Goal: Task Accomplishment & Management: Manage account settings

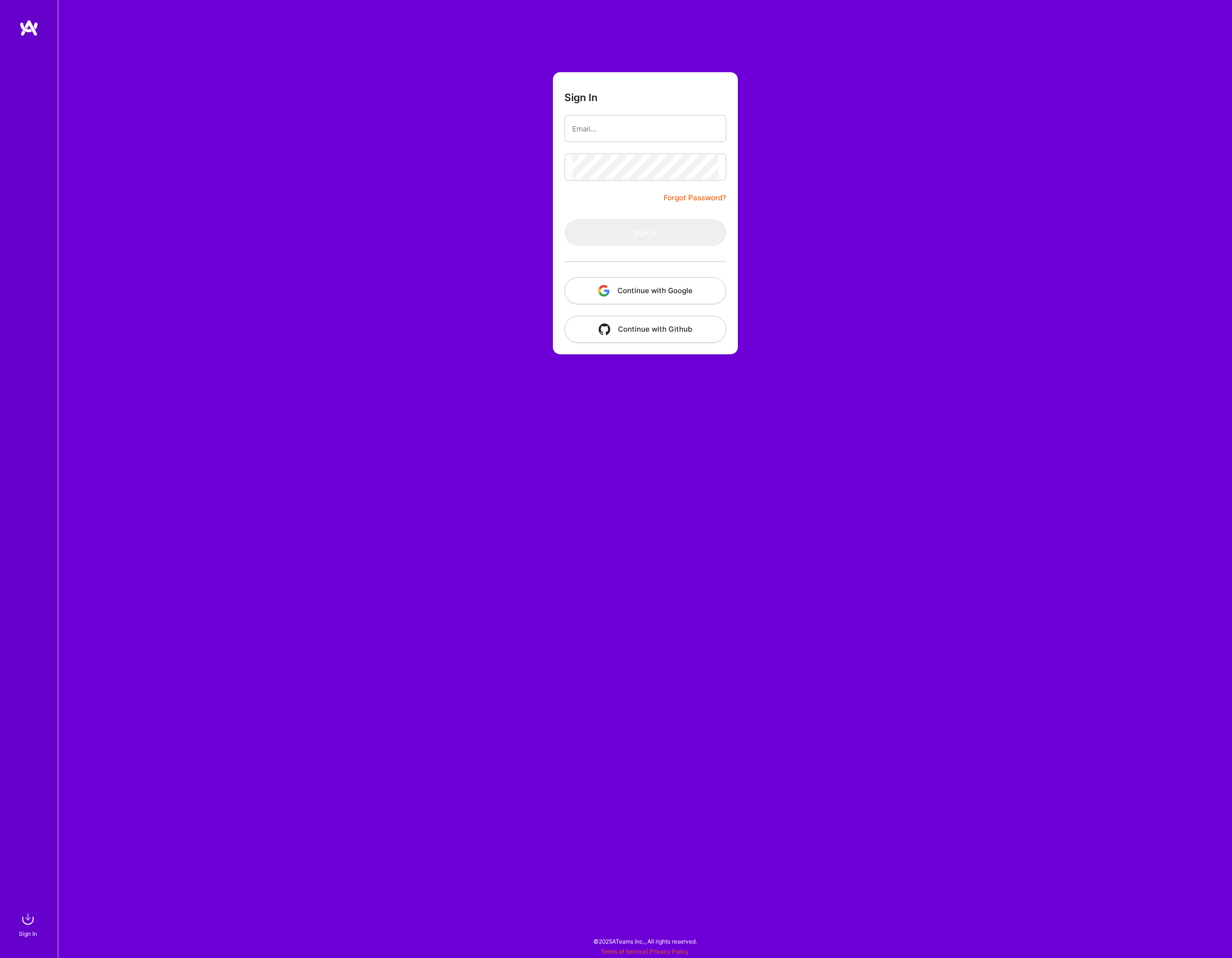
click at [650, 284] on button "Continue with Google" at bounding box center [645, 290] width 162 height 27
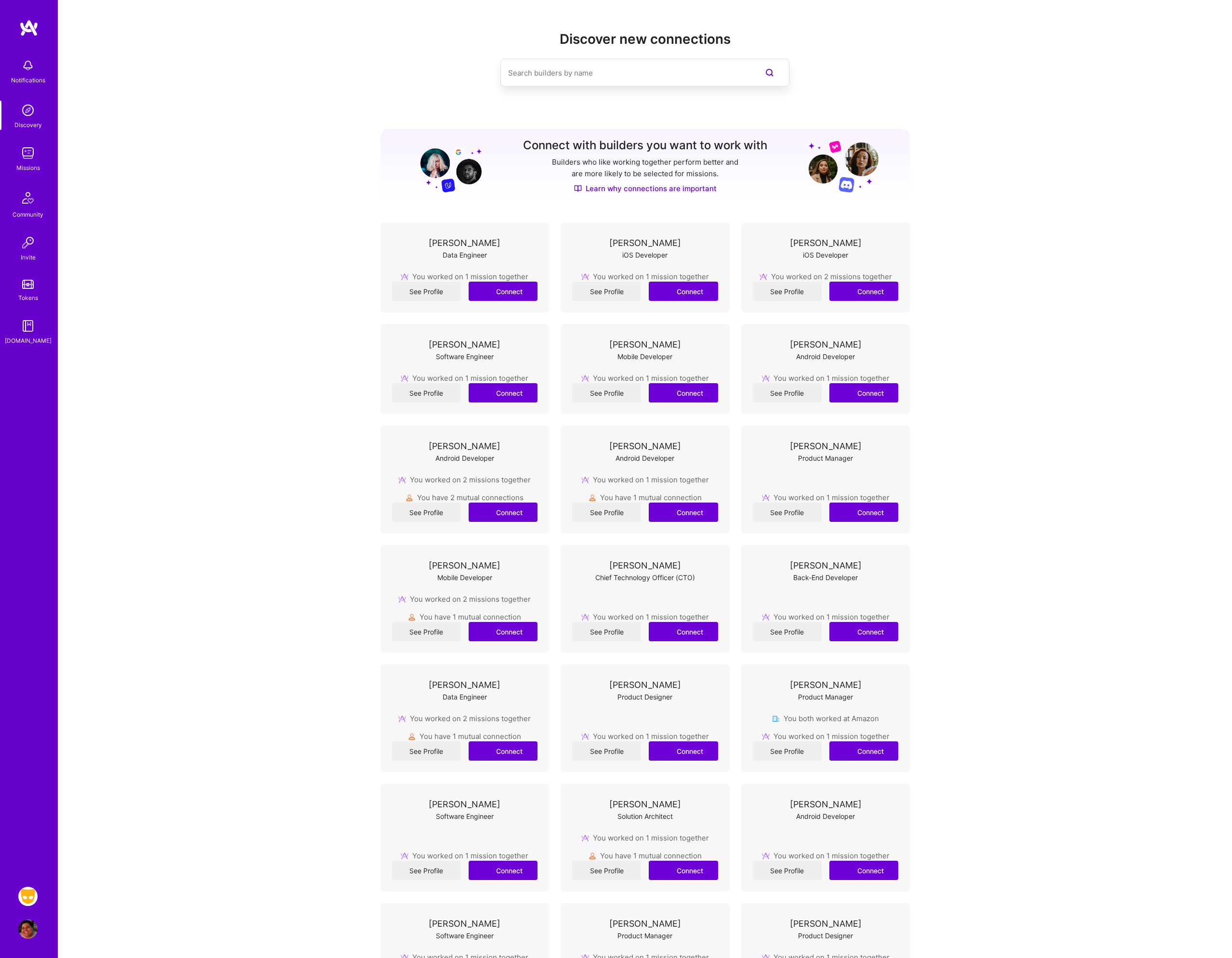
click at [28, 891] on img at bounding box center [28, 897] width 20 height 20
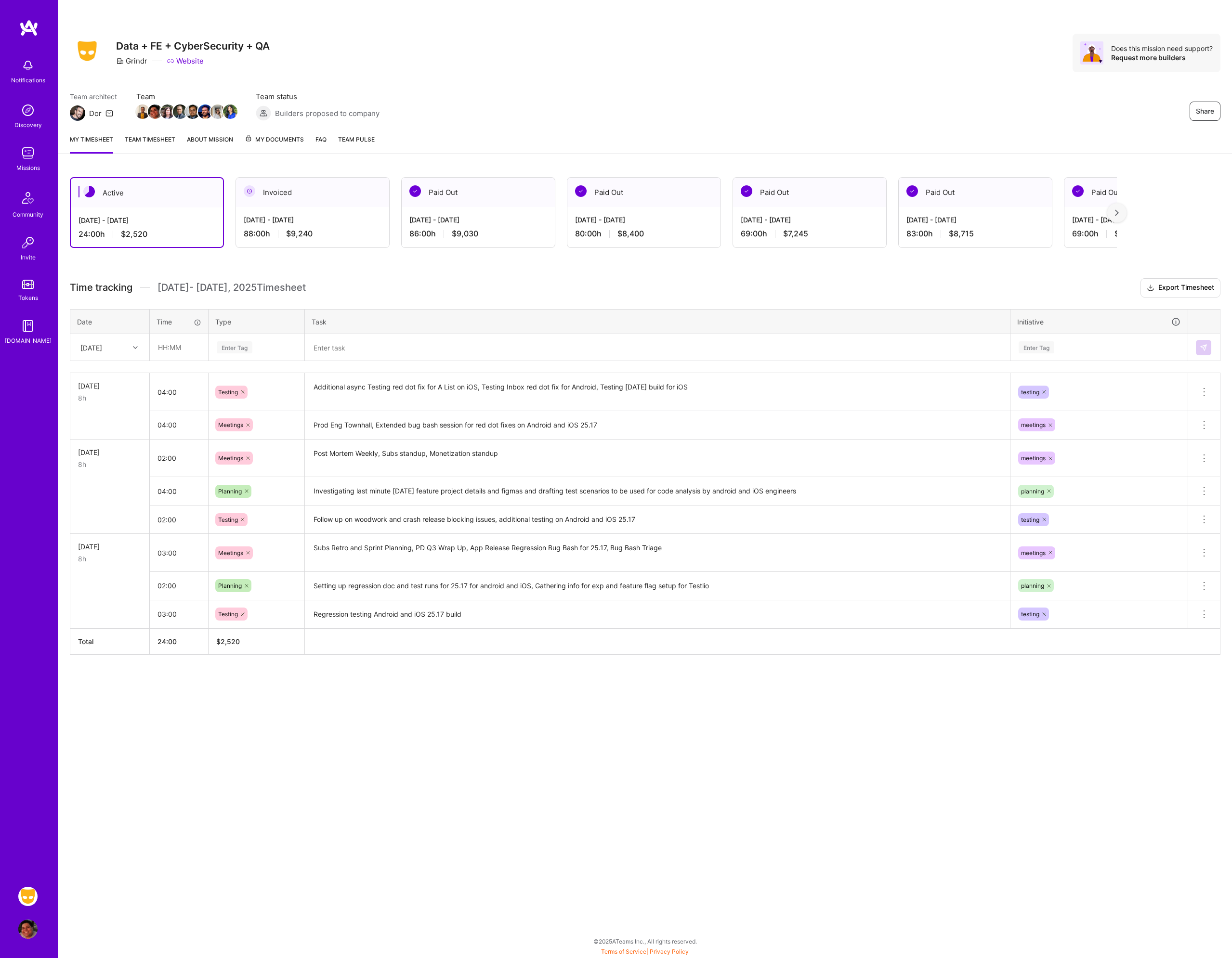
click at [102, 347] on div "[DATE]" at bounding box center [91, 347] width 22 height 10
click at [103, 410] on div "[DATE]" at bounding box center [110, 408] width 78 height 18
click at [189, 348] on input "text" at bounding box center [179, 347] width 57 height 25
type input "02:30"
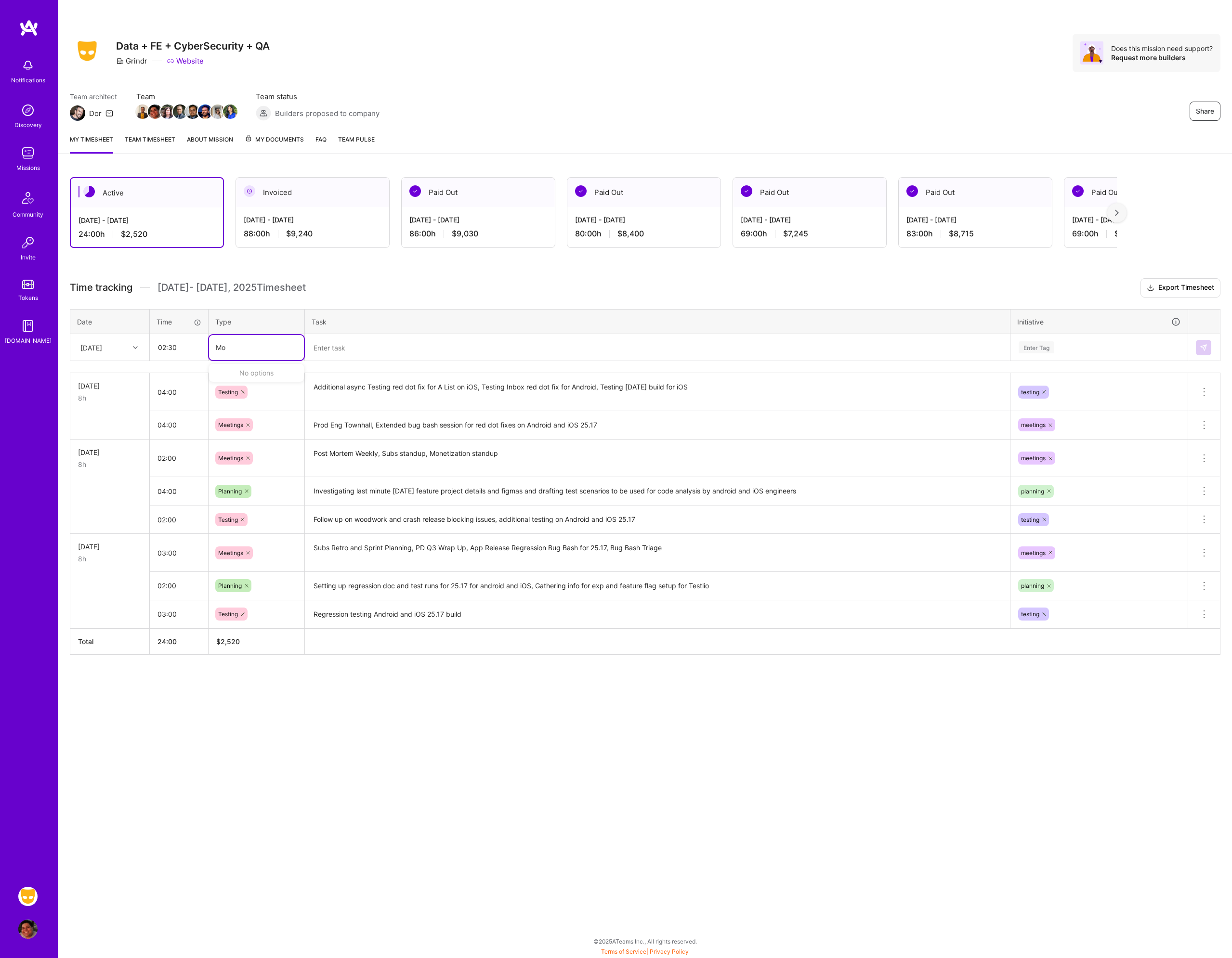
type input "M"
type input "mee"
click at [242, 379] on span "Meetings" at bounding box center [231, 379] width 34 height 13
click at [364, 350] on textarea at bounding box center [657, 348] width 703 height 25
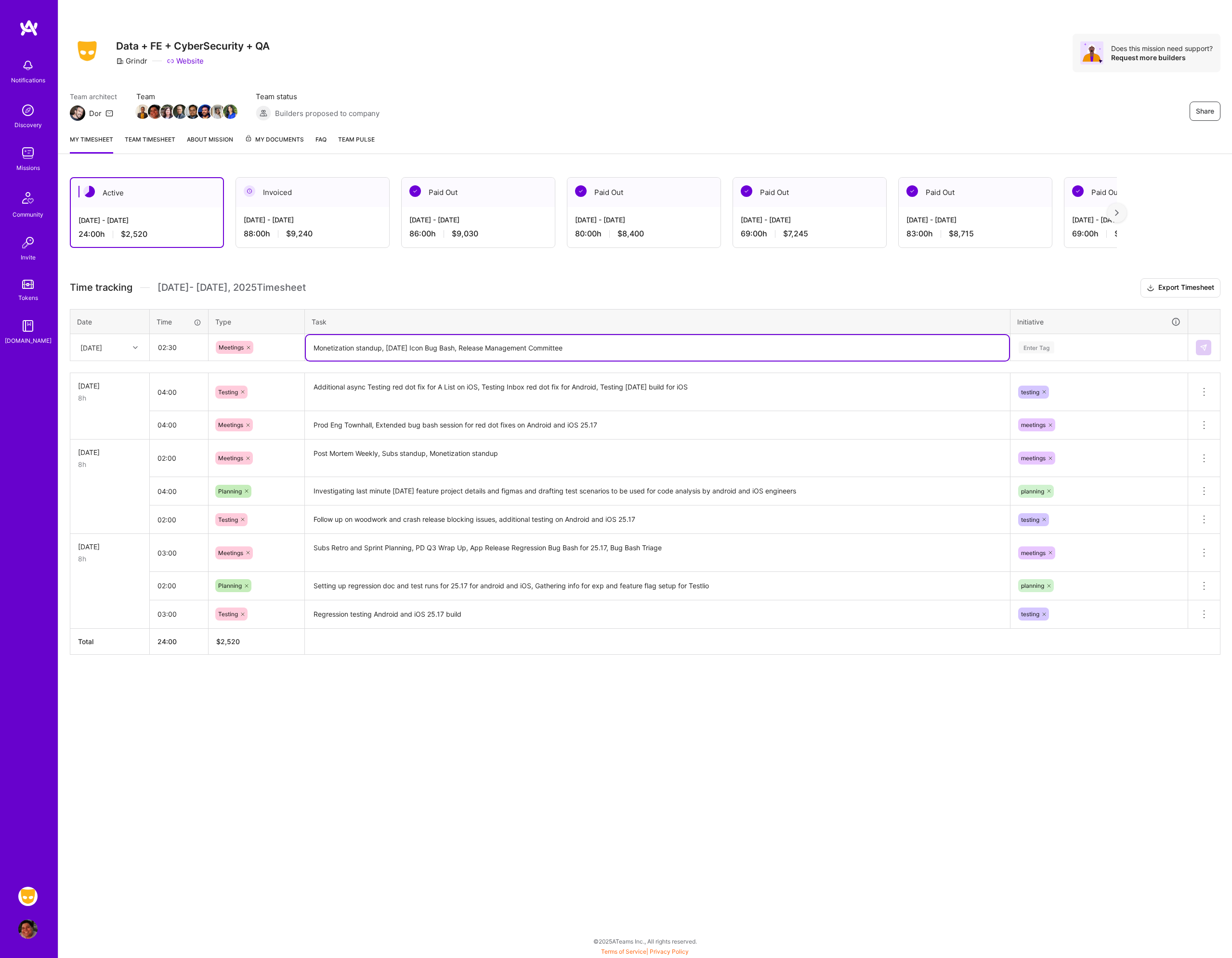
type textarea "Monetization standup, [DATE] Icon Bug Bash, Release Management Committee"
click at [1059, 351] on div "Enter Tag" at bounding box center [1099, 347] width 163 height 12
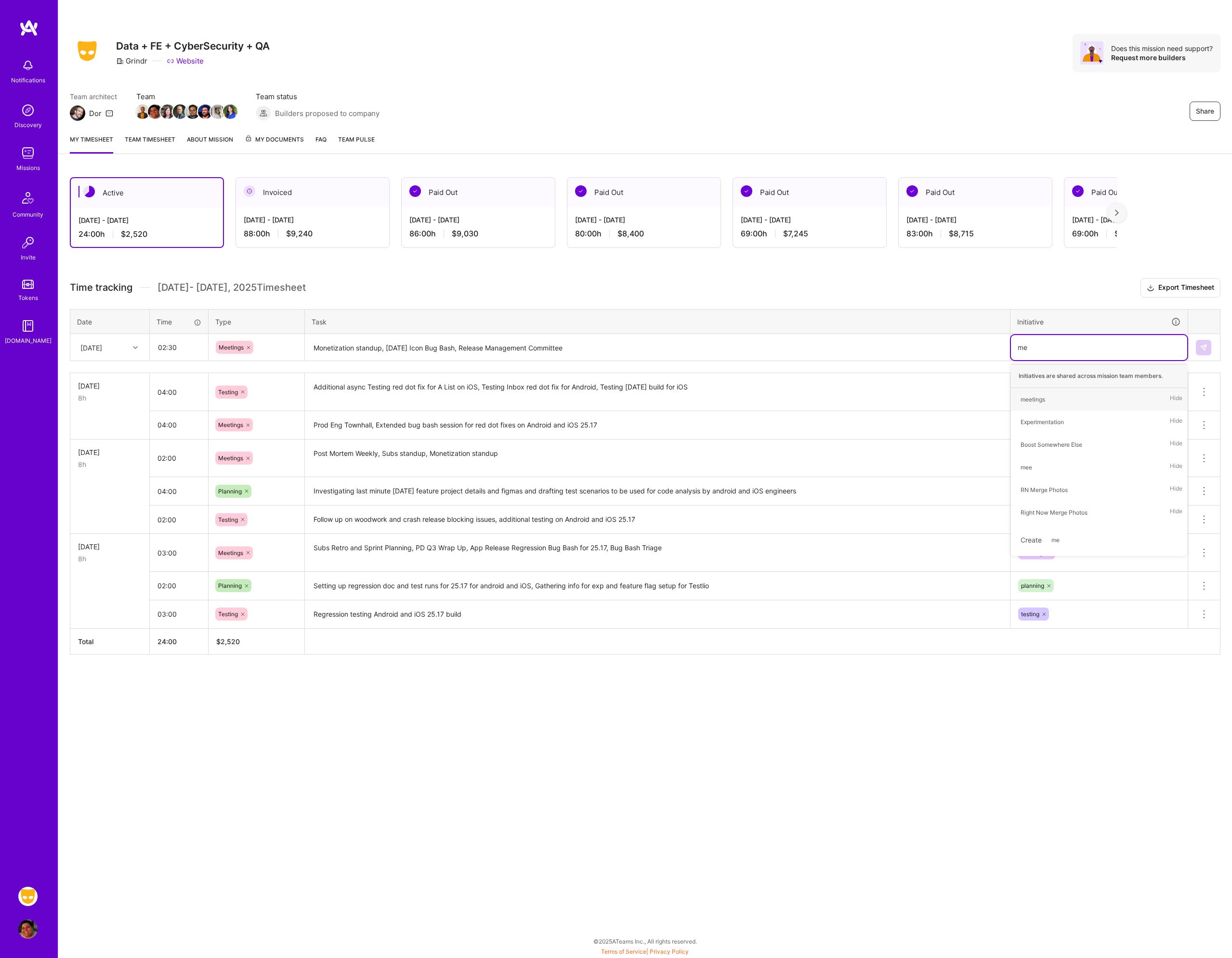
type input "mee"
click at [1048, 394] on span "meetings" at bounding box center [1033, 399] width 34 height 13
click at [705, 342] on textarea "Monetization standup, [DATE] Icon Bug Bash, Release Management Committee" at bounding box center [657, 348] width 703 height 25
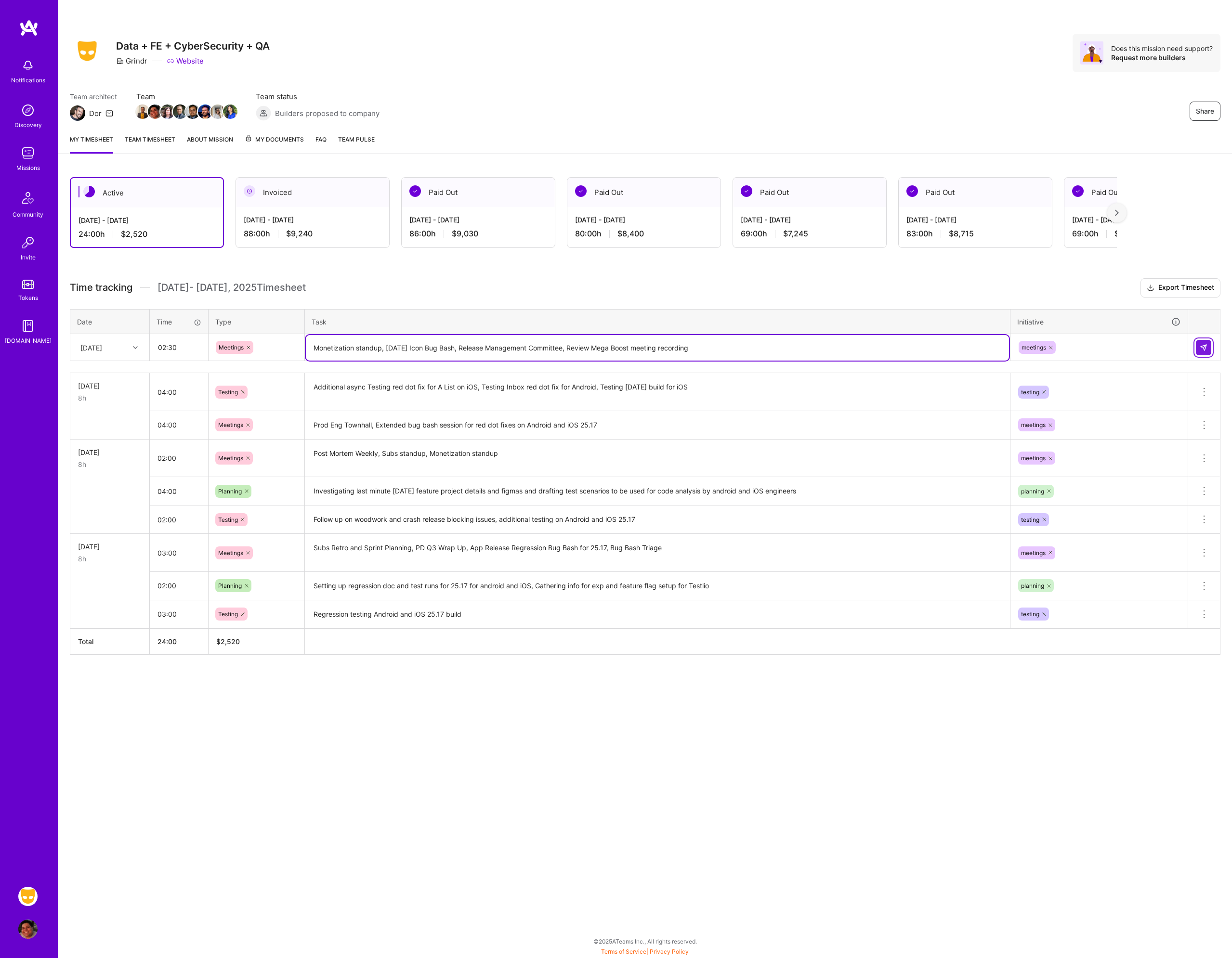
type textarea "Monetization standup, [DATE] Icon Bug Bash, Release Management Committee, Revie…"
click at [1205, 351] on img at bounding box center [1203, 347] width 7 height 7
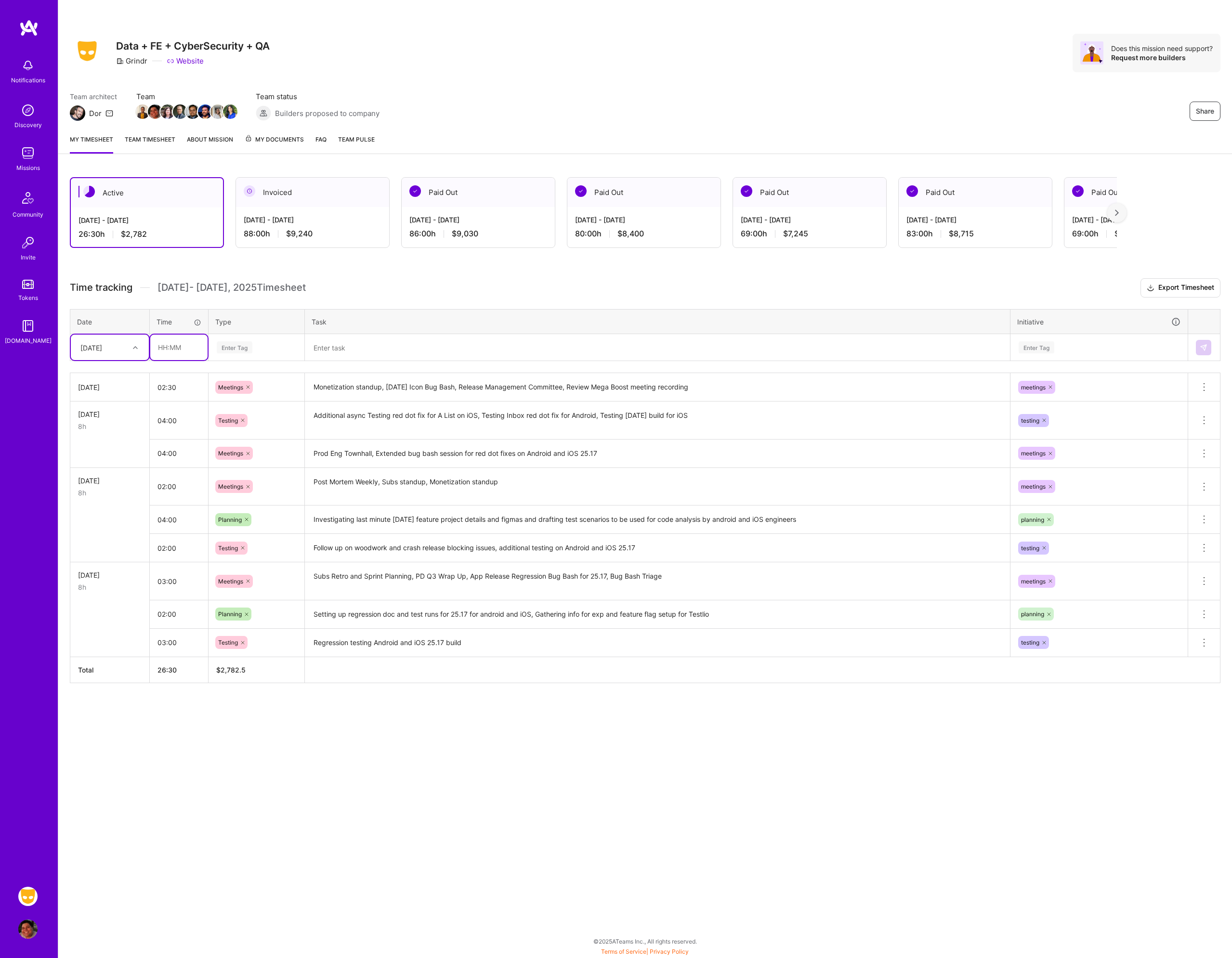
click at [168, 354] on input "text" at bounding box center [179, 347] width 57 height 25
type input "05:30"
click at [260, 346] on div "Enter Tag" at bounding box center [257, 347] width 82 height 12
type input "tes"
click at [246, 380] on div "Testing" at bounding box center [256, 379] width 95 height 22
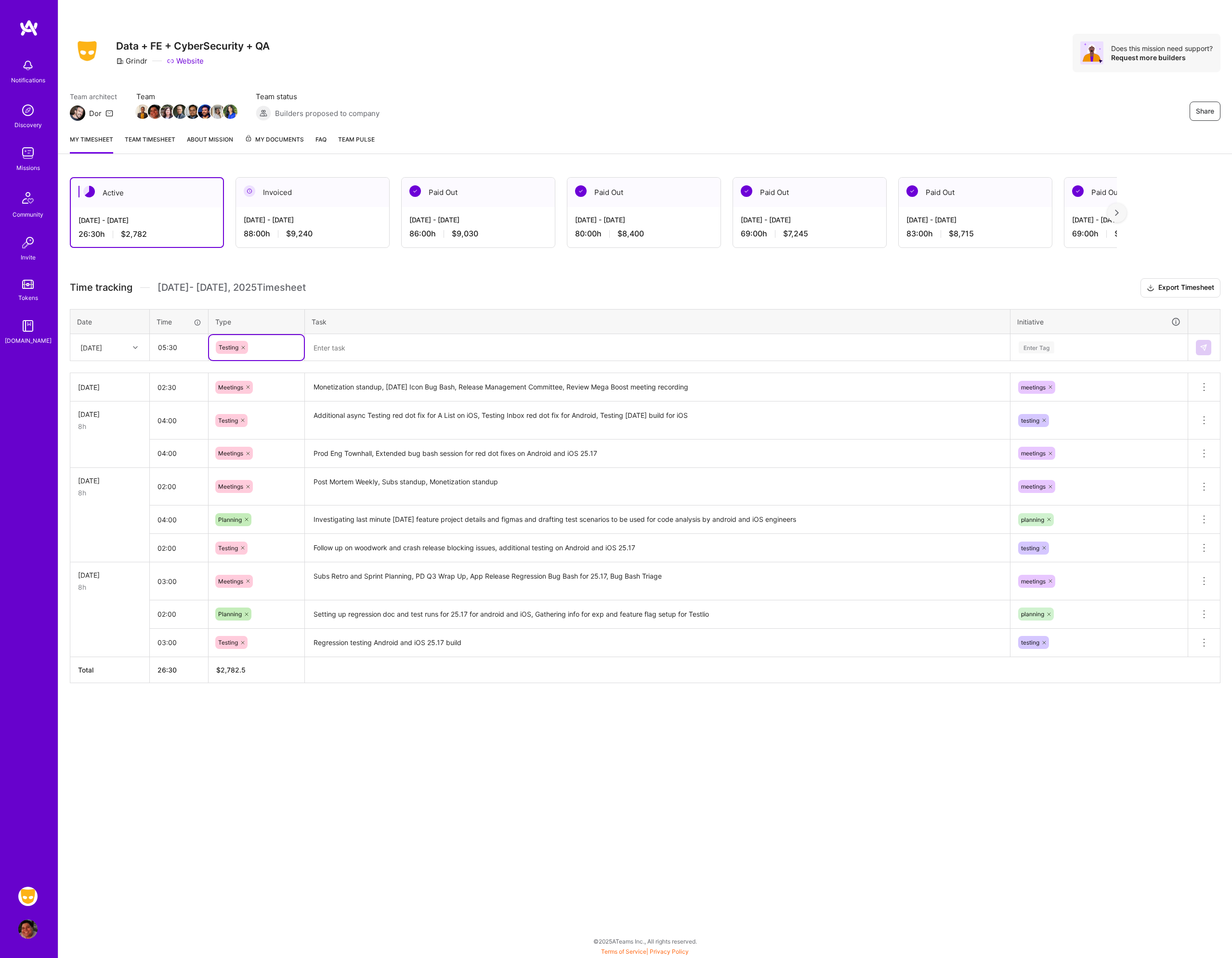
click at [313, 354] on textarea at bounding box center [657, 348] width 703 height 25
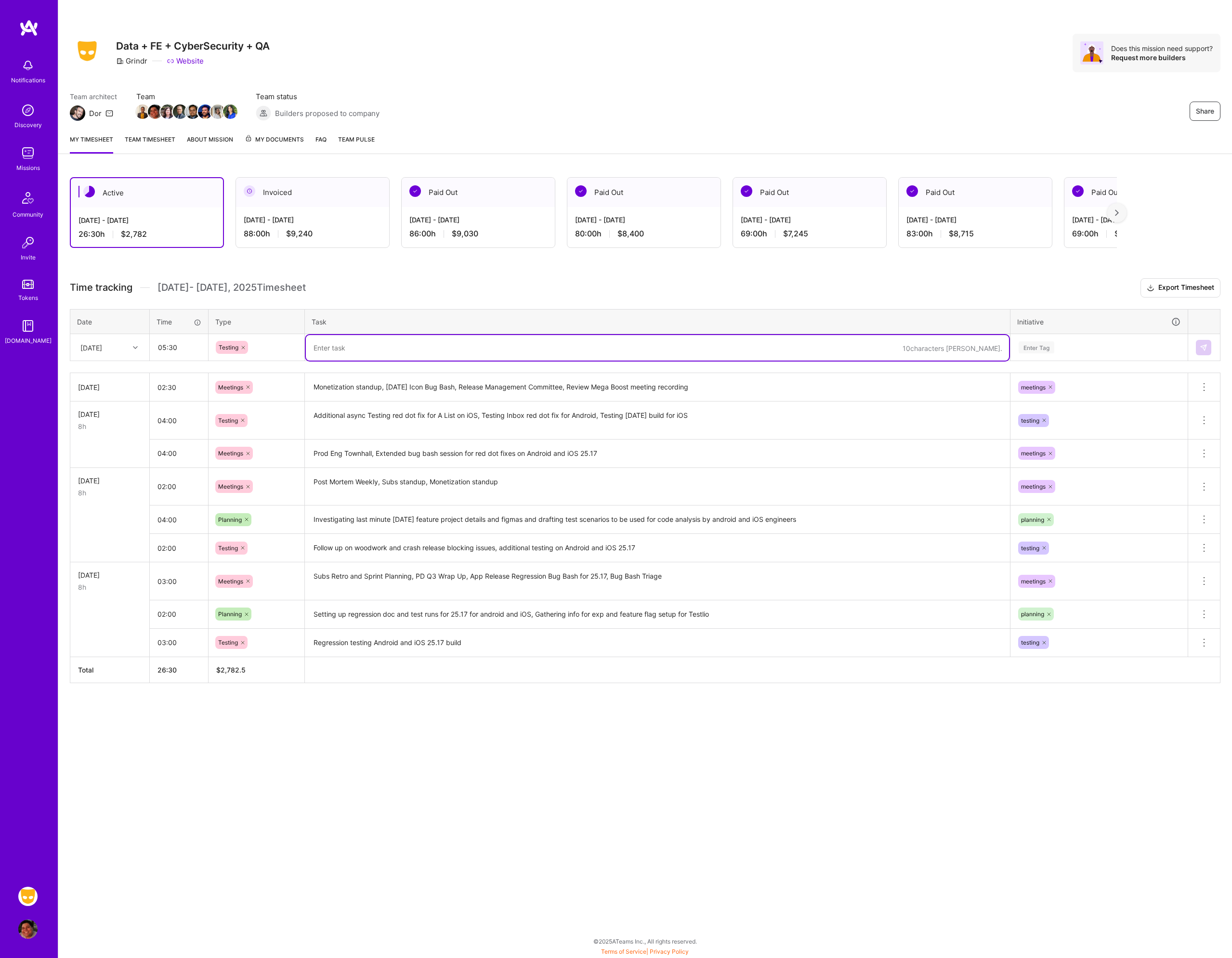
click at [336, 348] on textarea at bounding box center [657, 348] width 703 height 25
type textarea "[DATE] Icon testing for Android and iOS, Regression testing DAI for Android and…"
click at [1068, 348] on div "Enter Tag" at bounding box center [1099, 347] width 163 height 12
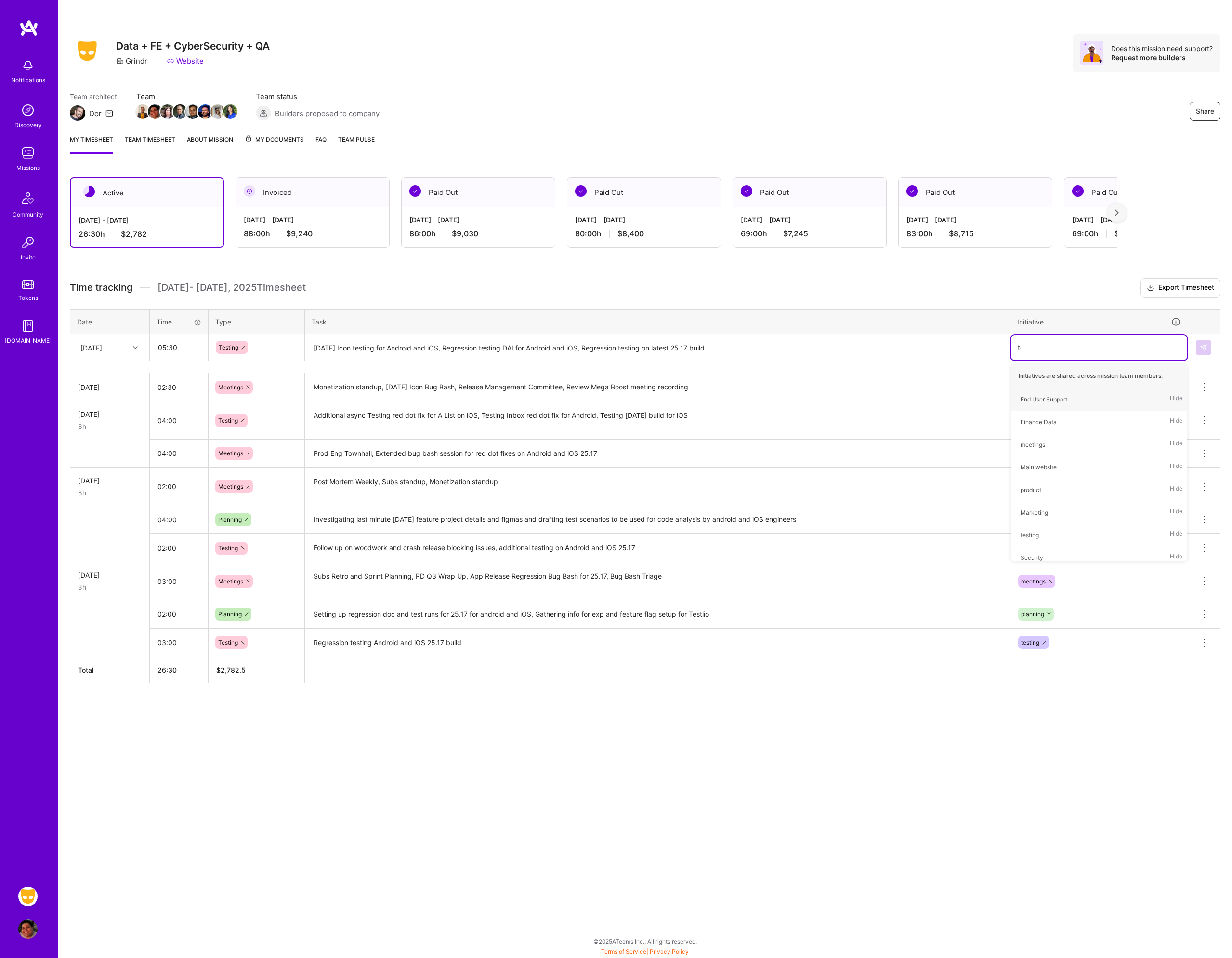
type input "tes"
click at [1045, 402] on div "testing Hide" at bounding box center [1099, 399] width 176 height 22
click at [1208, 350] on button at bounding box center [1203, 347] width 16 height 15
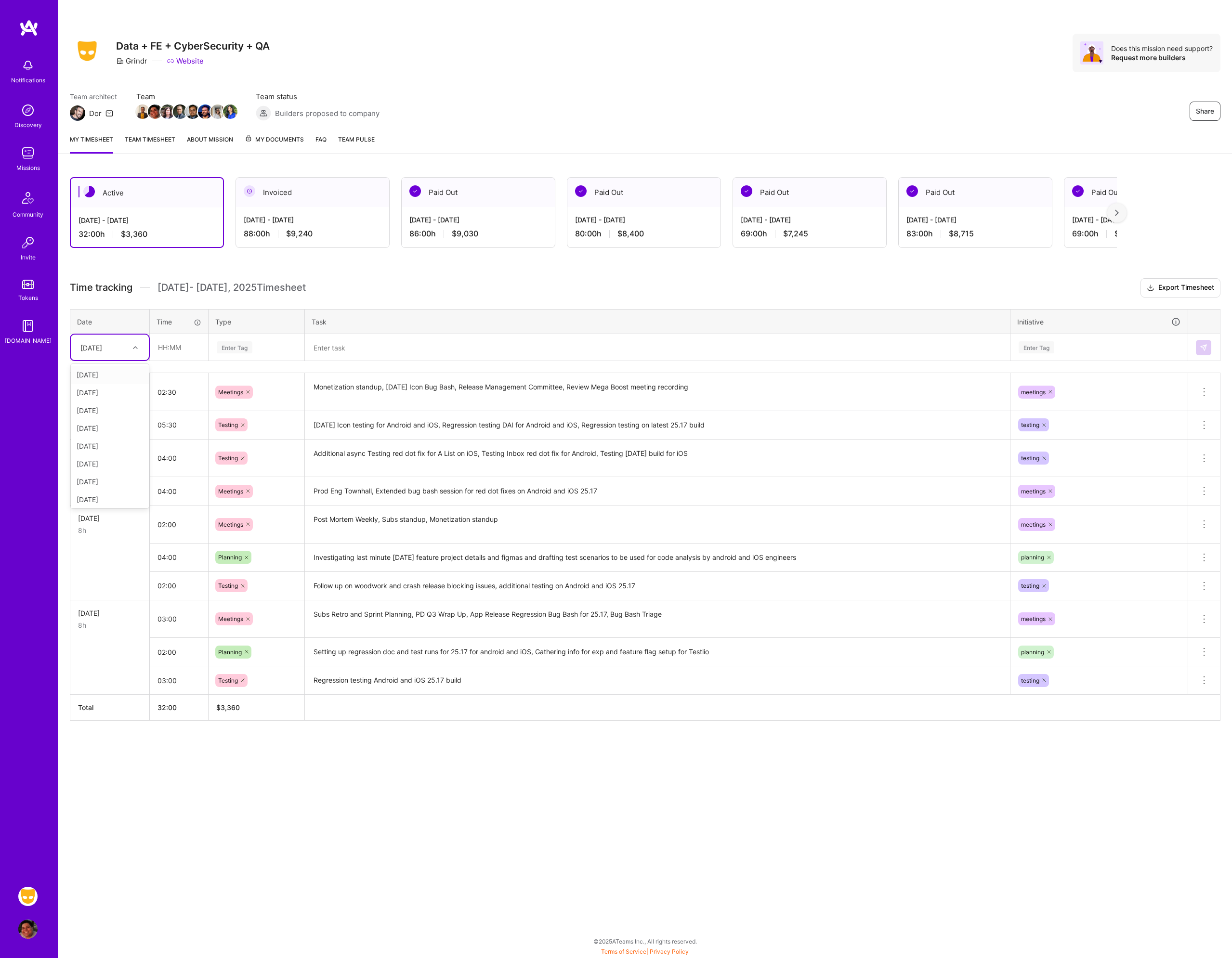
click at [118, 352] on div "[DATE]" at bounding box center [102, 347] width 53 height 16
click at [185, 392] on input "02:30" at bounding box center [179, 392] width 58 height 25
click at [164, 426] on input "05:30" at bounding box center [179, 425] width 58 height 25
click at [181, 425] on input "05:30" at bounding box center [179, 425] width 58 height 25
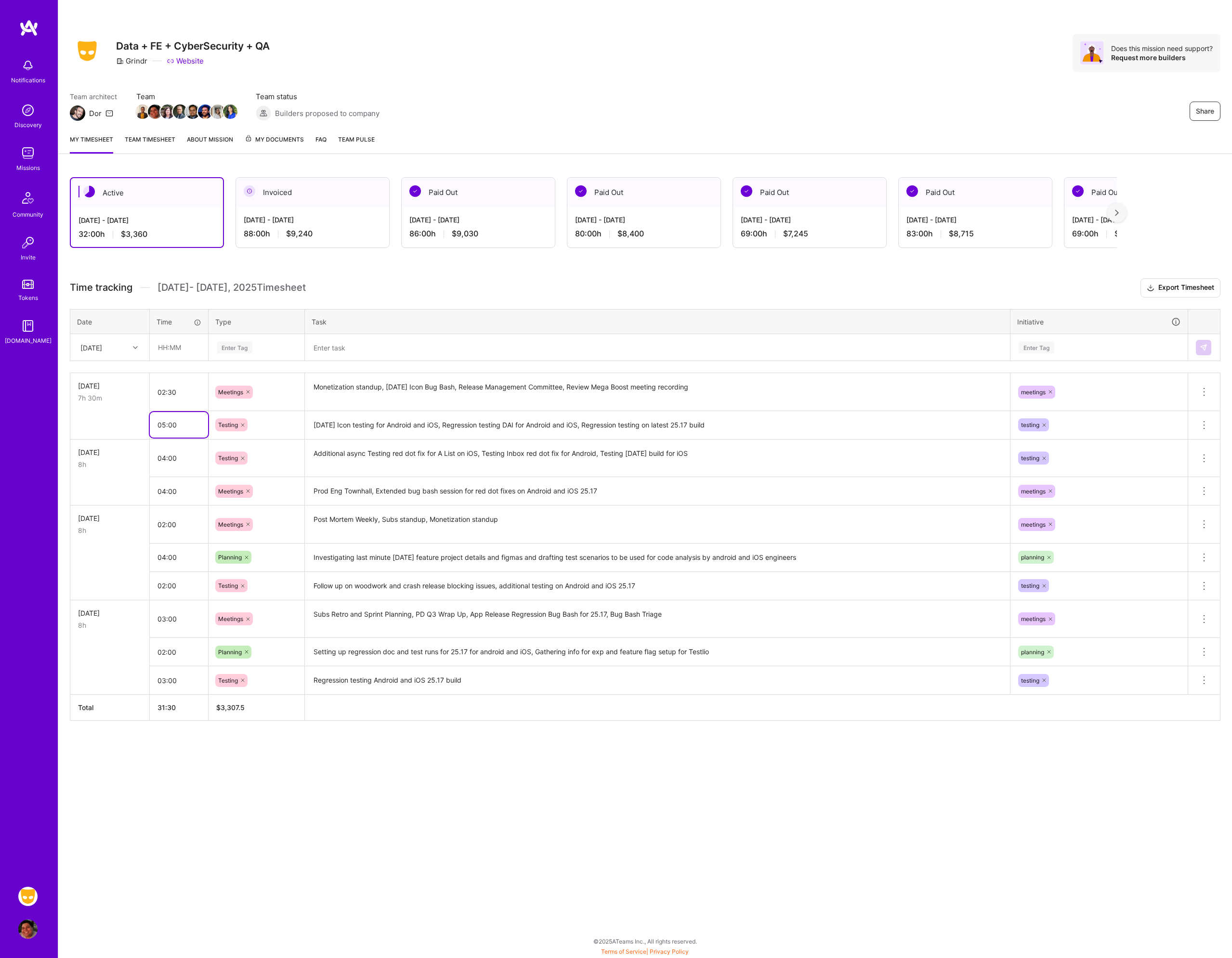
type input "05:00"
click at [178, 343] on input "text" at bounding box center [179, 347] width 57 height 25
type input "00:30"
click at [259, 339] on div "Enter Tag" at bounding box center [256, 348] width 95 height 25
type input "plann"
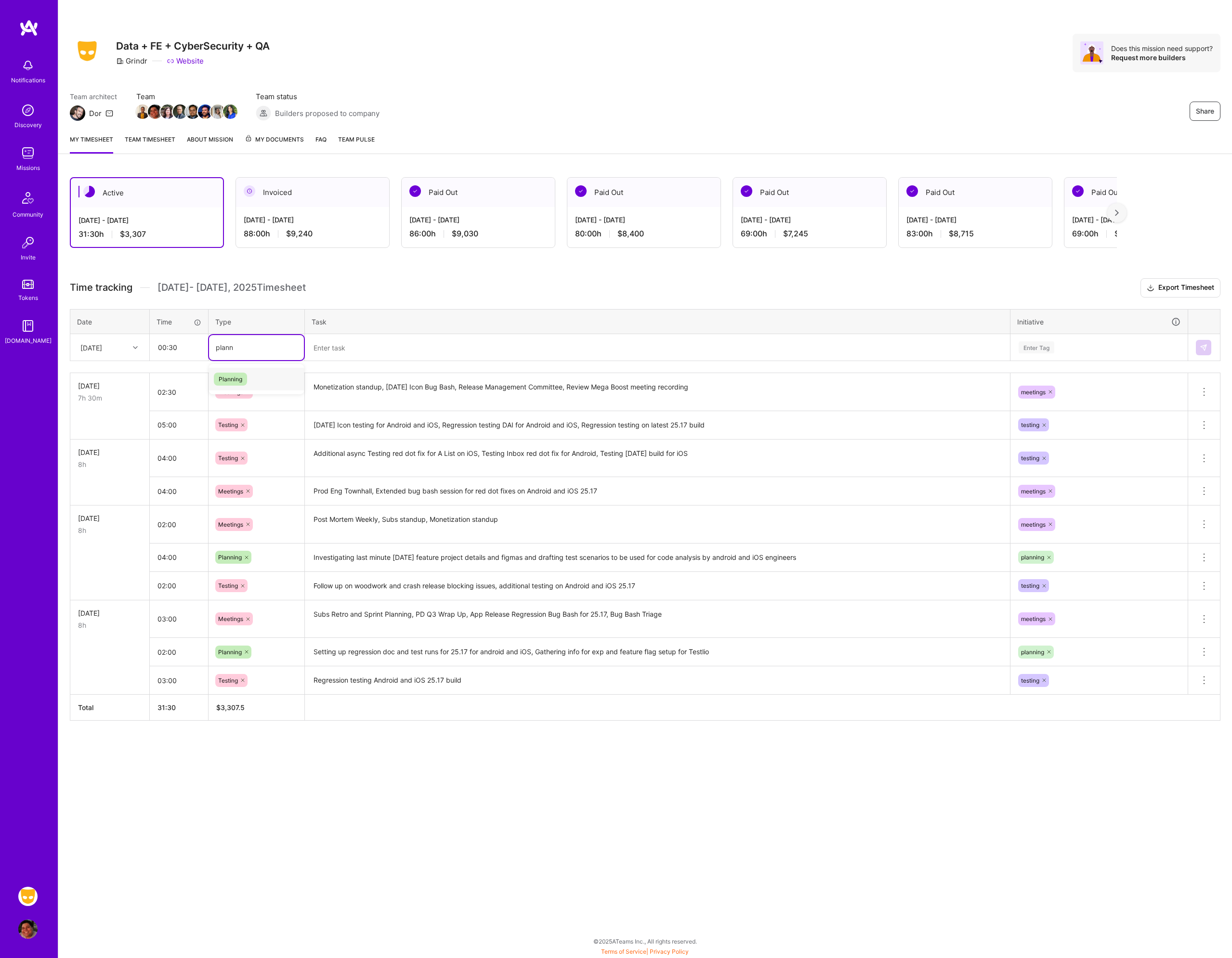
click at [261, 385] on div "Planning" at bounding box center [256, 379] width 95 height 22
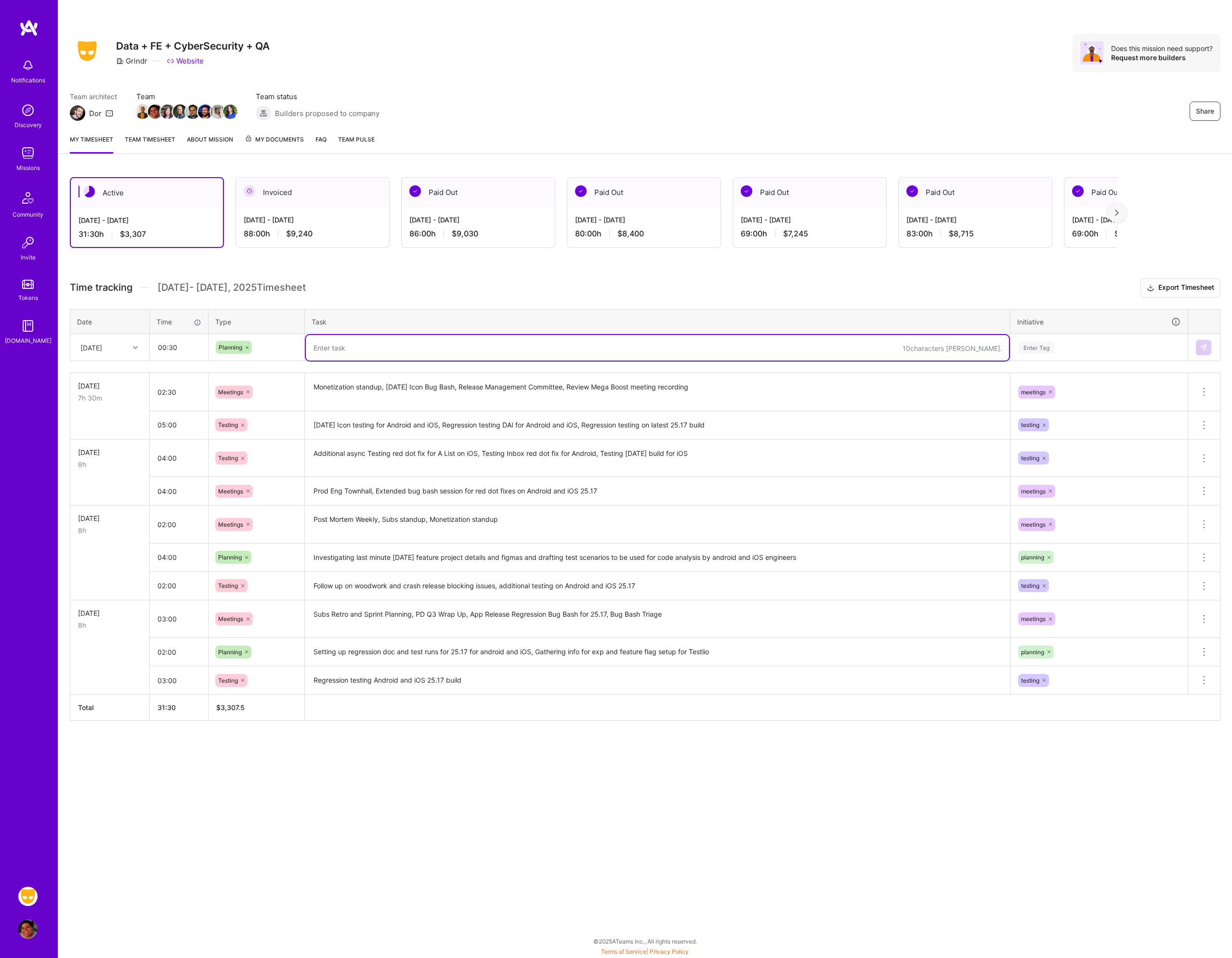
click at [315, 360] on textarea at bounding box center [657, 348] width 703 height 25
type textarea "Follow up on build status for android and iOS and update builds for Testlio 25.…"
click at [1054, 340] on div "Enter Tag" at bounding box center [1099, 348] width 176 height 25
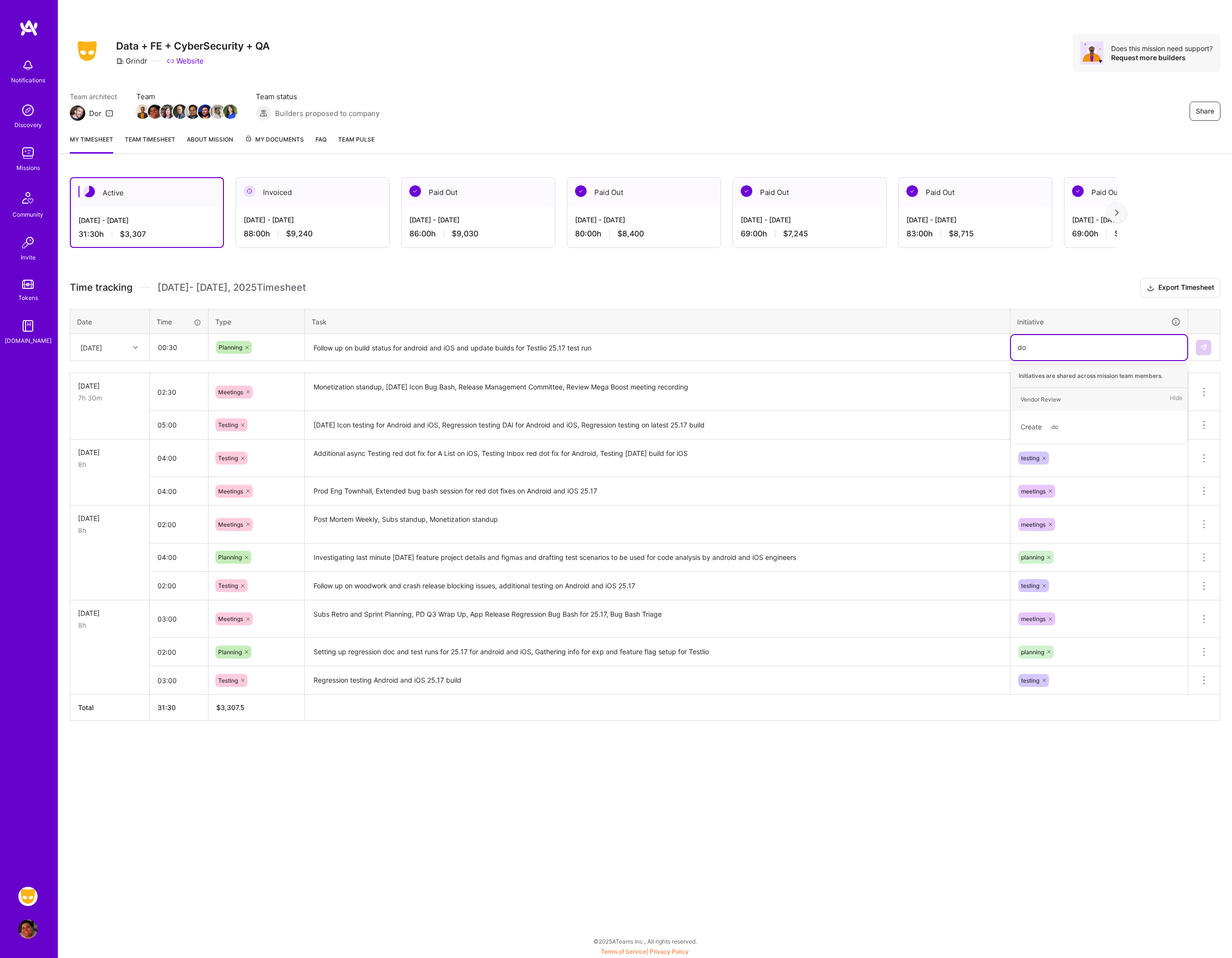
type input "d"
type input "plann"
click at [1066, 403] on div "planning Hide" at bounding box center [1099, 399] width 176 height 22
click at [1204, 350] on img at bounding box center [1203, 347] width 7 height 7
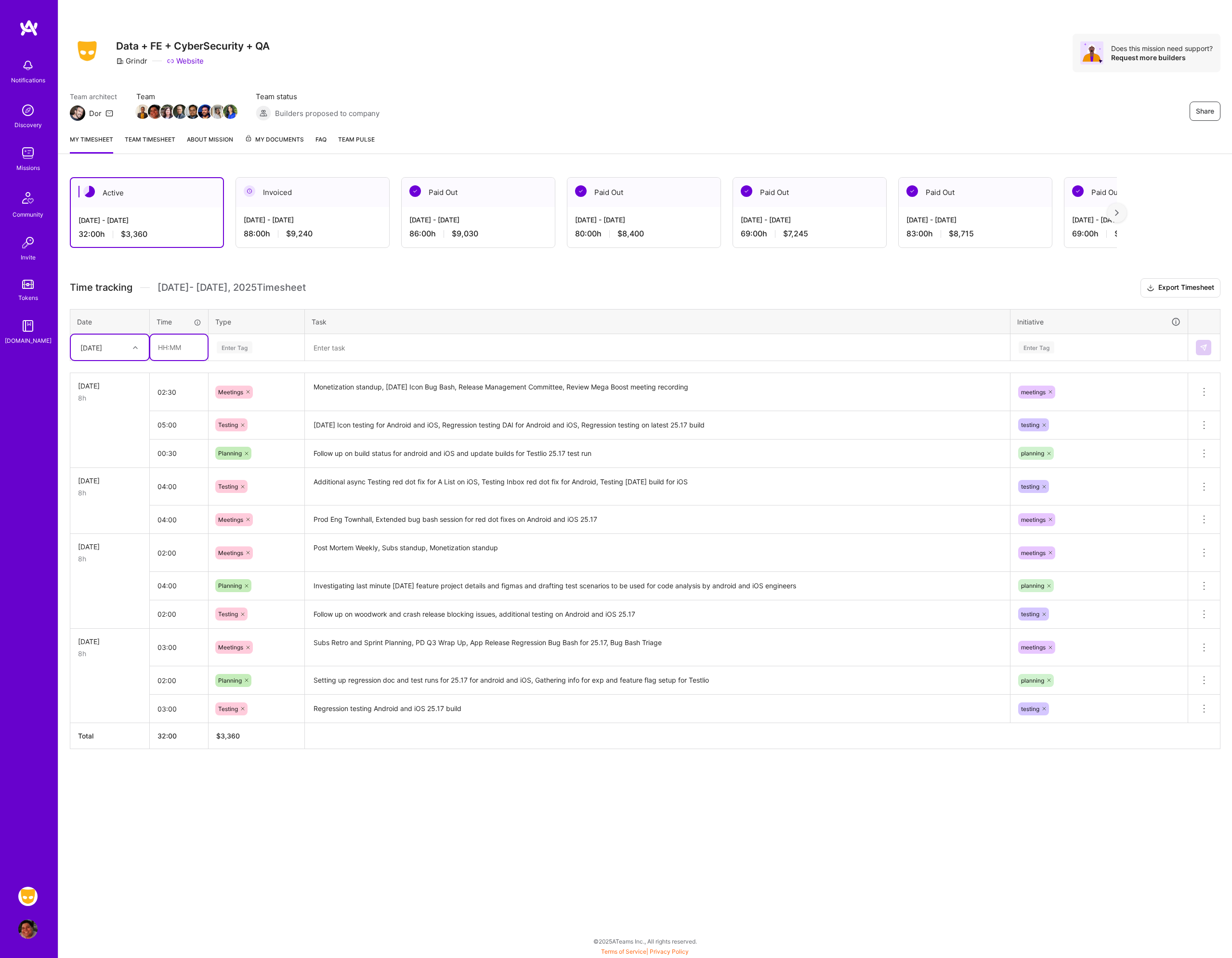
click at [167, 342] on input "text" at bounding box center [179, 347] width 57 height 25
click at [127, 345] on div "[DATE]" at bounding box center [102, 347] width 53 height 16
click at [106, 408] on div "[DATE]" at bounding box center [110, 408] width 78 height 18
click at [175, 352] on input "text" at bounding box center [179, 347] width 57 height 25
click at [265, 456] on div "Planning" at bounding box center [256, 453] width 82 height 13
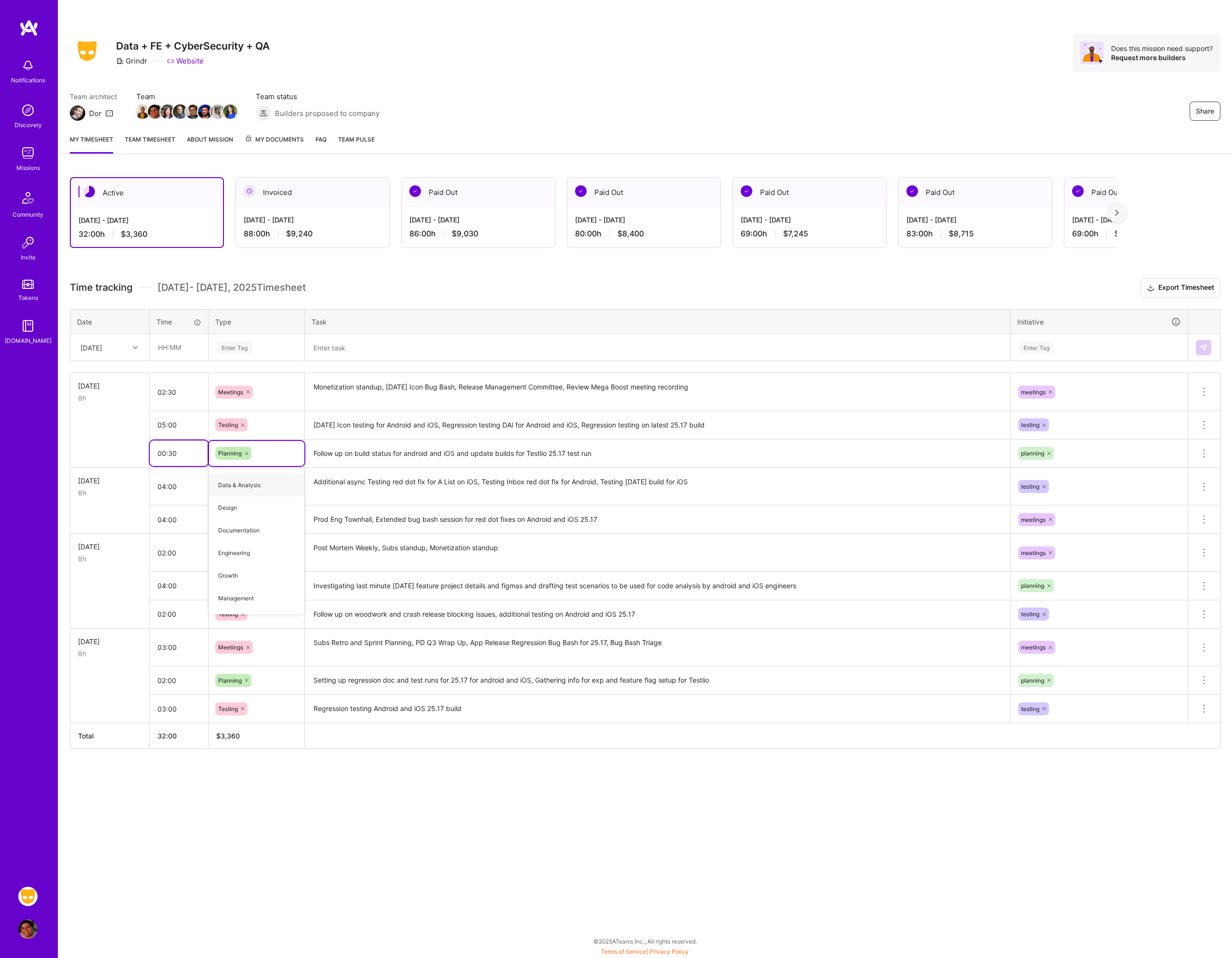
click at [191, 449] on input "00:30" at bounding box center [179, 453] width 58 height 25
type input "01:00"
click at [190, 426] on input "05:00" at bounding box center [179, 425] width 58 height 25
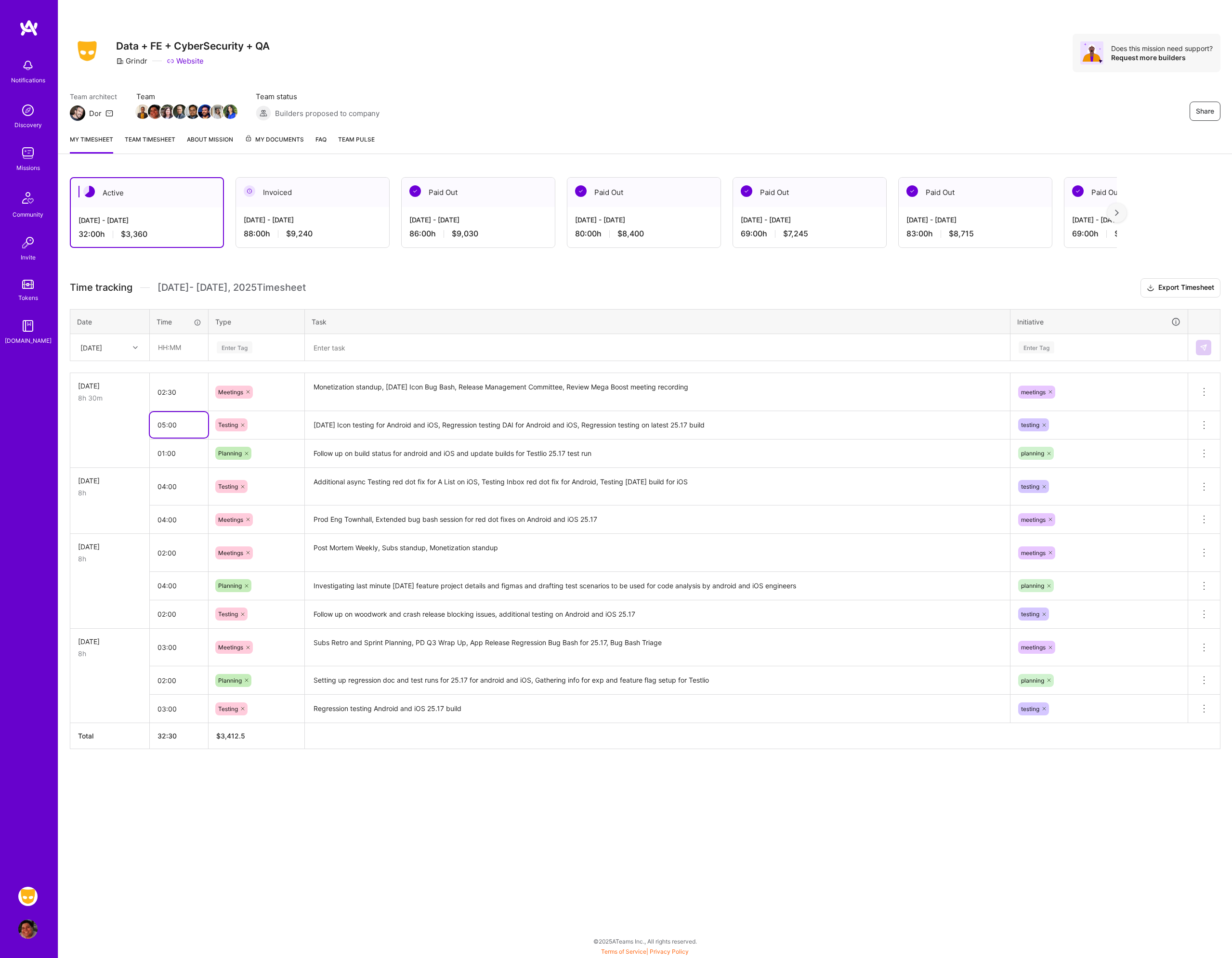
click at [190, 426] on input "05:00" at bounding box center [179, 425] width 58 height 25
type input "04:30"
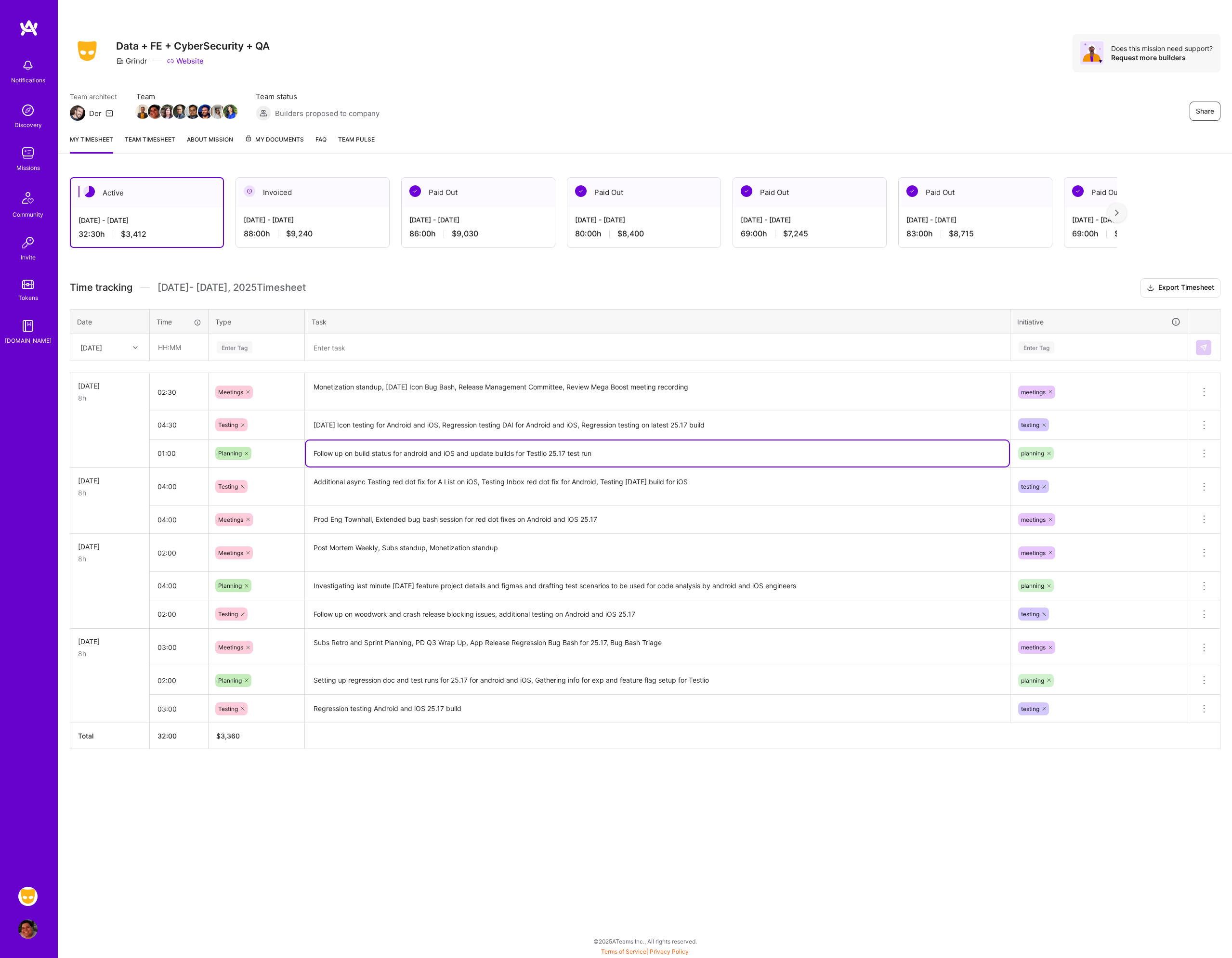
click at [626, 450] on textarea "Follow up on build status for android and iOS and update builds for Testlio 25.…" at bounding box center [657, 453] width 703 height 26
type textarea "Follow up on build status for android and iOS and update builds for Testlio 25.…"
click at [175, 452] on input "01:00" at bounding box center [179, 453] width 58 height 25
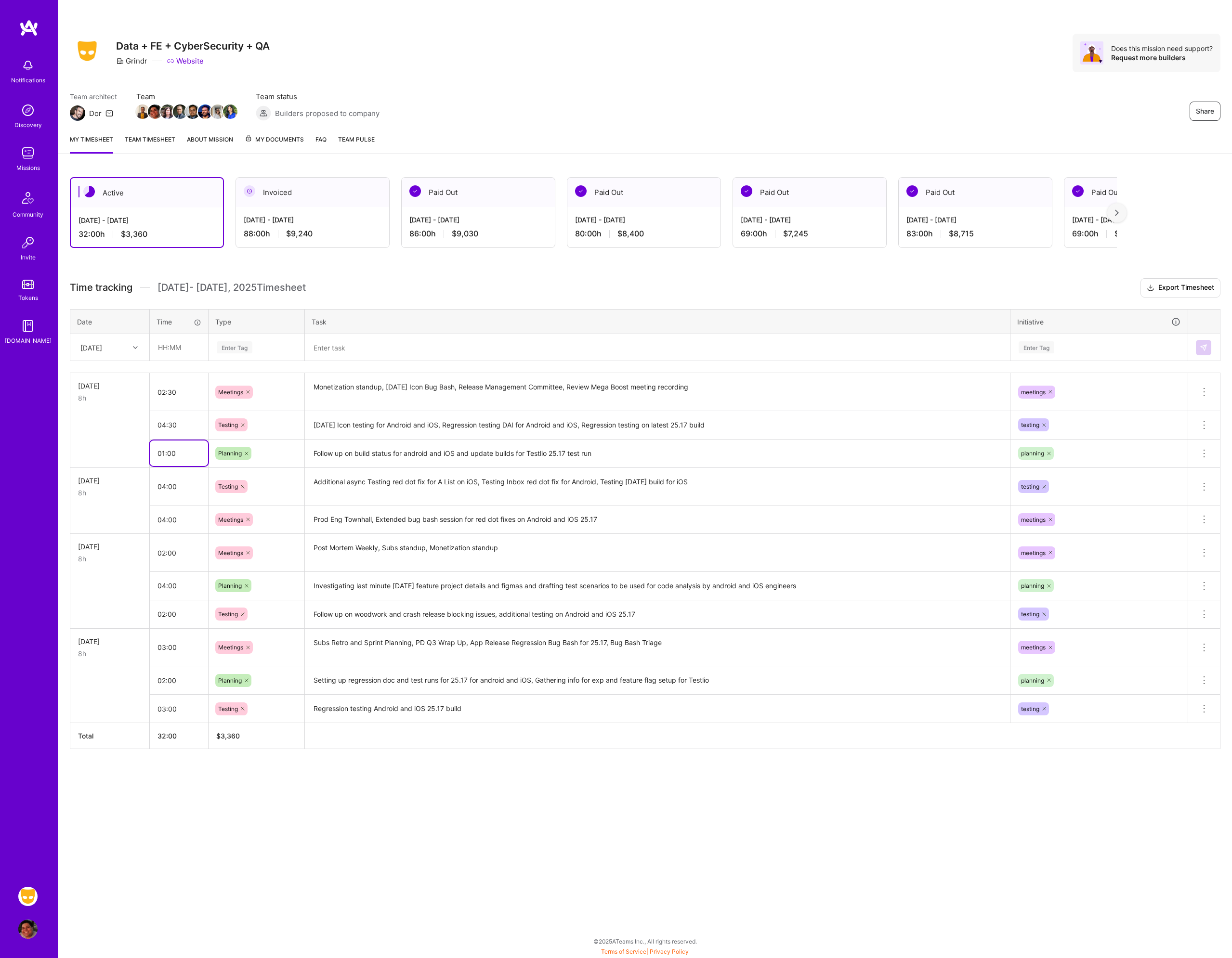
click at [175, 452] on input "01:00" at bounding box center [179, 453] width 58 height 25
type input "00:30"
click at [181, 397] on input "02:30" at bounding box center [179, 392] width 58 height 25
click at [186, 394] on input "02:30" at bounding box center [179, 392] width 58 height 25
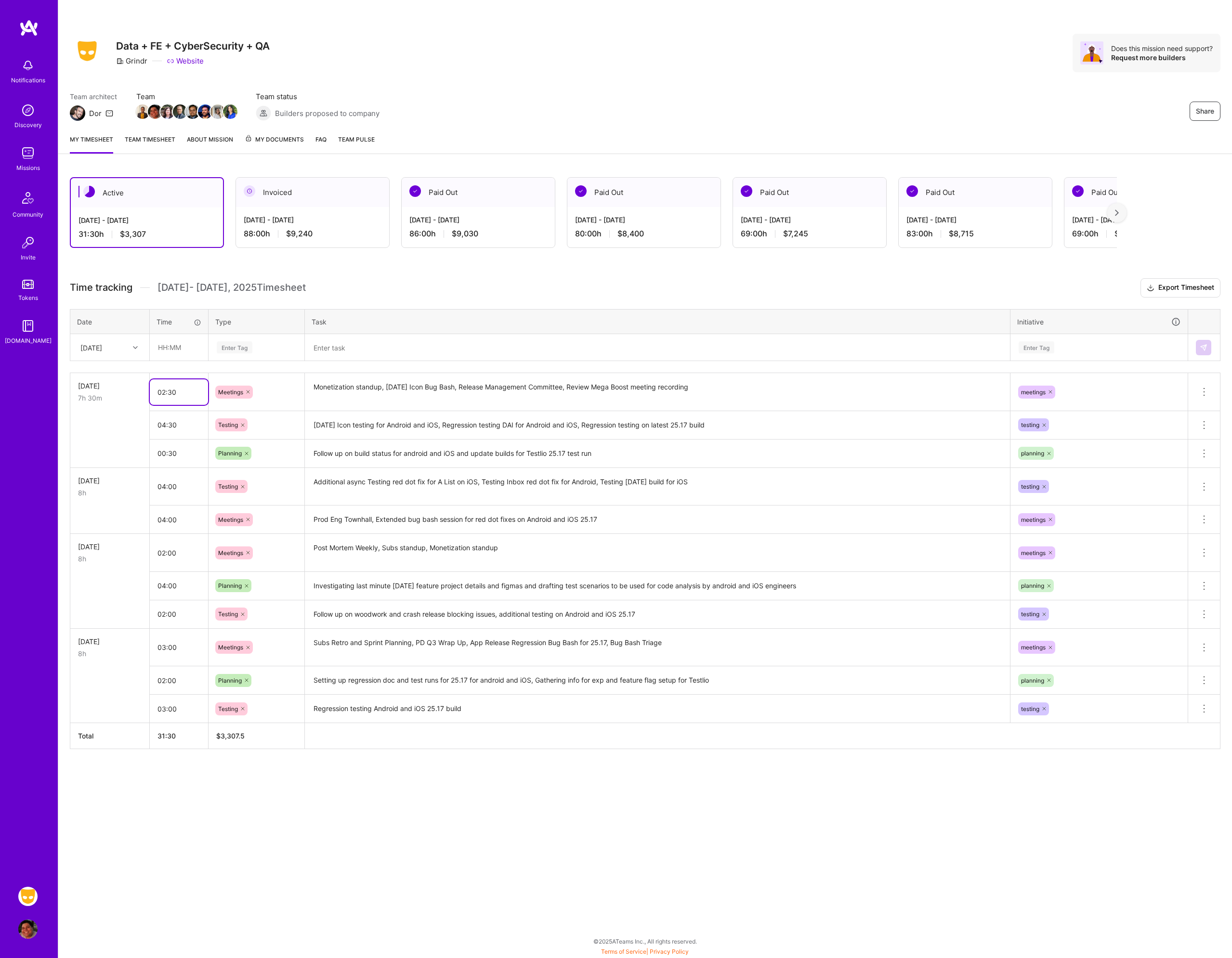
click at [186, 394] on input "02:30" at bounding box center [179, 392] width 58 height 25
type input "03:00"
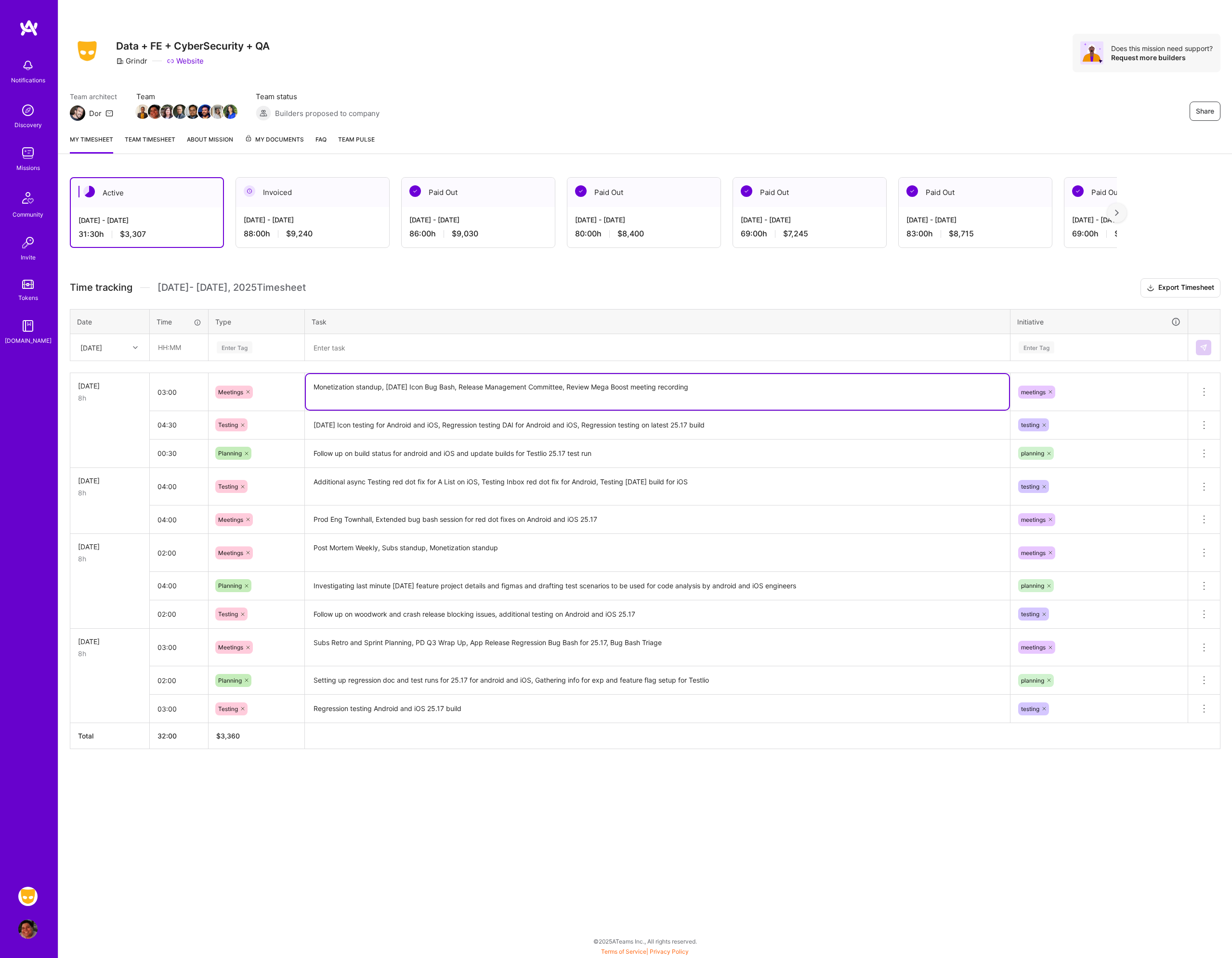
click at [447, 394] on textarea "Monetization standup, [DATE] Icon Bug Bash, Release Management Committee, Revie…" at bounding box center [657, 392] width 703 height 36
click at [731, 390] on textarea "Monetization standup, [DATE] Icon Bug Bash, Release Management Committee, Revie…" at bounding box center [657, 392] width 703 height 36
type textarea "Monetization standup, [DATE] Icon Bug Bash, Release Management Committee, Revie…"
click at [162, 348] on input "text" at bounding box center [179, 347] width 57 height 25
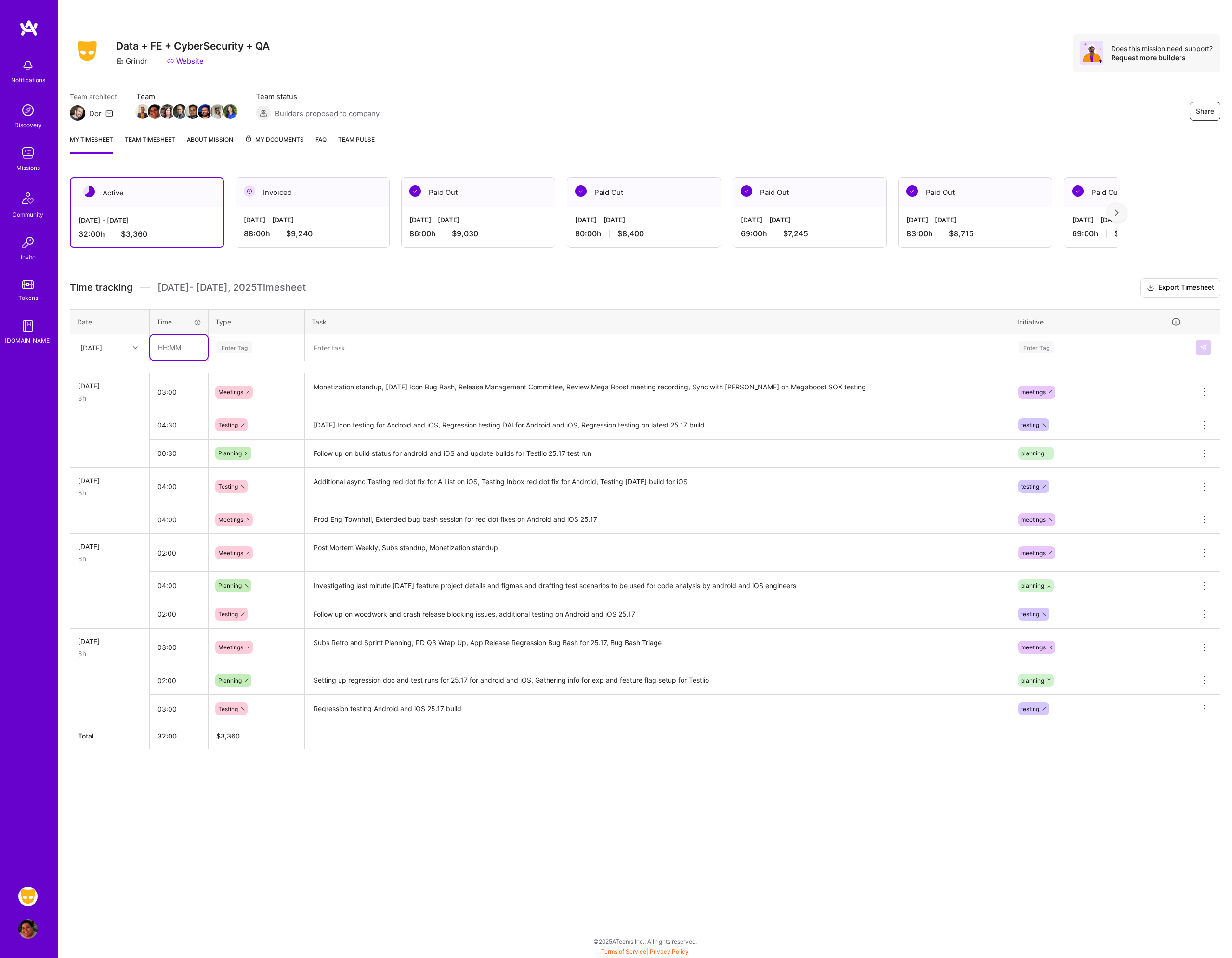
click at [176, 354] on input "text" at bounding box center [179, 347] width 57 height 25
type input "02:00"
click at [234, 334] on td "Enter Tag" at bounding box center [257, 347] width 96 height 27
click at [238, 343] on div "Enter Tag" at bounding box center [234, 347] width 36 height 15
type input "mee"
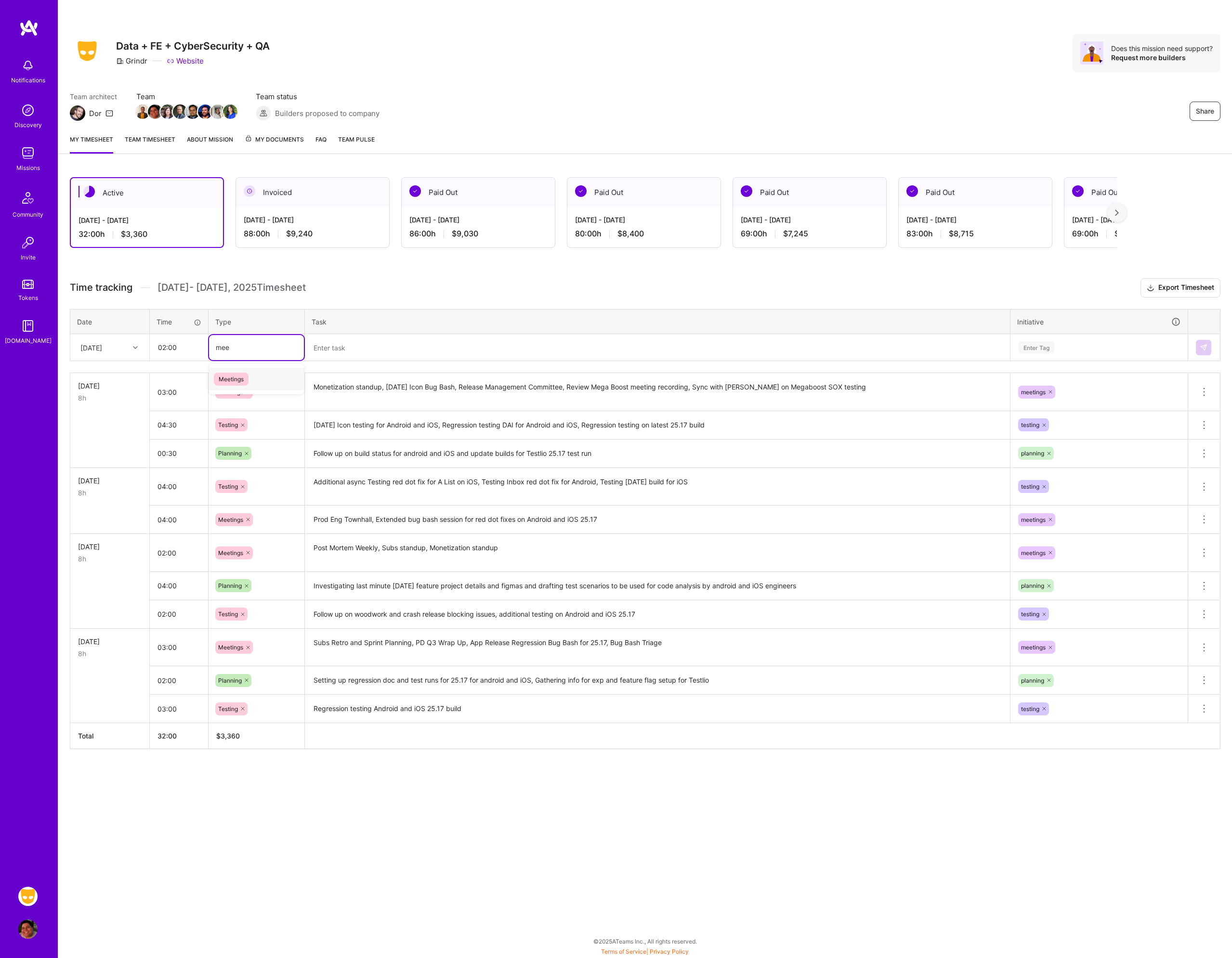
click at [236, 370] on div "Meetings" at bounding box center [256, 379] width 95 height 22
click at [318, 352] on textarea at bounding box center [657, 348] width 703 height 25
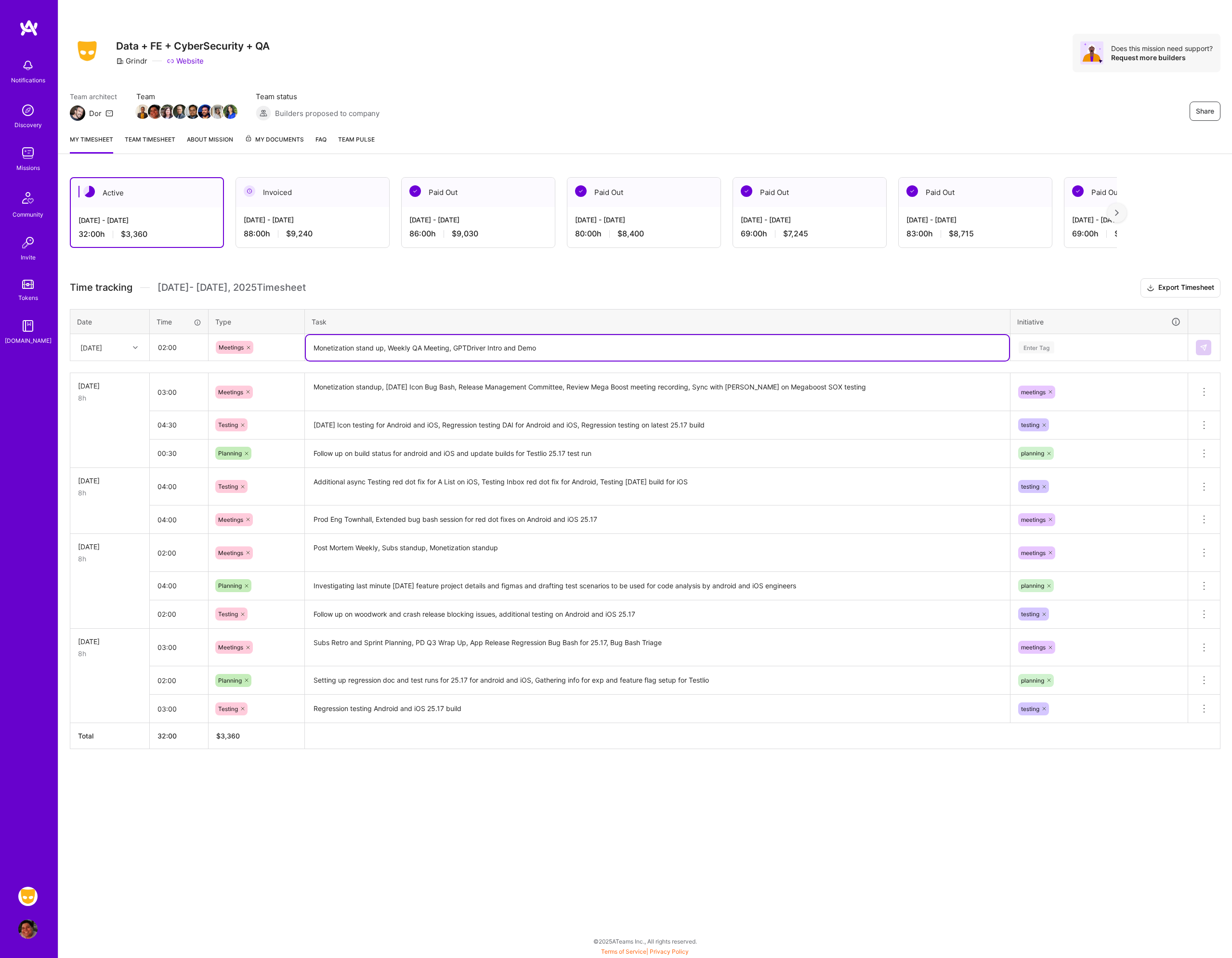
type textarea "Monetization stand up, Weekly QA Meeting, GPTDriver Intro and Demo"
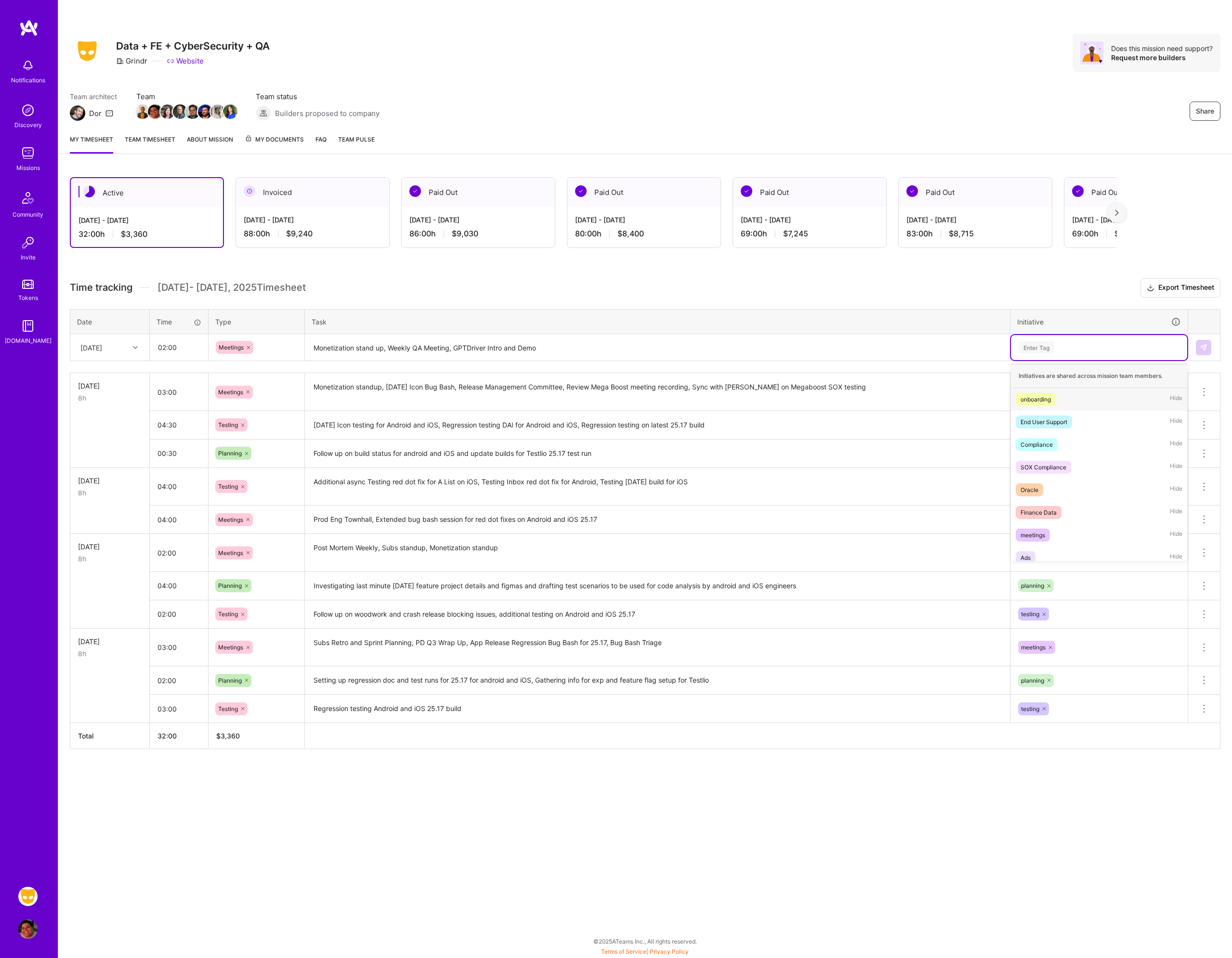
click at [1086, 351] on div "Enter Tag" at bounding box center [1099, 347] width 163 height 12
type input "mee"
click at [1051, 401] on div "meetings Hide" at bounding box center [1099, 399] width 176 height 22
click at [1206, 348] on img at bounding box center [1203, 347] width 7 height 7
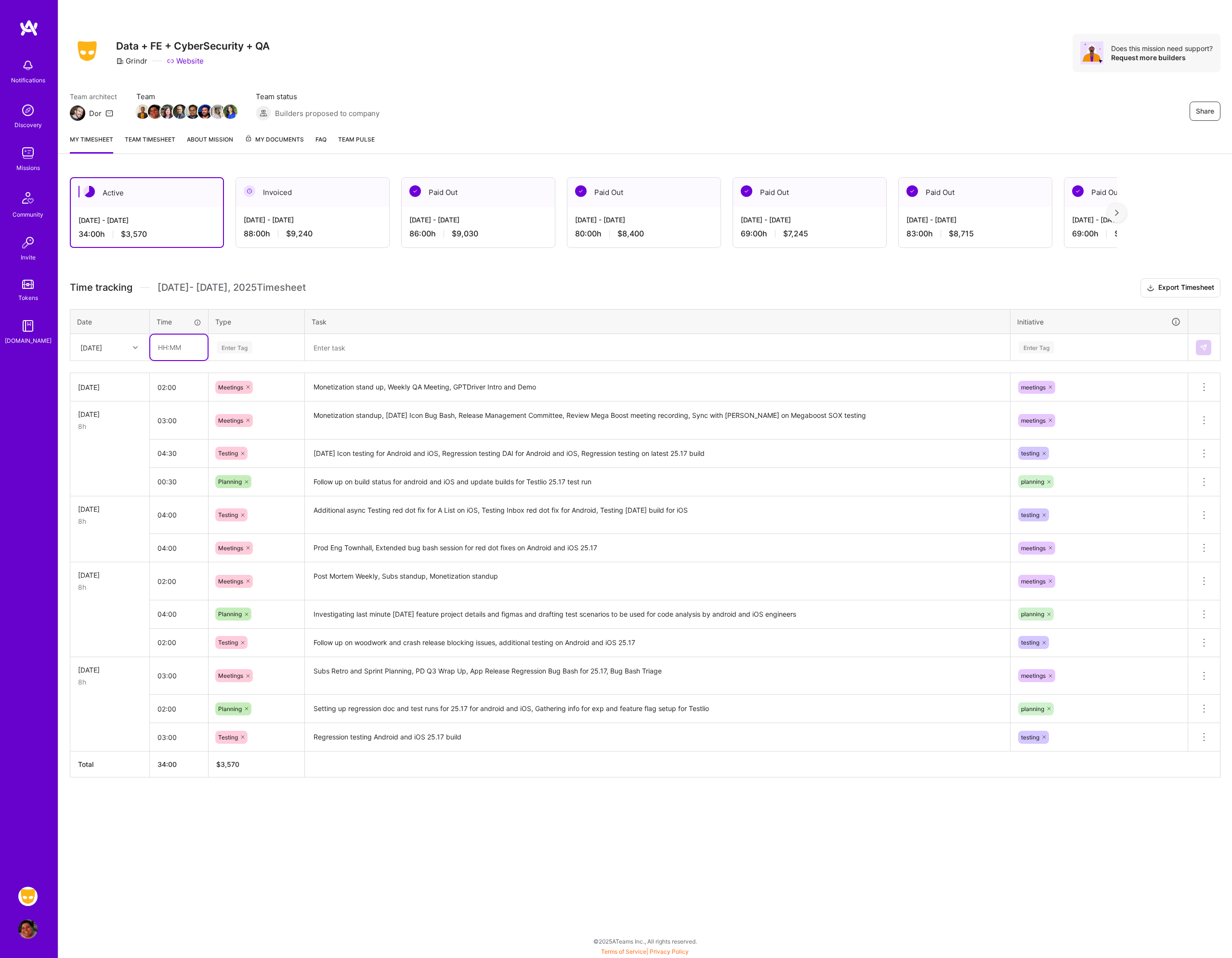
click at [167, 345] on input "text" at bounding box center [179, 347] width 57 height 25
click at [176, 341] on input "text" at bounding box center [179, 347] width 57 height 25
type input "02:00"
click at [275, 350] on div "Enter Tag" at bounding box center [257, 347] width 82 height 12
type input "plann"
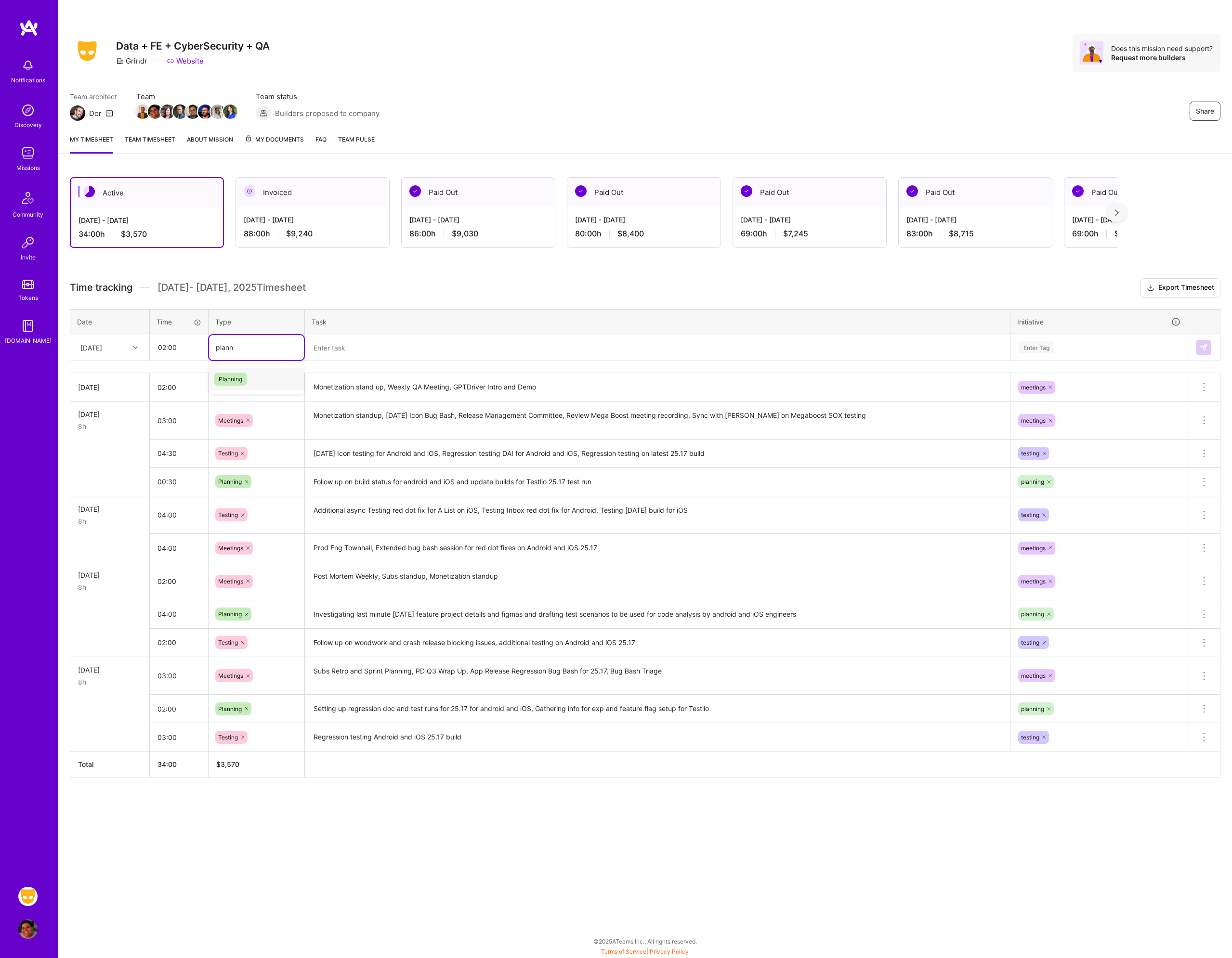
click at [255, 380] on div "Planning" at bounding box center [256, 379] width 95 height 22
click at [335, 339] on textarea at bounding box center [657, 348] width 703 height 25
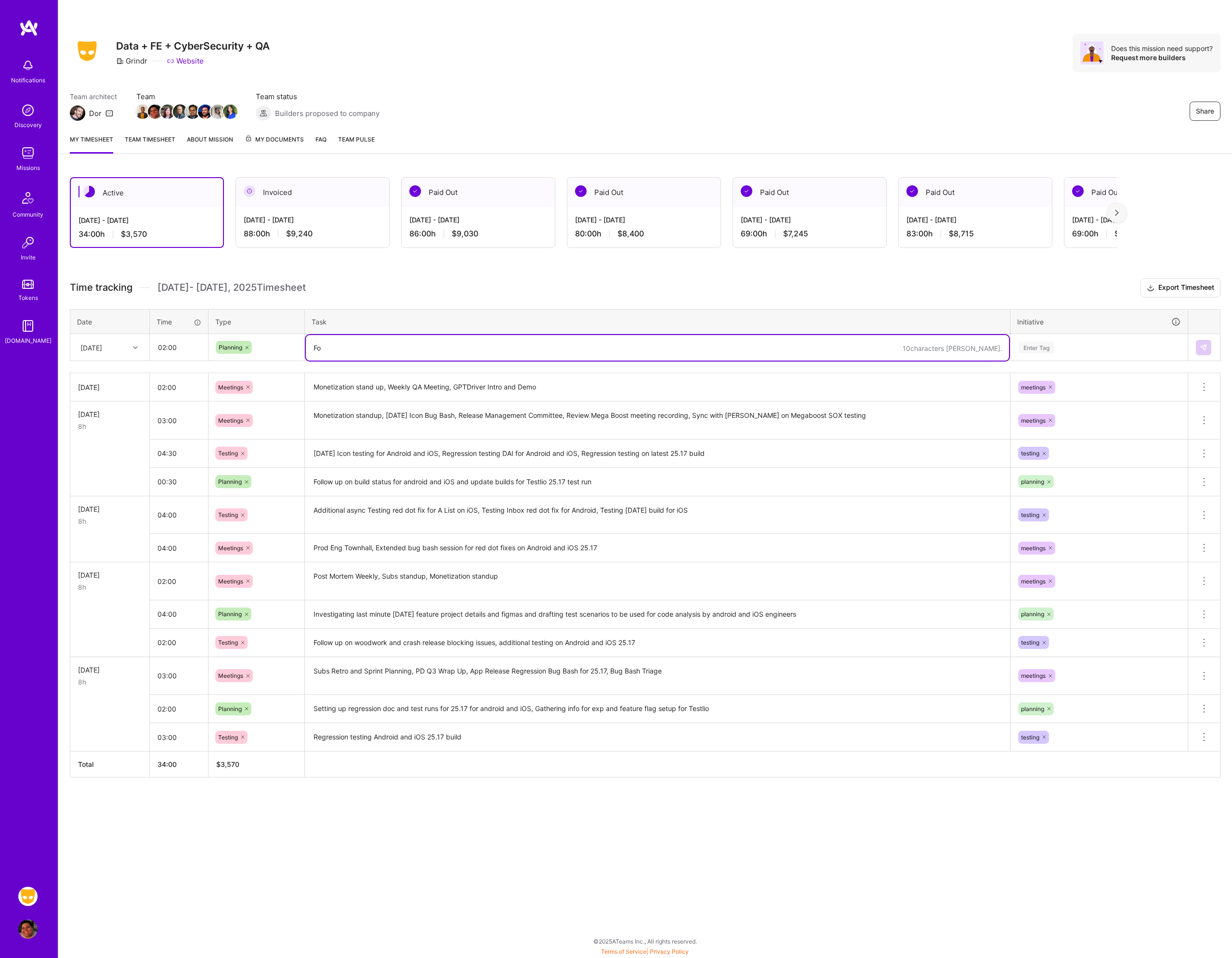
type textarea "F"
type textarea "Megaboost SOX test planning, Reviewing GPT Driver docs"
click at [1063, 349] on div "Enter Tag" at bounding box center [1099, 347] width 163 height 12
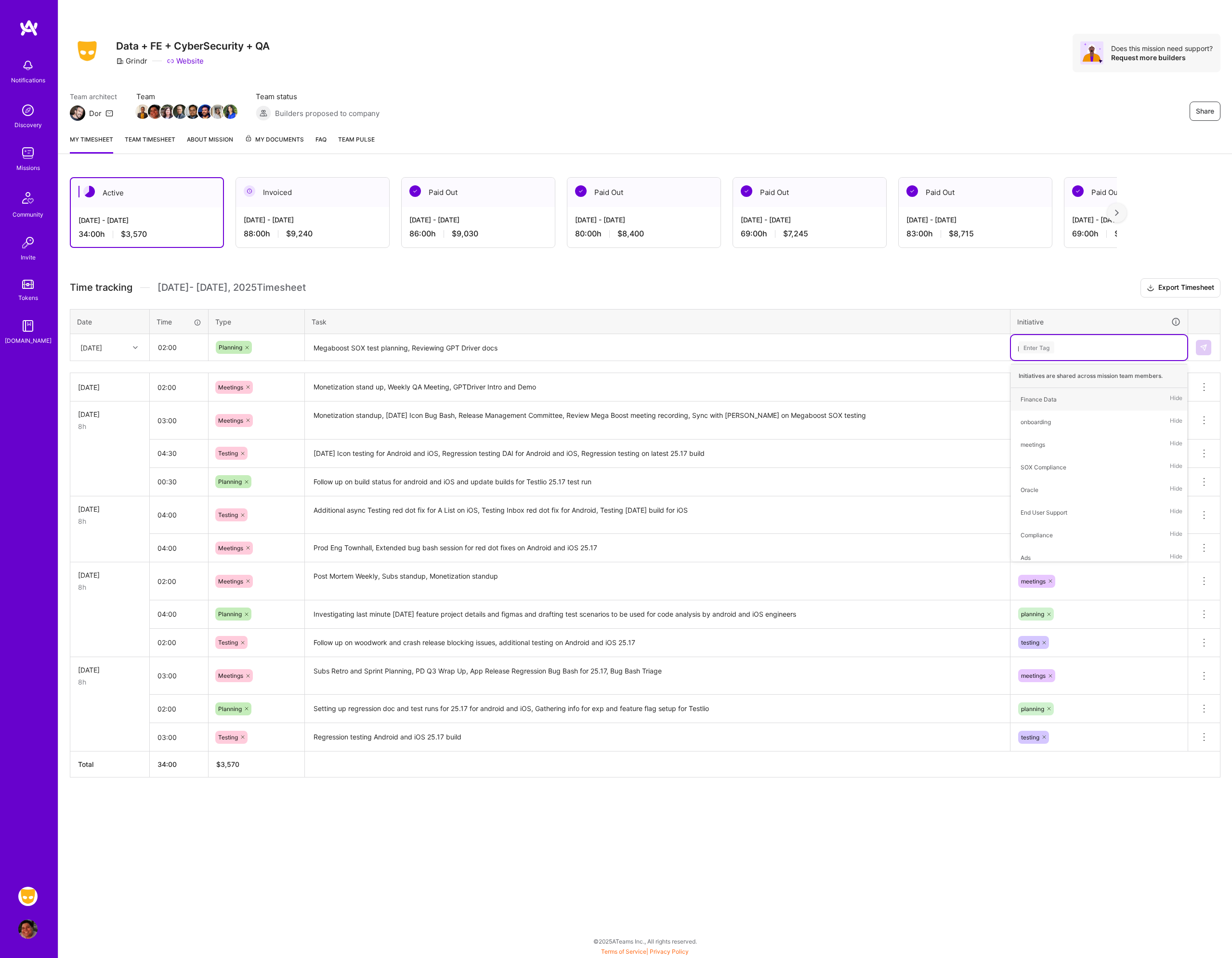
type input "pl"
click at [1041, 442] on div "planning" at bounding box center [1032, 445] width 23 height 10
click at [1200, 354] on button at bounding box center [1203, 347] width 16 height 15
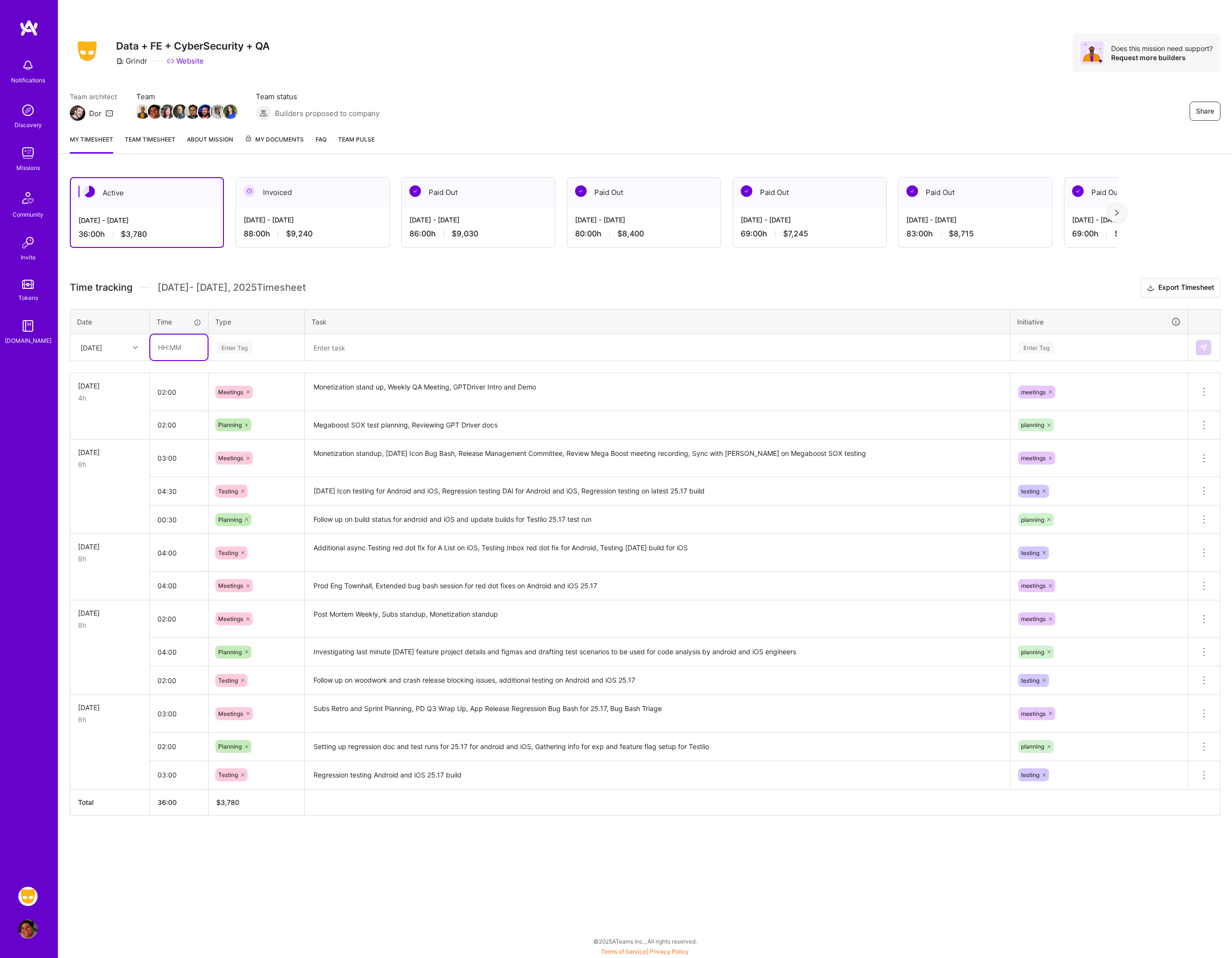
click at [177, 350] on input "text" at bounding box center [179, 347] width 57 height 25
type input "04:00"
click at [238, 347] on div "Enter Tag" at bounding box center [234, 347] width 36 height 15
type input "tes"
click at [234, 373] on span "Testing" at bounding box center [228, 379] width 29 height 13
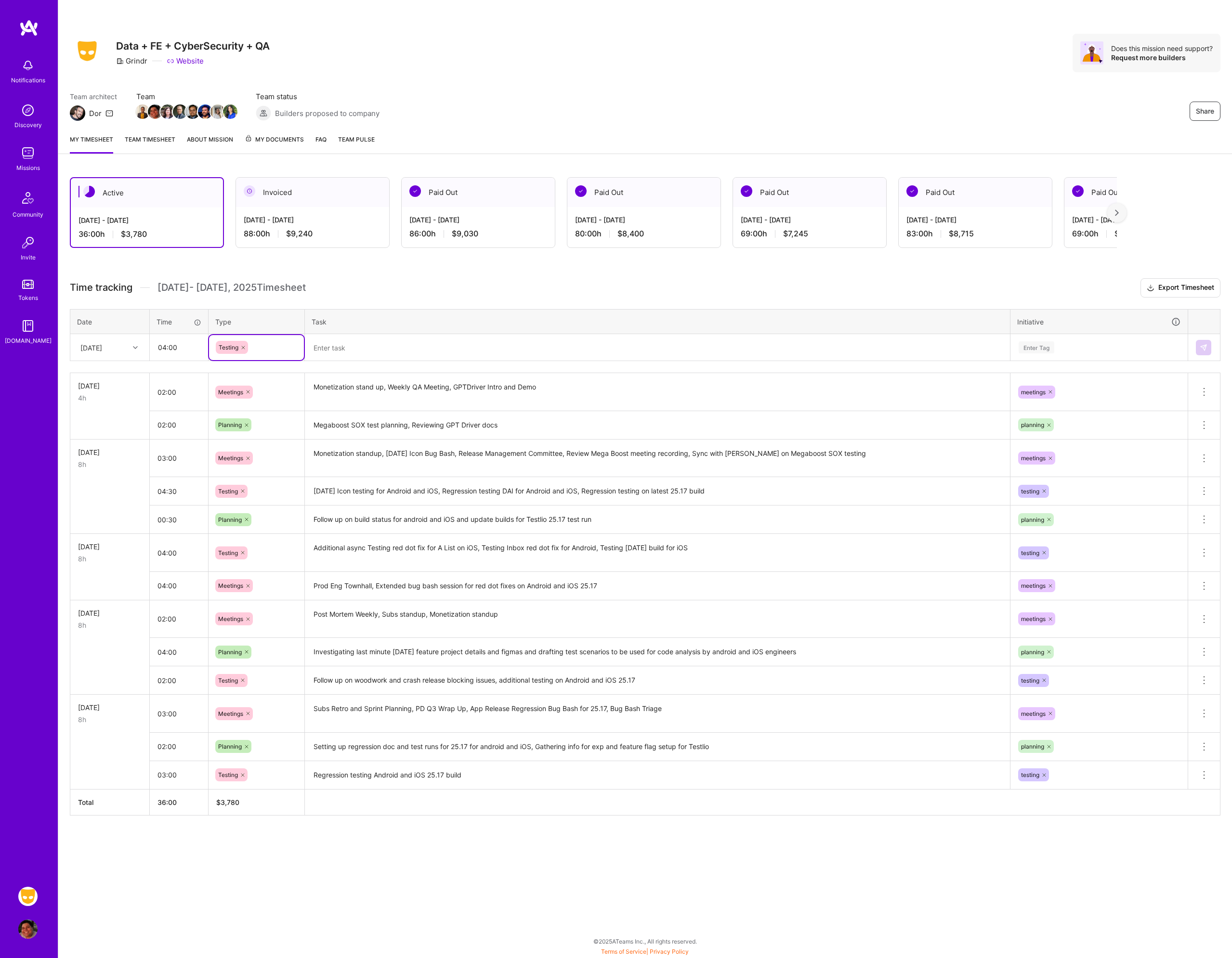
click at [337, 346] on textarea at bounding box center [657, 348] width 703 height 25
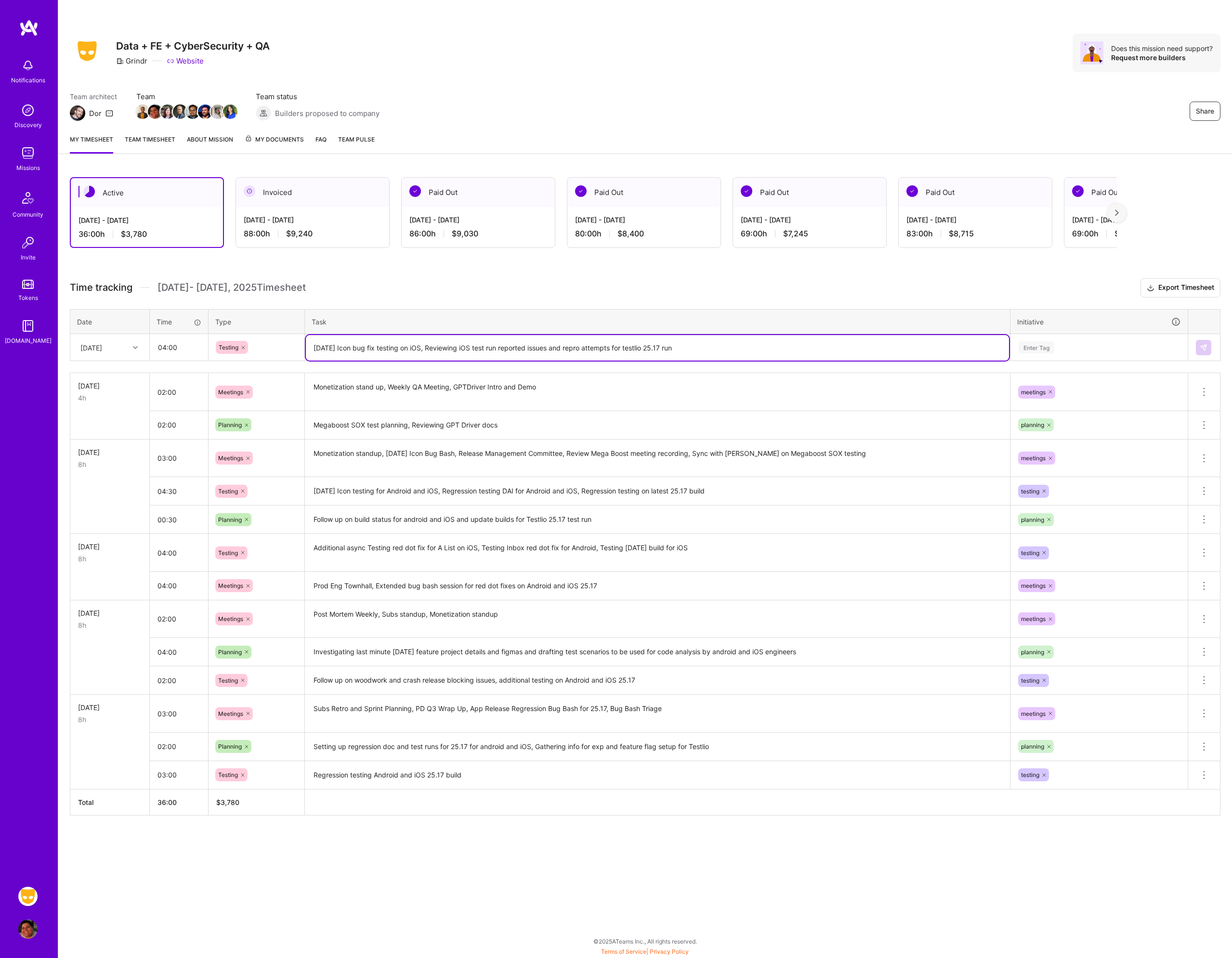
type textarea "[DATE] Icon bug fix testing on iOS, Reviewing iOS test run reported issues and …"
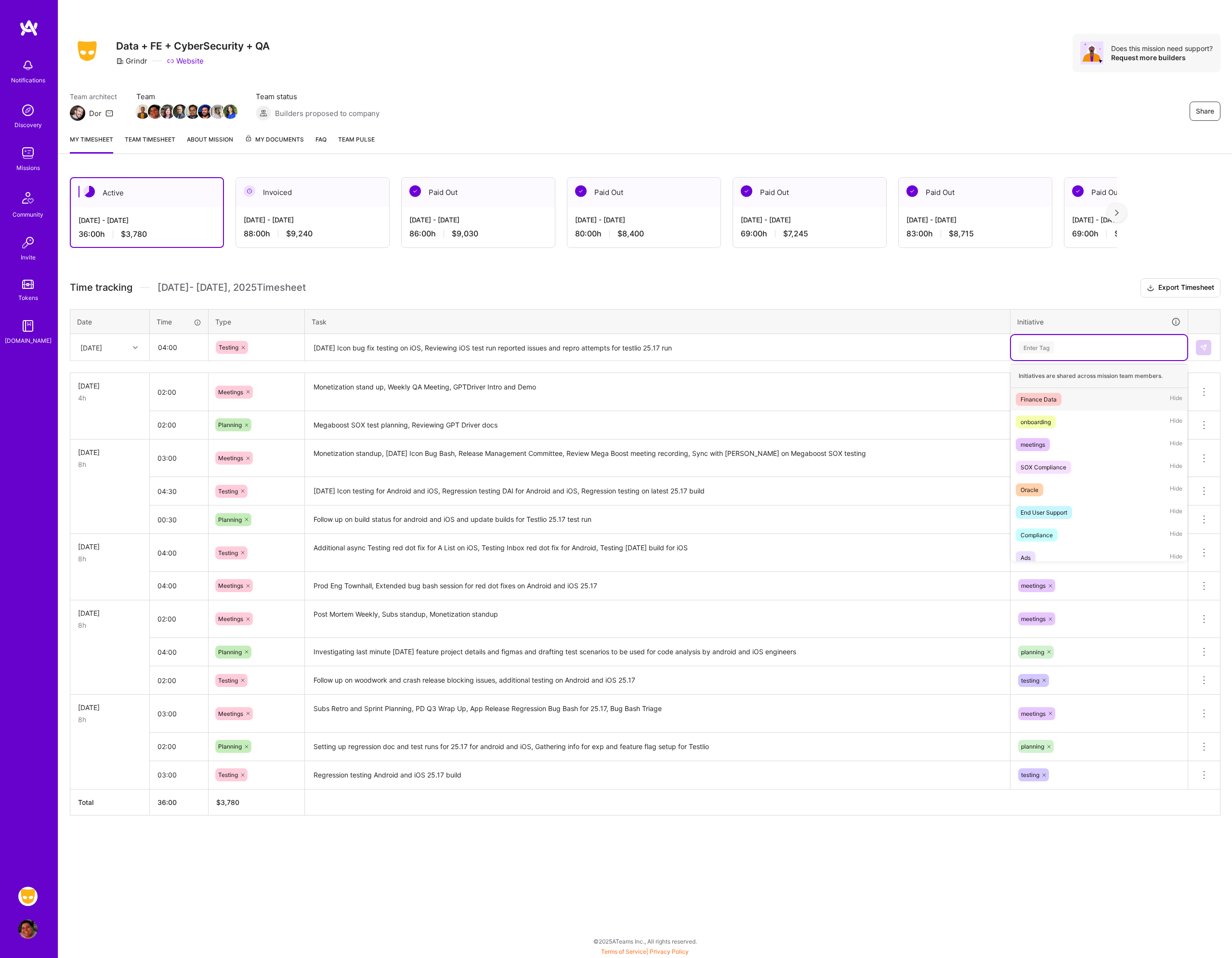
click at [1047, 343] on div "Enter Tag" at bounding box center [1036, 347] width 36 height 15
type input "tes"
click at [1047, 404] on div "testing Hide" at bounding box center [1099, 399] width 176 height 22
click at [1208, 343] on button at bounding box center [1203, 347] width 16 height 15
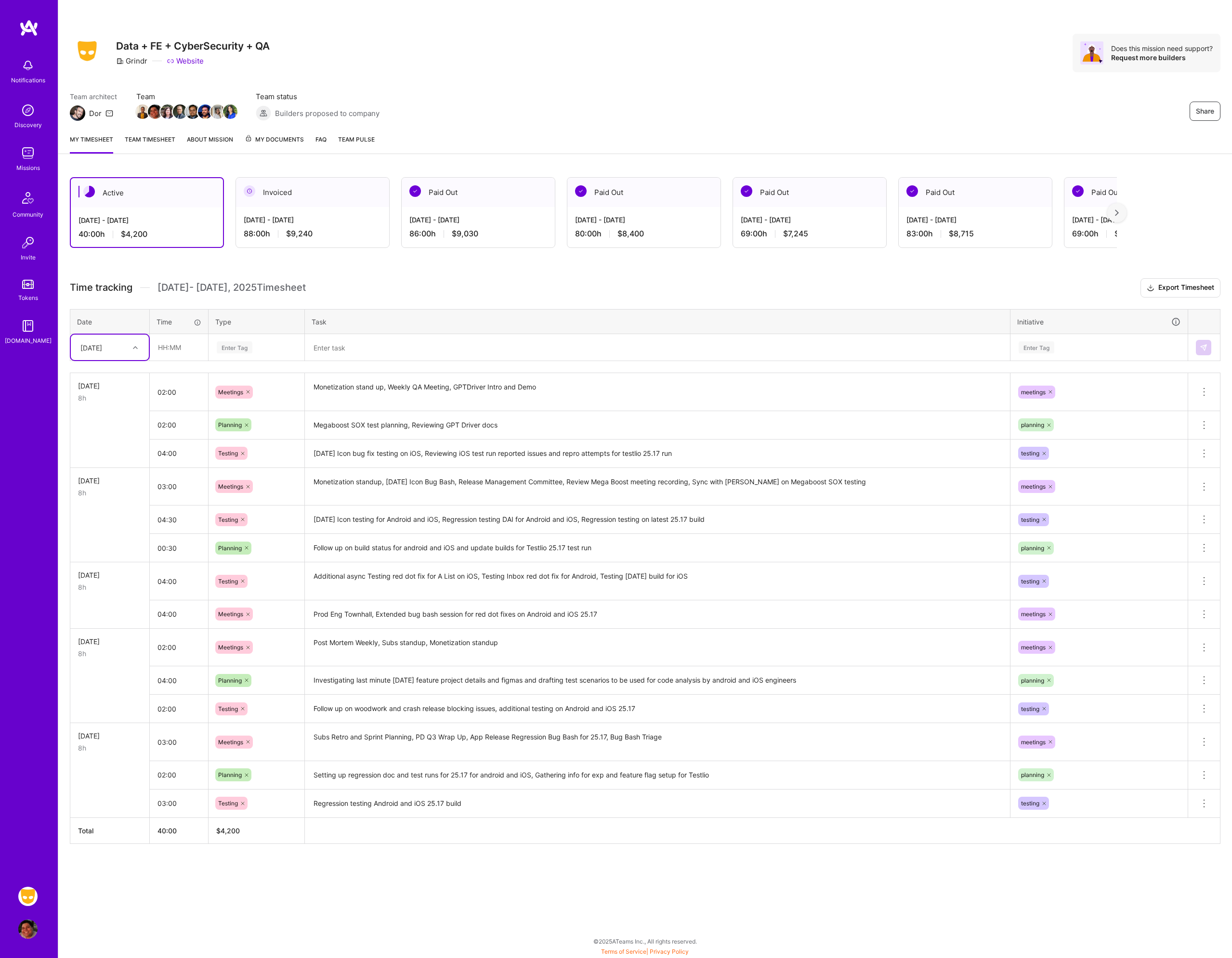
click at [102, 351] on div "[DATE]" at bounding box center [91, 347] width 22 height 10
click at [98, 485] on div "[DATE]" at bounding box center [110, 482] width 78 height 18
click at [172, 352] on input "text" at bounding box center [179, 347] width 57 height 25
type input "02:30"
click at [246, 348] on div "Enter Tag" at bounding box center [234, 347] width 36 height 15
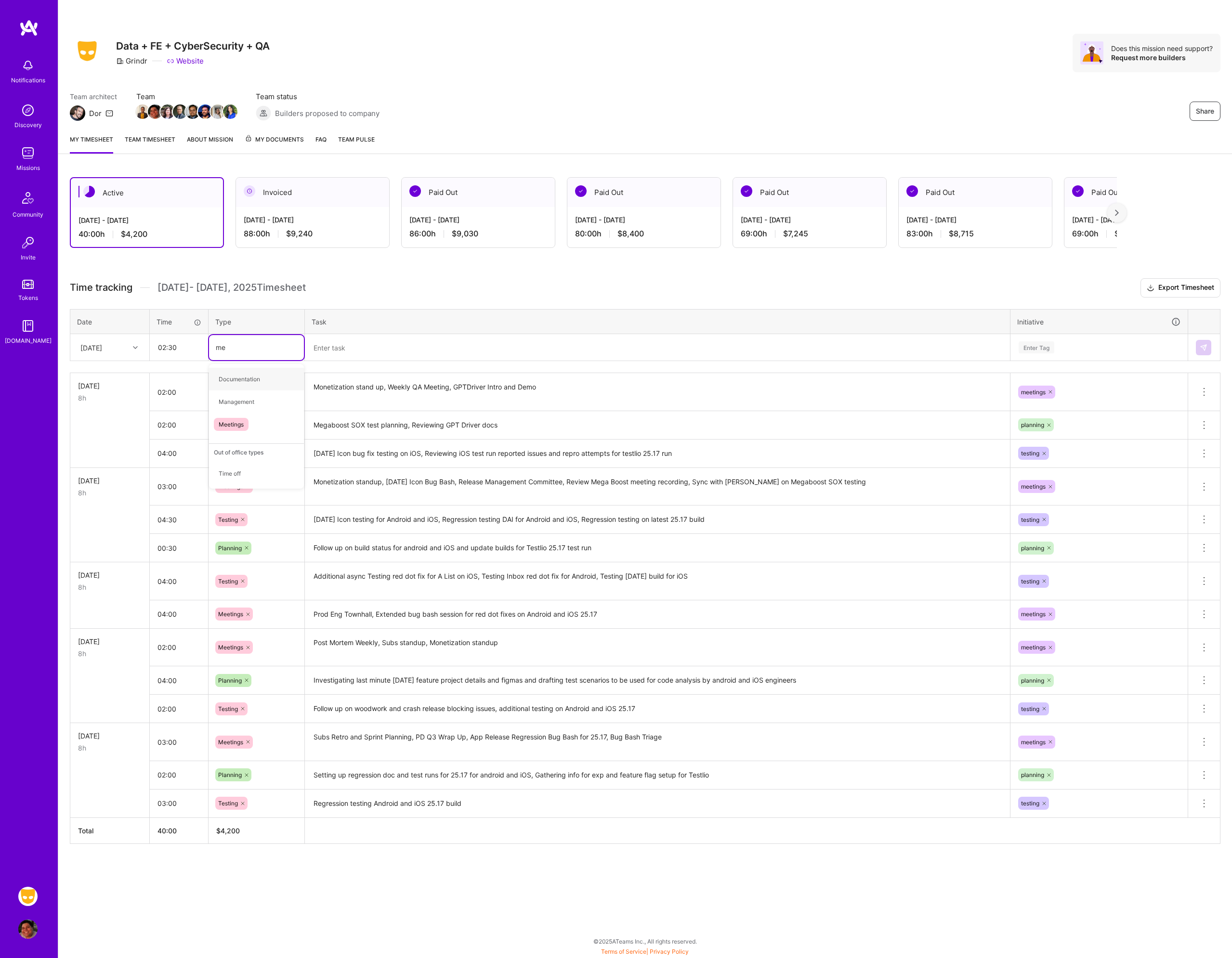
type input "mee"
click at [261, 378] on div "Meetings" at bounding box center [256, 379] width 95 height 22
click at [345, 360] on textarea at bounding box center [657, 348] width 703 height 25
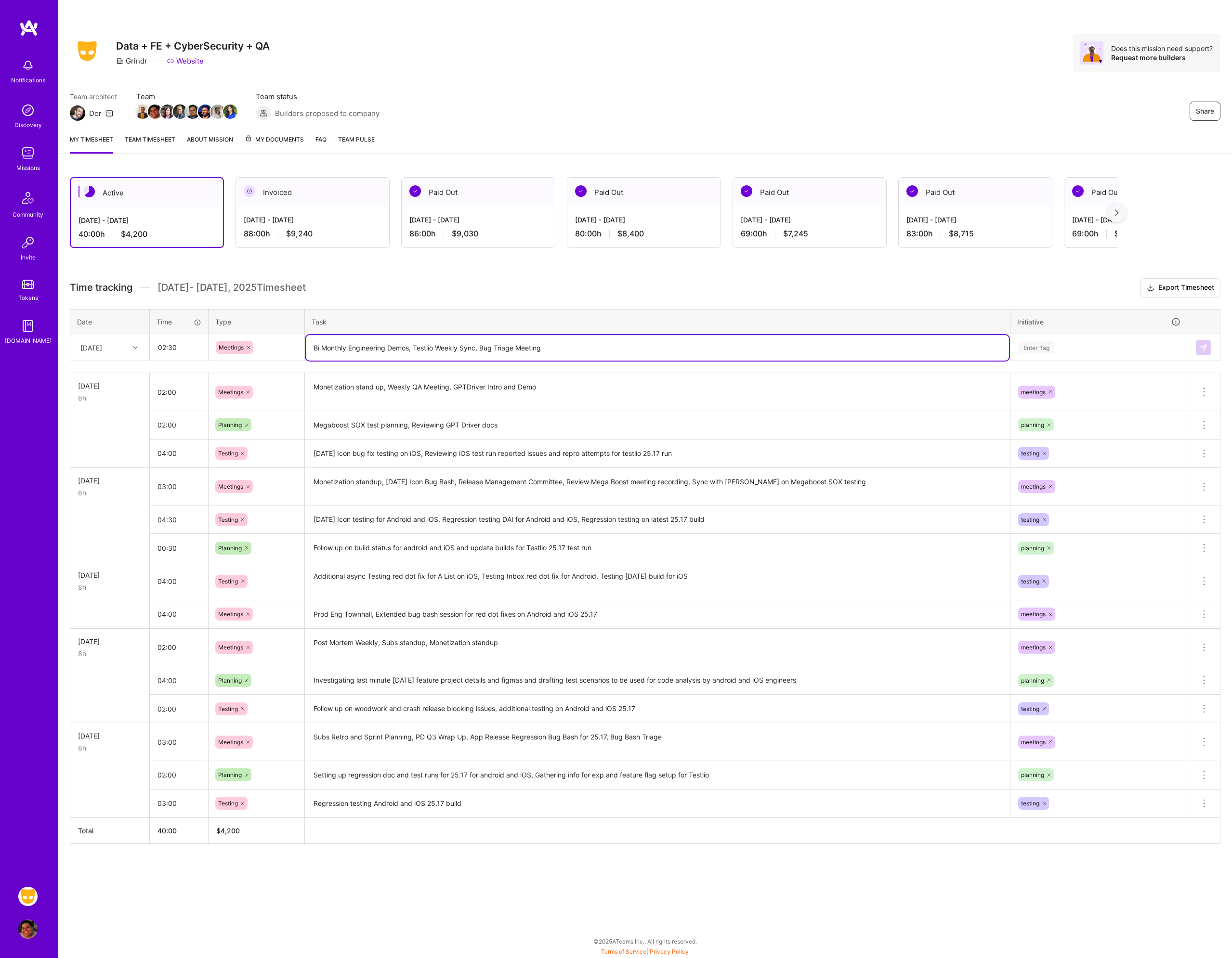
type textarea "Bi Monthly Engineering Demos, Testlio Weekly Sync, Bug Triage Meeting"
click at [195, 350] on input "02:30" at bounding box center [179, 347] width 57 height 25
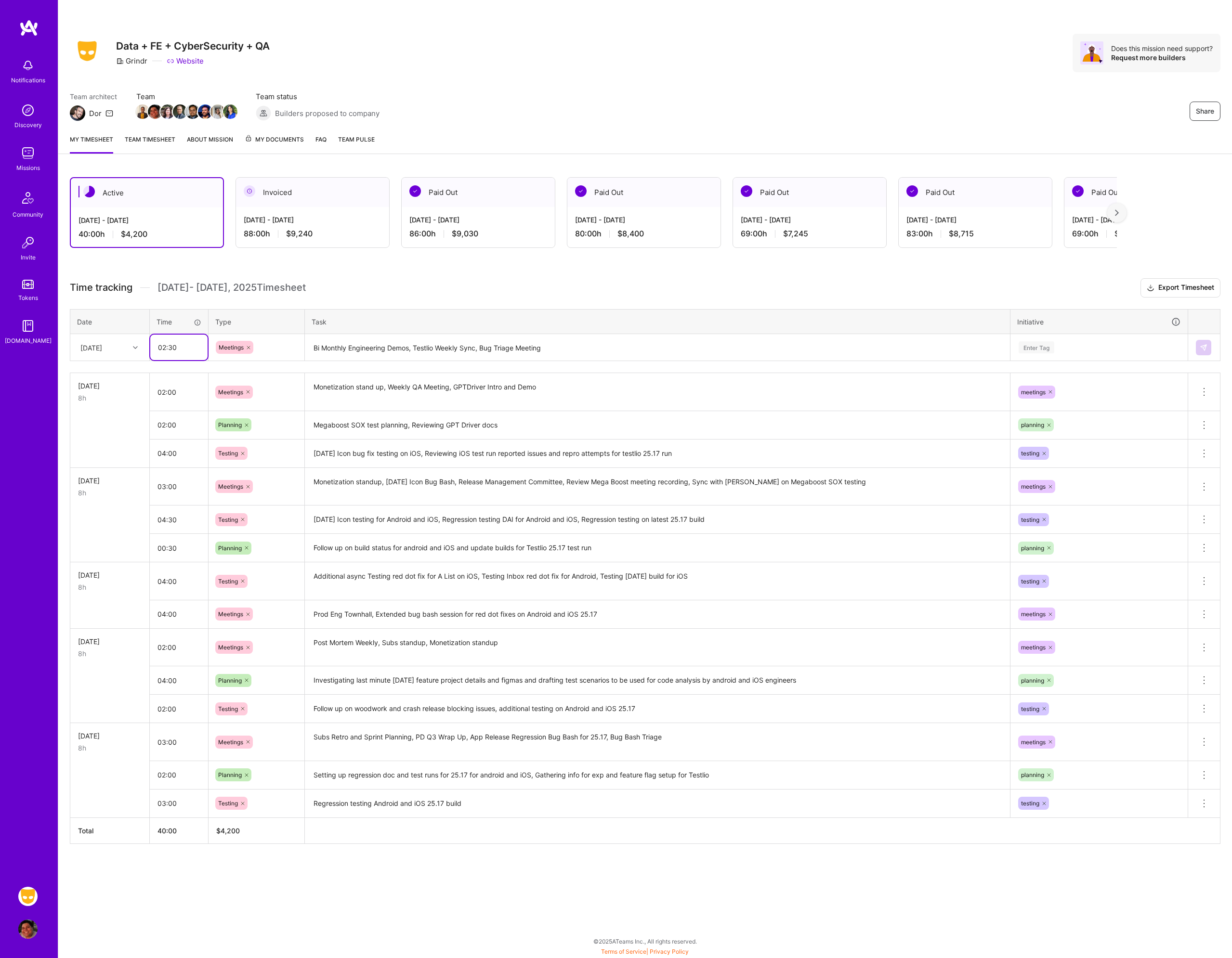
click at [195, 350] on input "02:30" at bounding box center [179, 347] width 57 height 25
type input "02:00"
click at [572, 348] on textarea "Bi Monthly Engineering Demos, Testlio Weekly Sync, Bug Triage Meeting" at bounding box center [657, 348] width 703 height 25
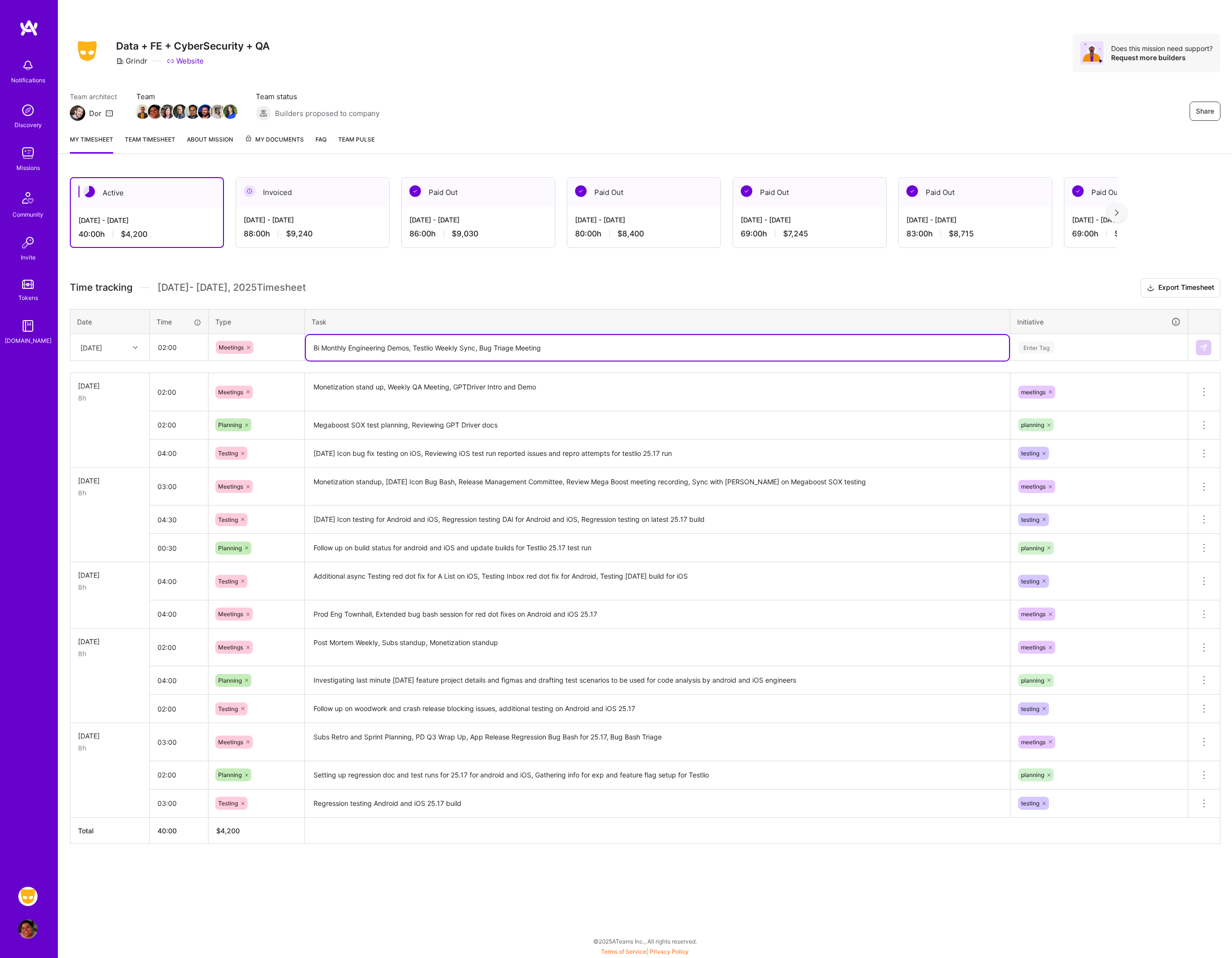
click at [1086, 344] on div "Enter Tag" at bounding box center [1099, 347] width 163 height 12
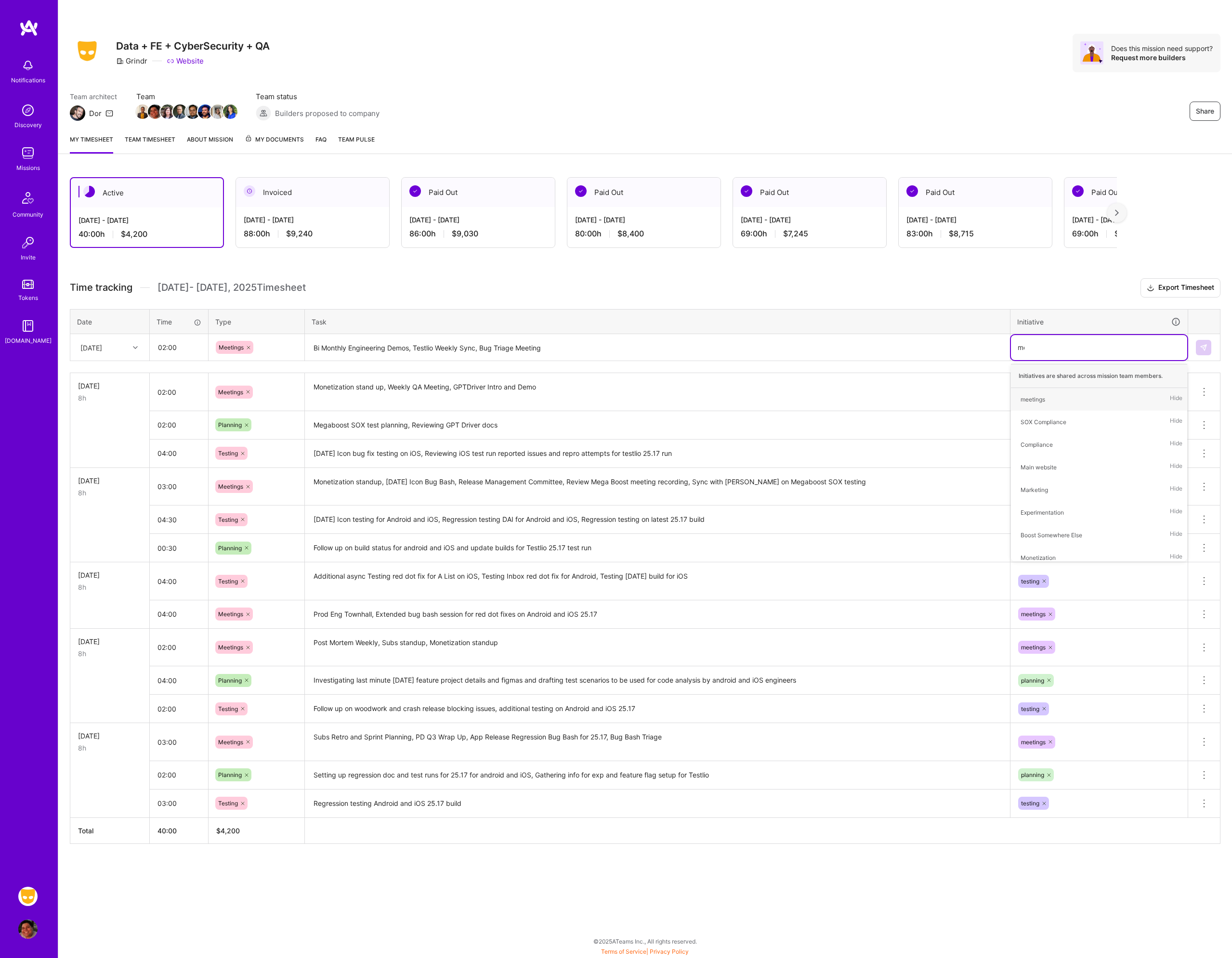
type input "mee"
click at [1066, 397] on div "meetings Hide" at bounding box center [1099, 399] width 176 height 22
click at [1207, 352] on button at bounding box center [1203, 347] width 16 height 15
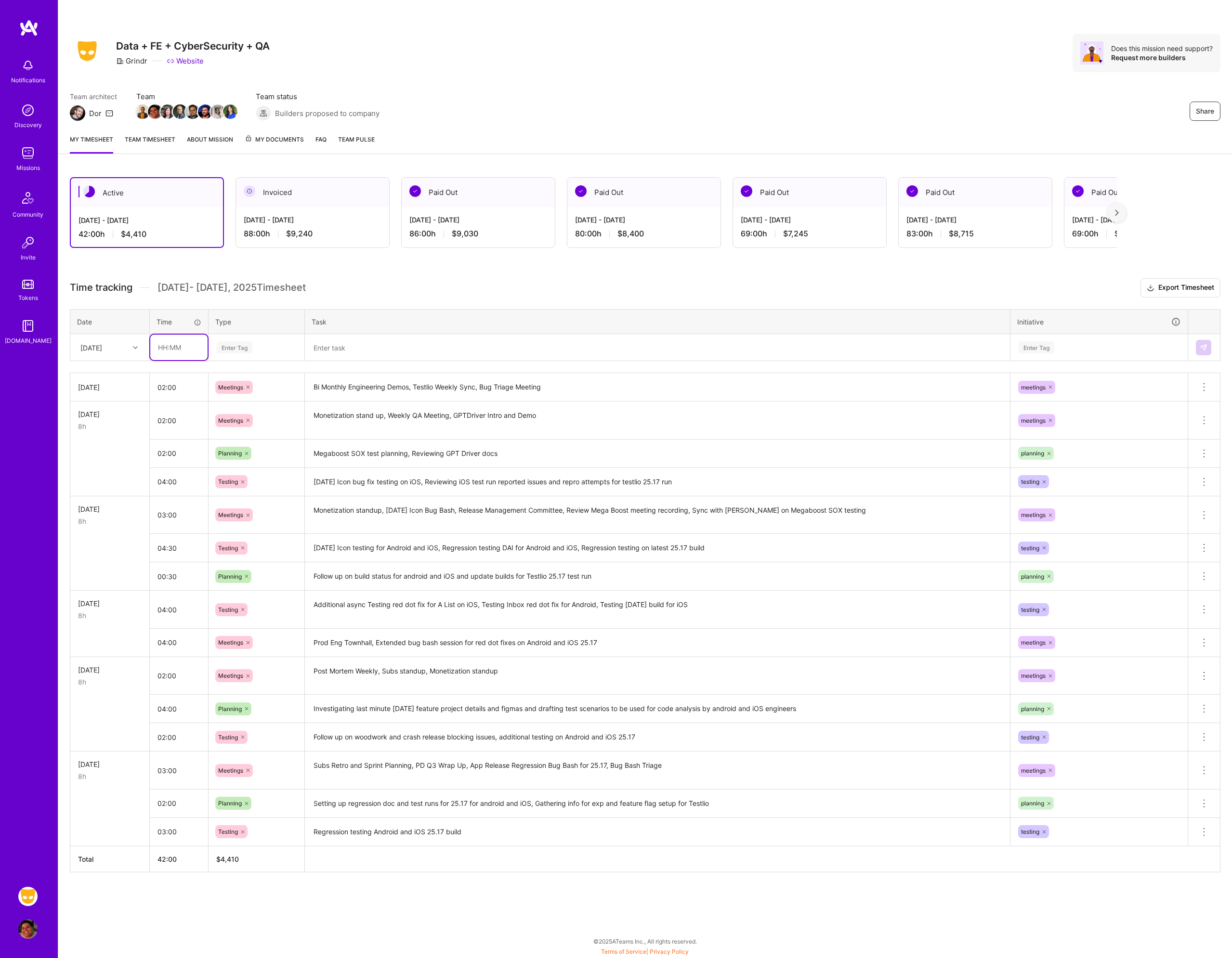
click at [170, 350] on input "text" at bounding box center [179, 347] width 57 height 25
type input "06:00"
click at [261, 344] on div "Enter Tag" at bounding box center [257, 347] width 82 height 12
type input "tes"
click at [245, 377] on div "Testing" at bounding box center [256, 379] width 95 height 22
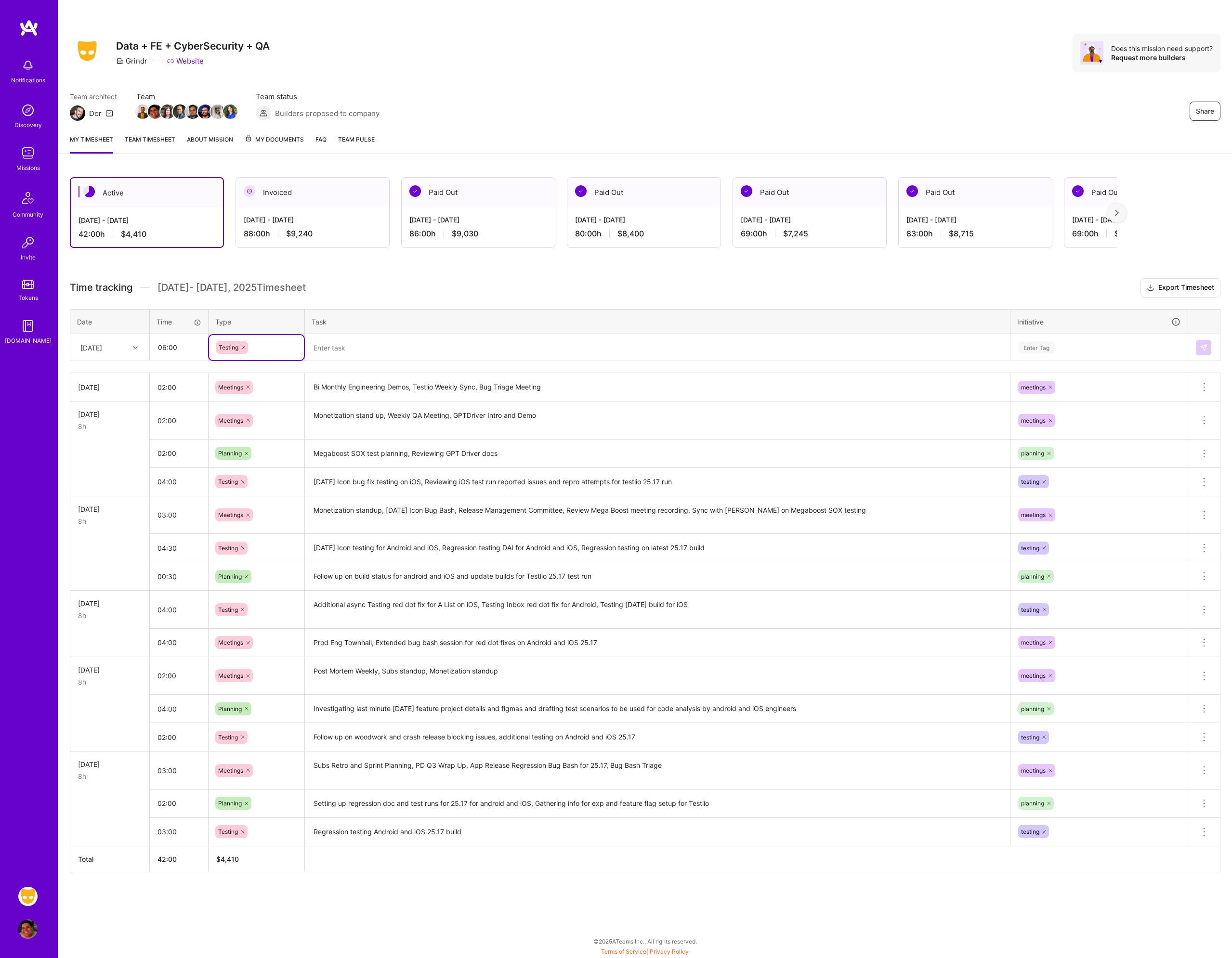
click at [345, 355] on textarea at bounding box center [657, 348] width 703 height 25
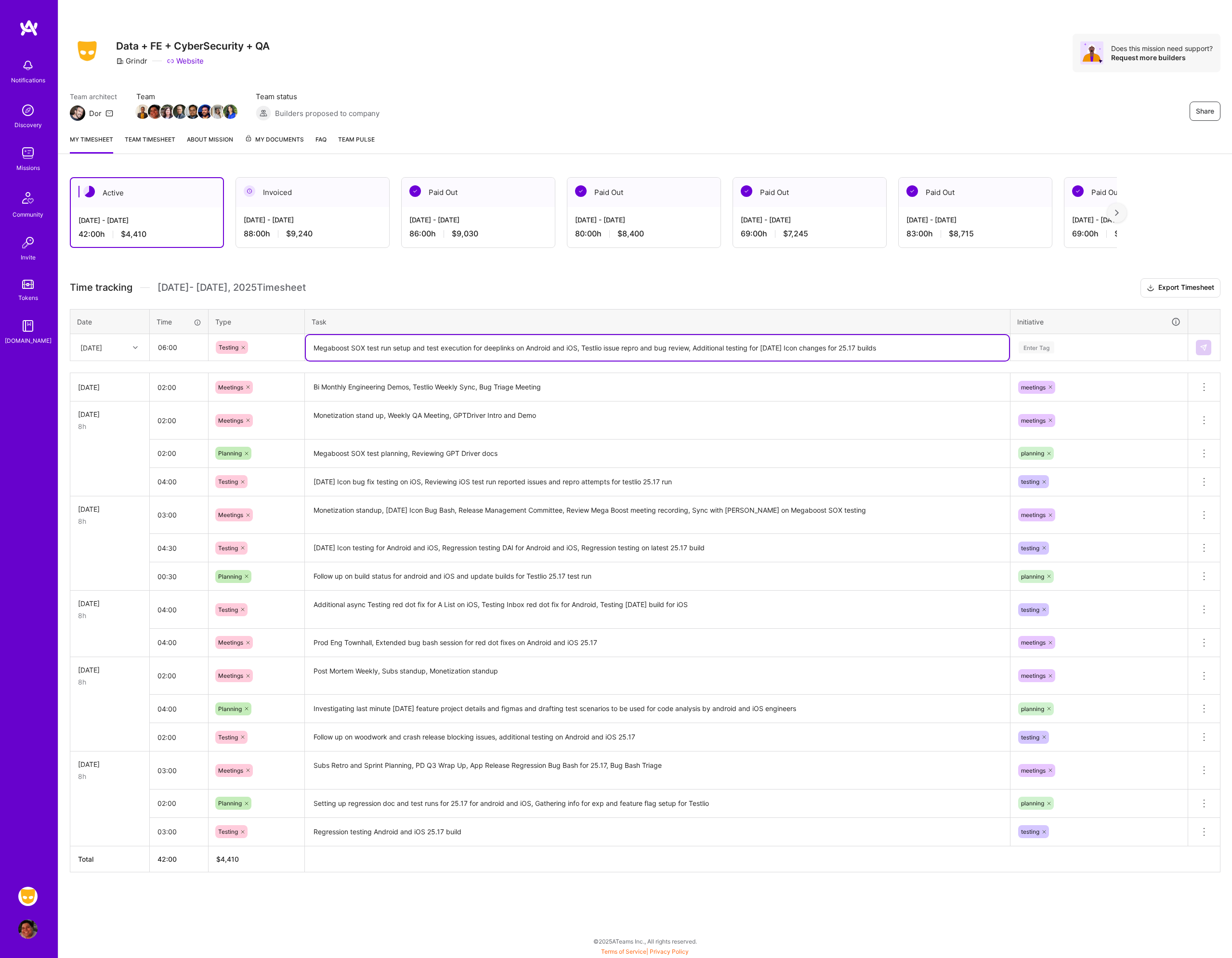
type textarea "Megaboost SOX test run setup and test execution for deeplinks on Android and iO…"
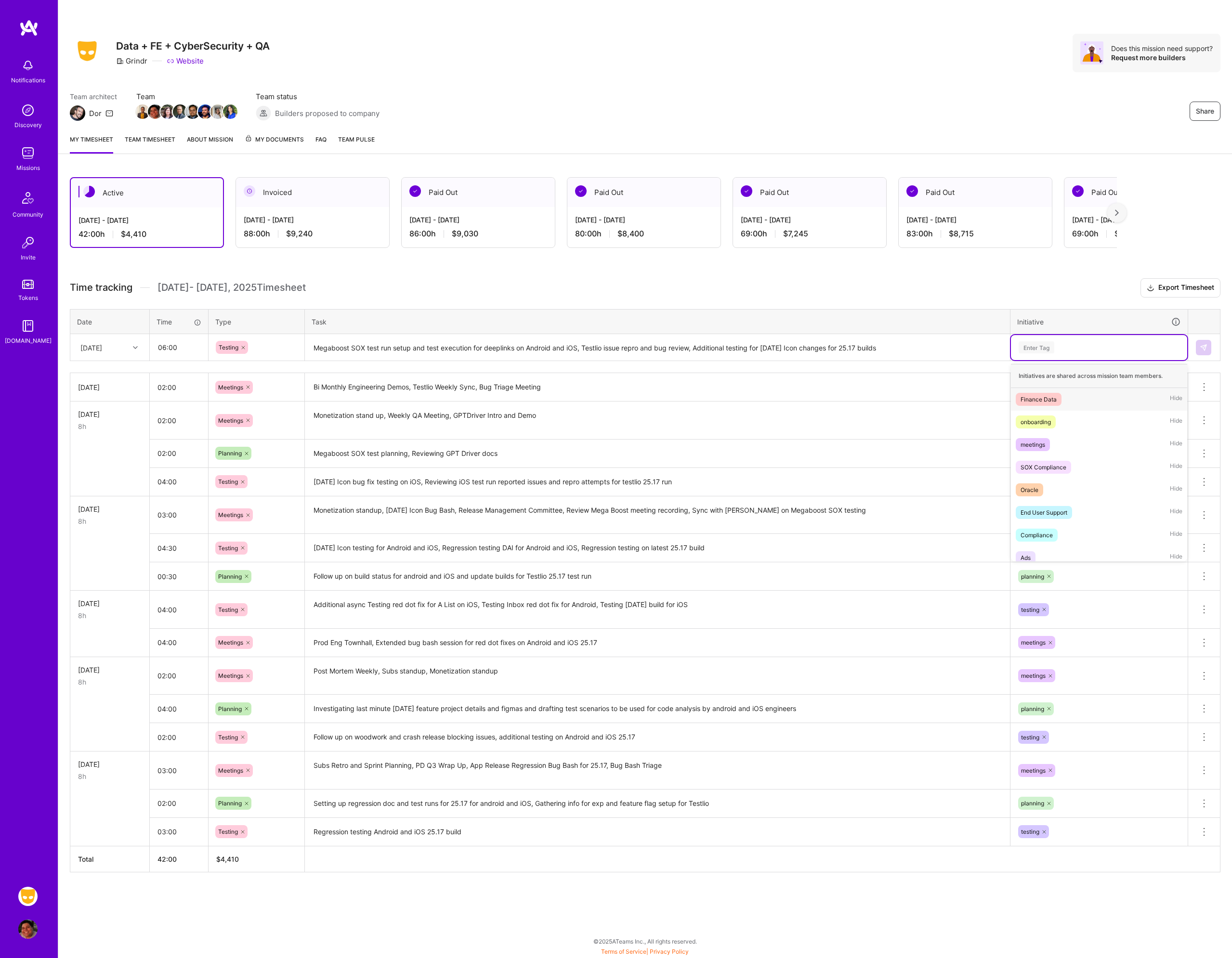
click at [1066, 347] on div "Enter Tag" at bounding box center [1099, 347] width 163 height 12
type input "tes"
click at [1031, 406] on div "testing Hide" at bounding box center [1099, 399] width 176 height 22
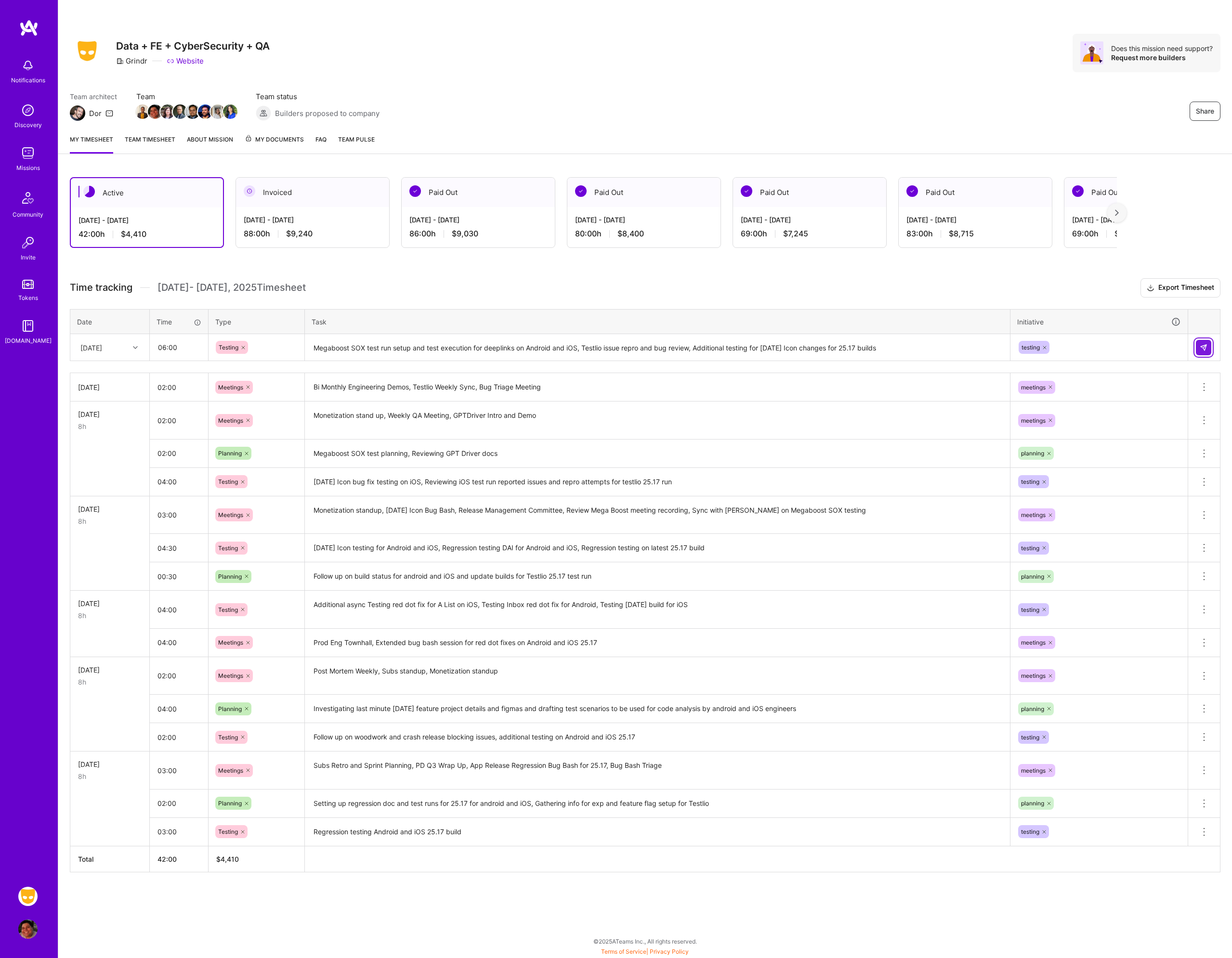
click at [1207, 348] on button at bounding box center [1203, 347] width 16 height 15
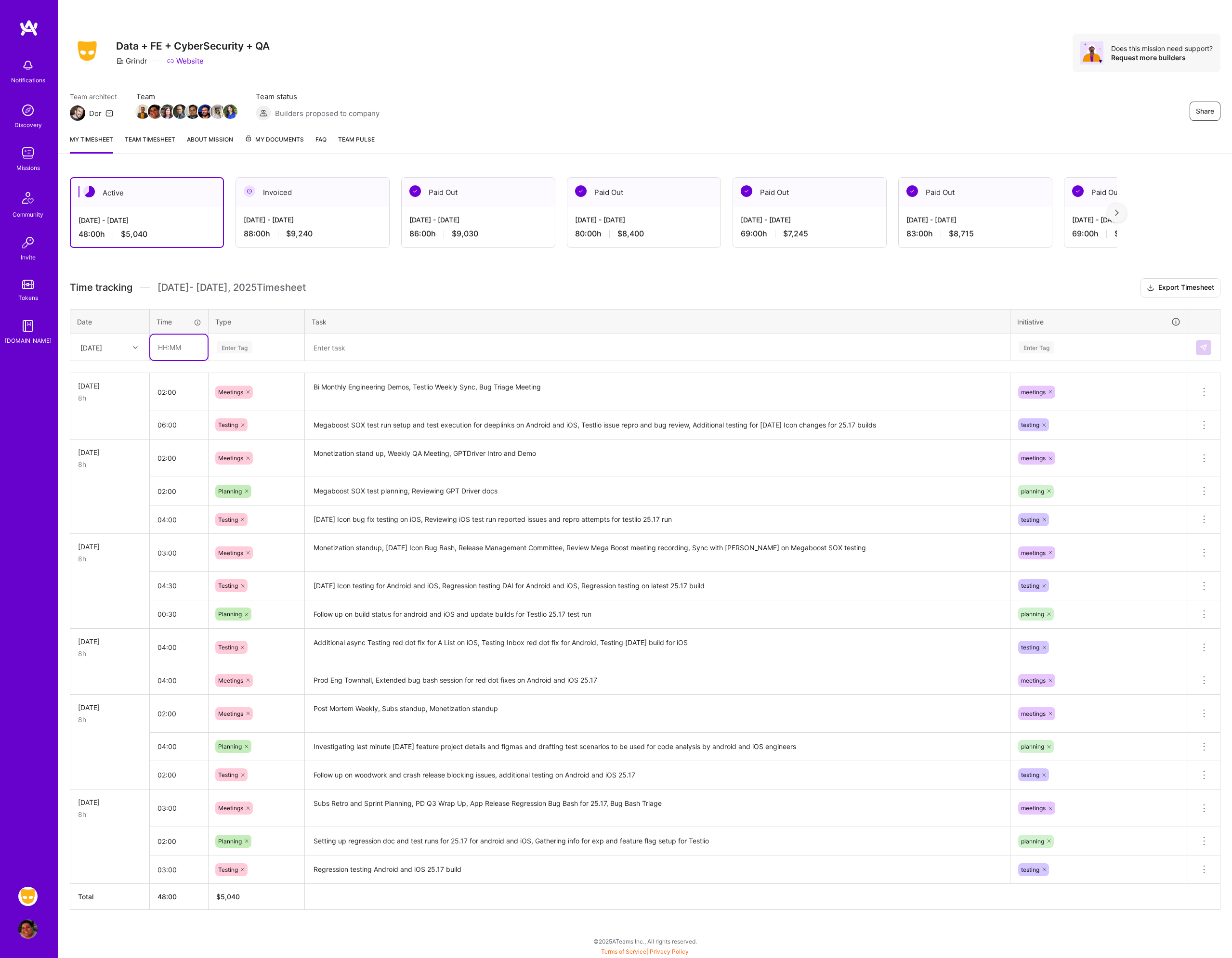
click at [180, 352] on input "text" at bounding box center [179, 347] width 57 height 25
type input "01:30"
type input "mee"
click at [255, 375] on div "Meetings" at bounding box center [256, 379] width 95 height 22
click at [325, 346] on textarea at bounding box center [657, 348] width 703 height 25
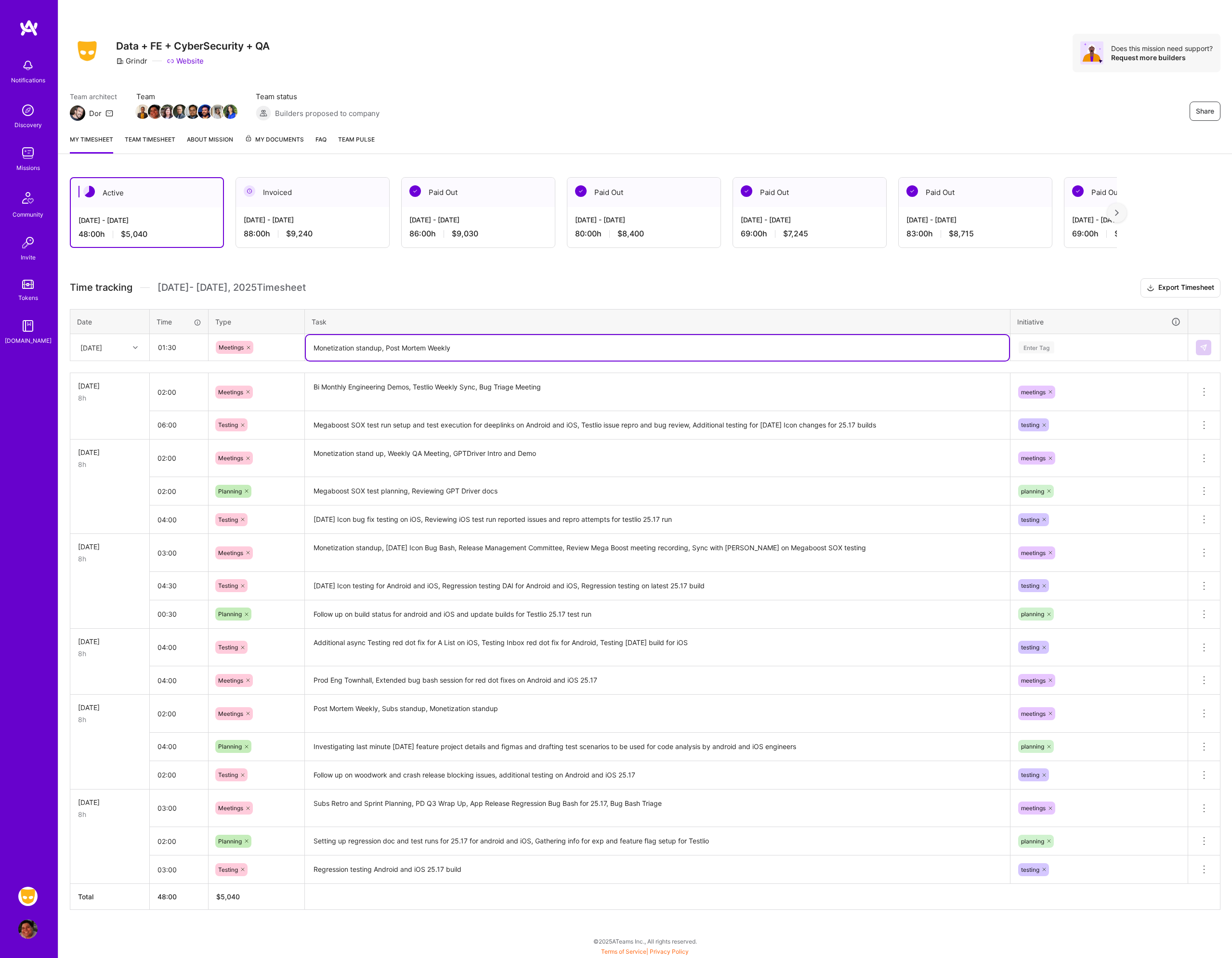
type textarea "Monetization standup, Post Mortem Weekly"
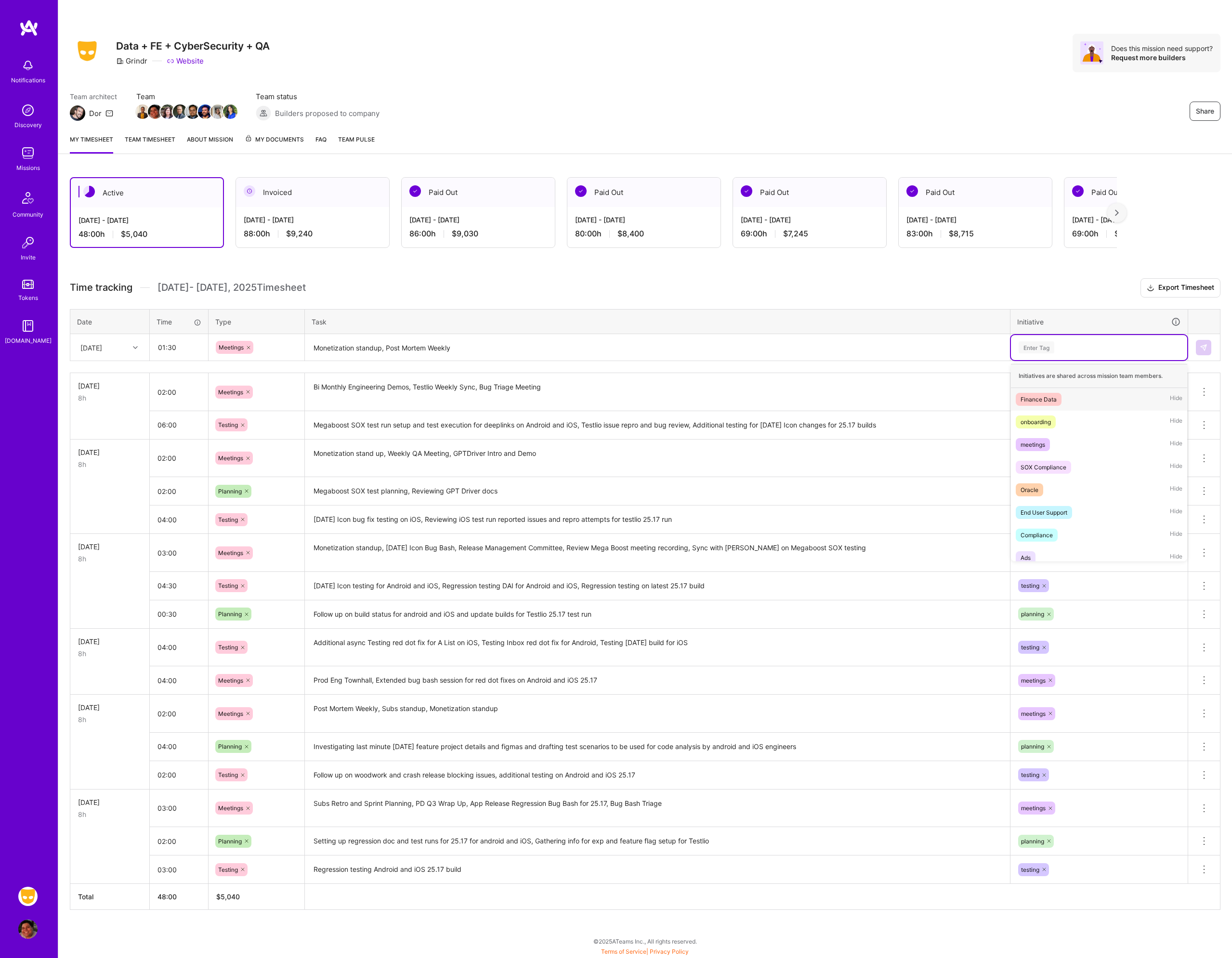
click at [1047, 339] on div "Enter Tag" at bounding box center [1099, 348] width 176 height 25
type input "mee"
click at [1041, 402] on div "meetings" at bounding box center [1032, 400] width 25 height 10
click at [1200, 347] on img at bounding box center [1203, 347] width 7 height 7
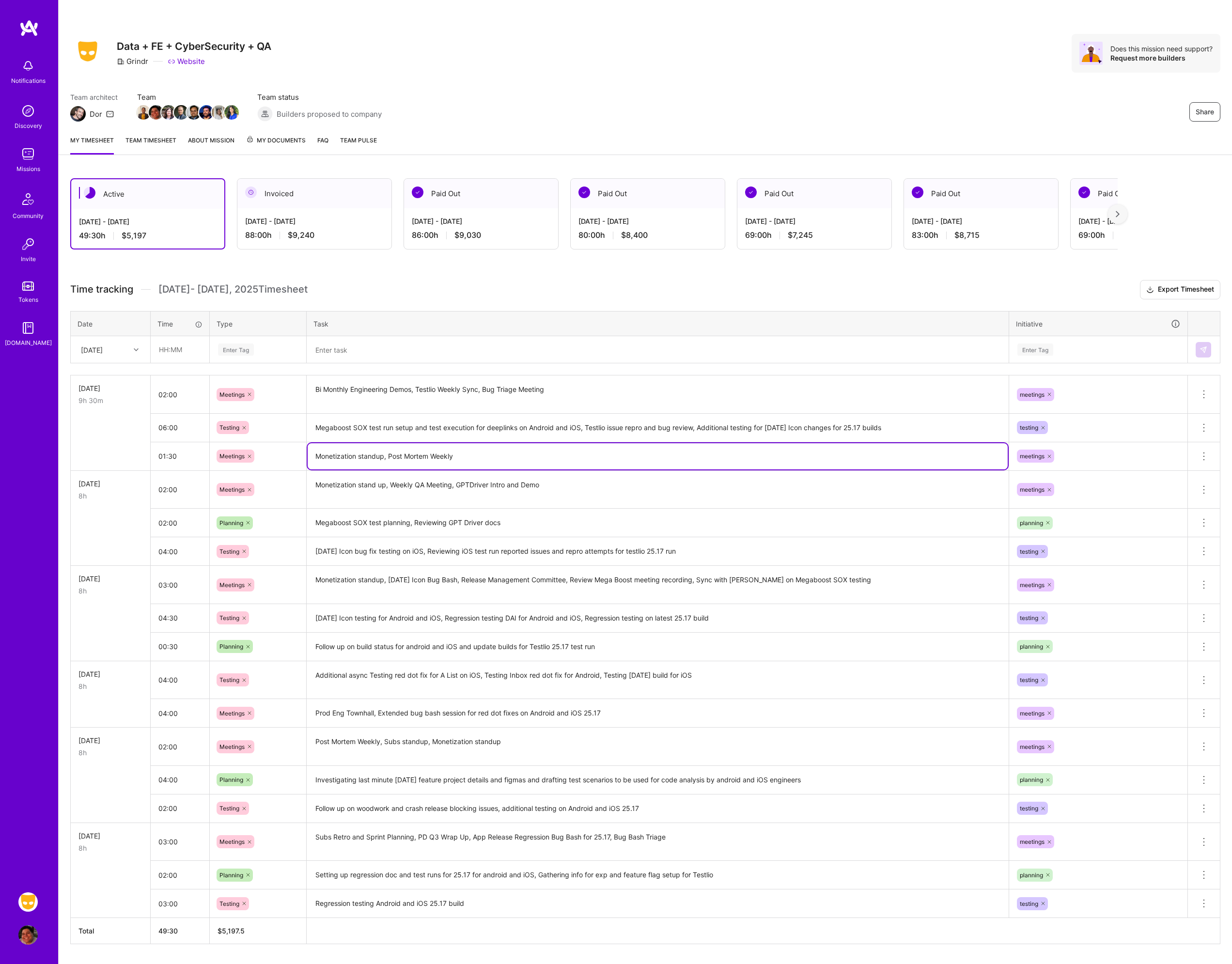
drag, startPoint x: 510, startPoint y: 449, endPoint x: 282, endPoint y: 457, distance: 228.1
click at [282, 457] on tr "01:30 Meetings Monetization standup, Post Mortem Weekly meetings Delete row" at bounding box center [645, 456] width 1149 height 28
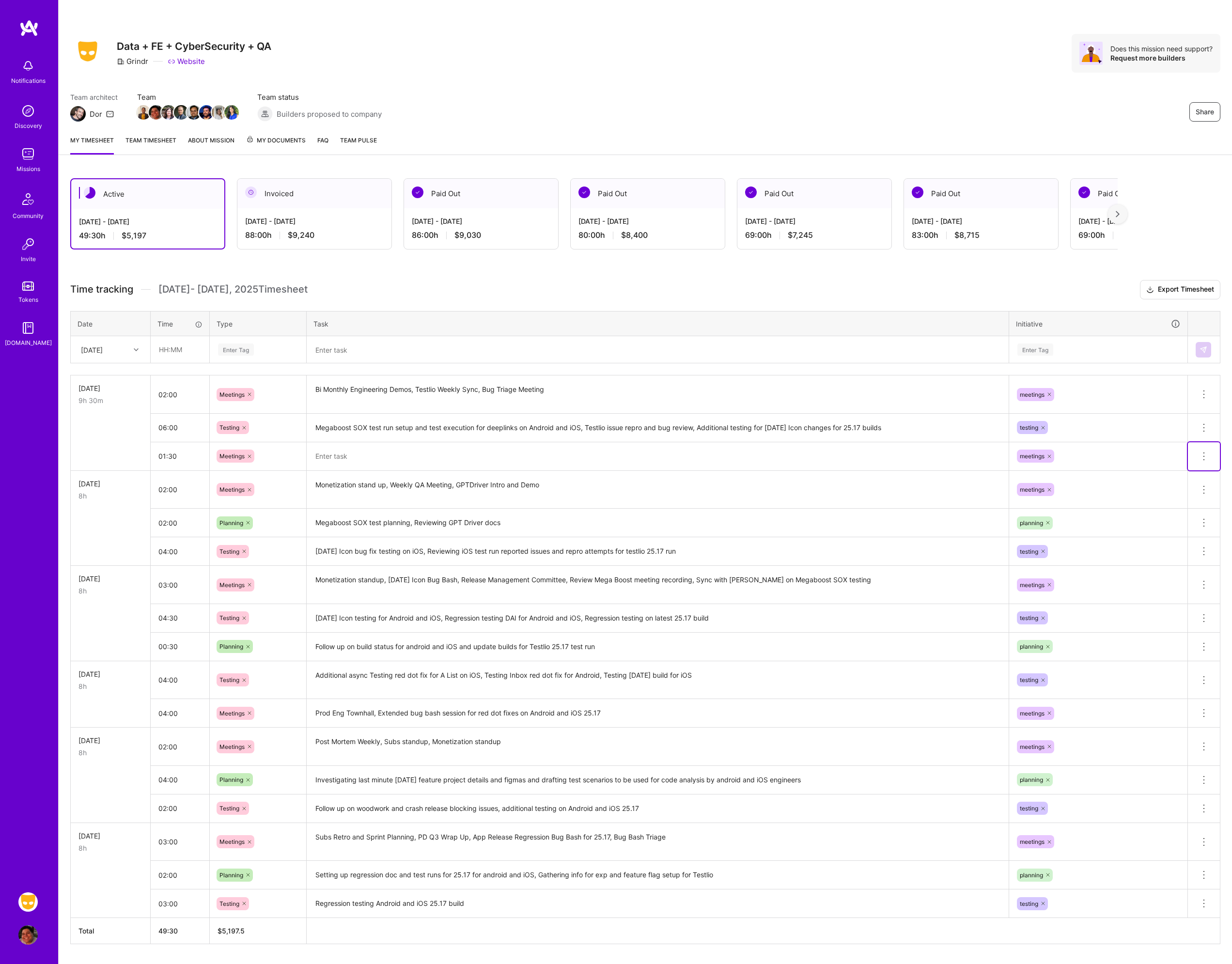
click at [1202, 461] on icon at bounding box center [1204, 456] width 12 height 12
click at [1179, 478] on button "Delete row" at bounding box center [1180, 473] width 50 height 24
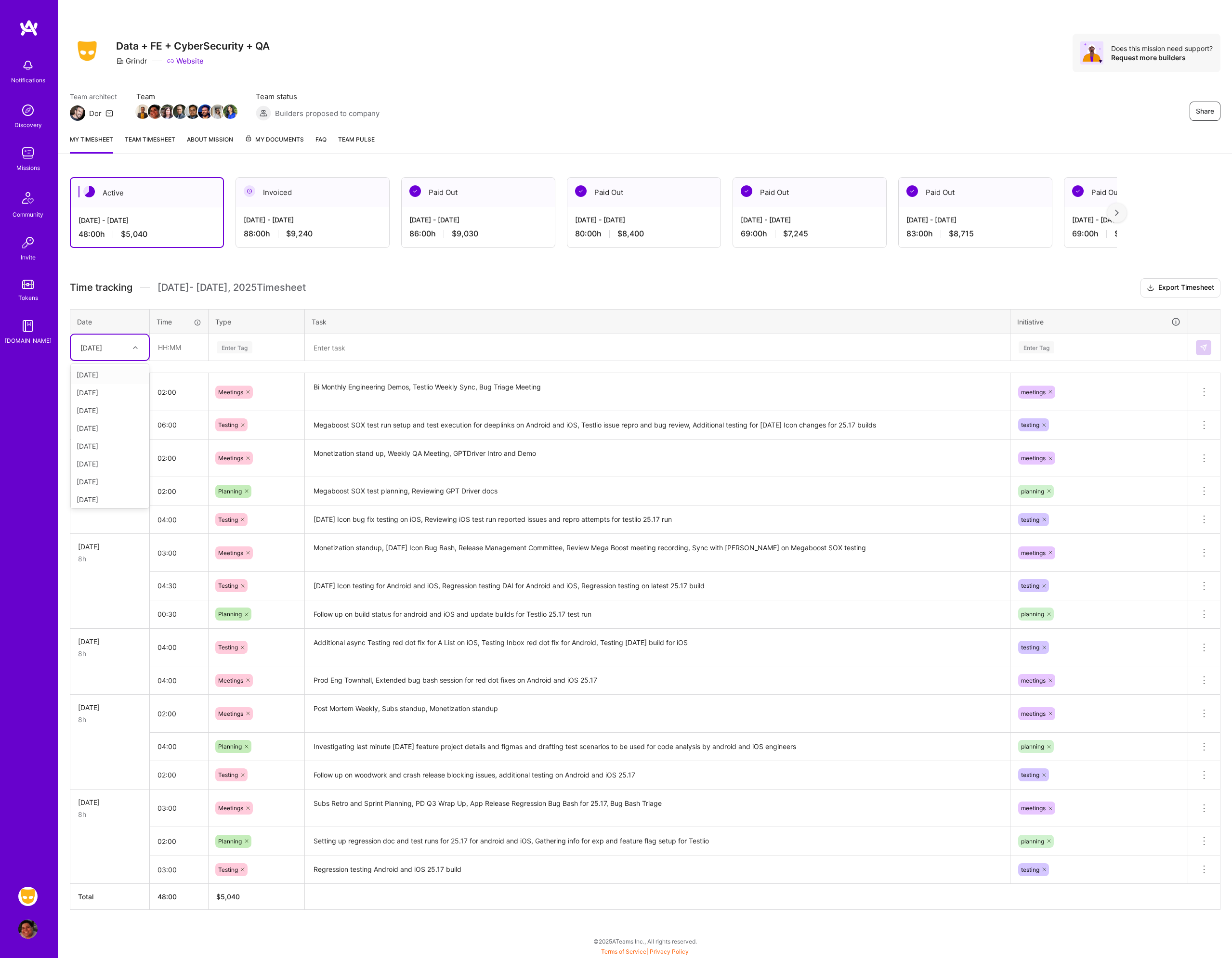
click at [123, 349] on div "[DATE]" at bounding box center [102, 347] width 53 height 16
click at [104, 443] on div "[DATE]" at bounding box center [110, 444] width 78 height 18
click at [177, 352] on input "text" at bounding box center [179, 347] width 57 height 25
type input "01:30"
type input "mee"
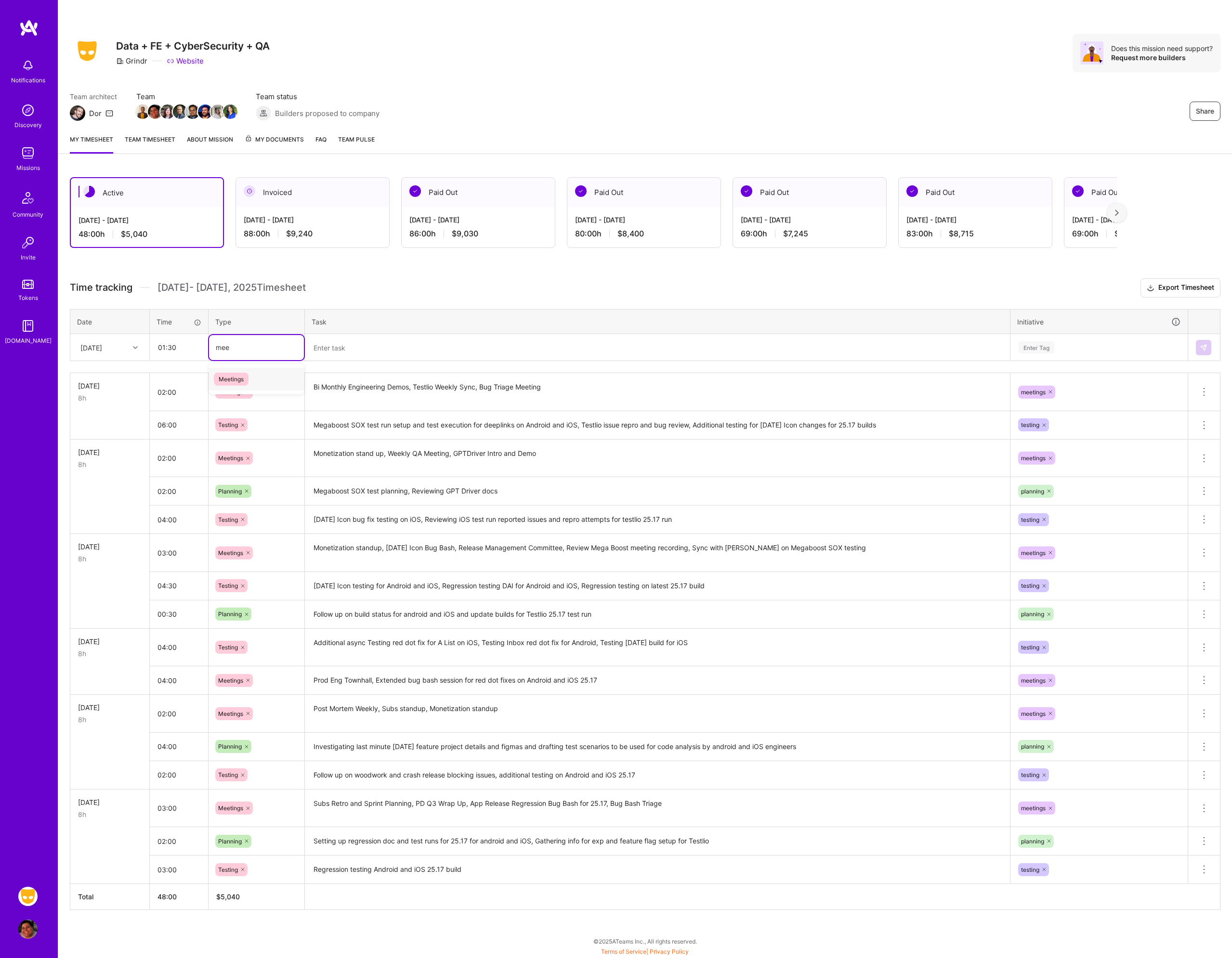
click at [239, 383] on span "Meetings" at bounding box center [231, 379] width 34 height 13
click at [338, 350] on textarea at bounding box center [657, 348] width 703 height 25
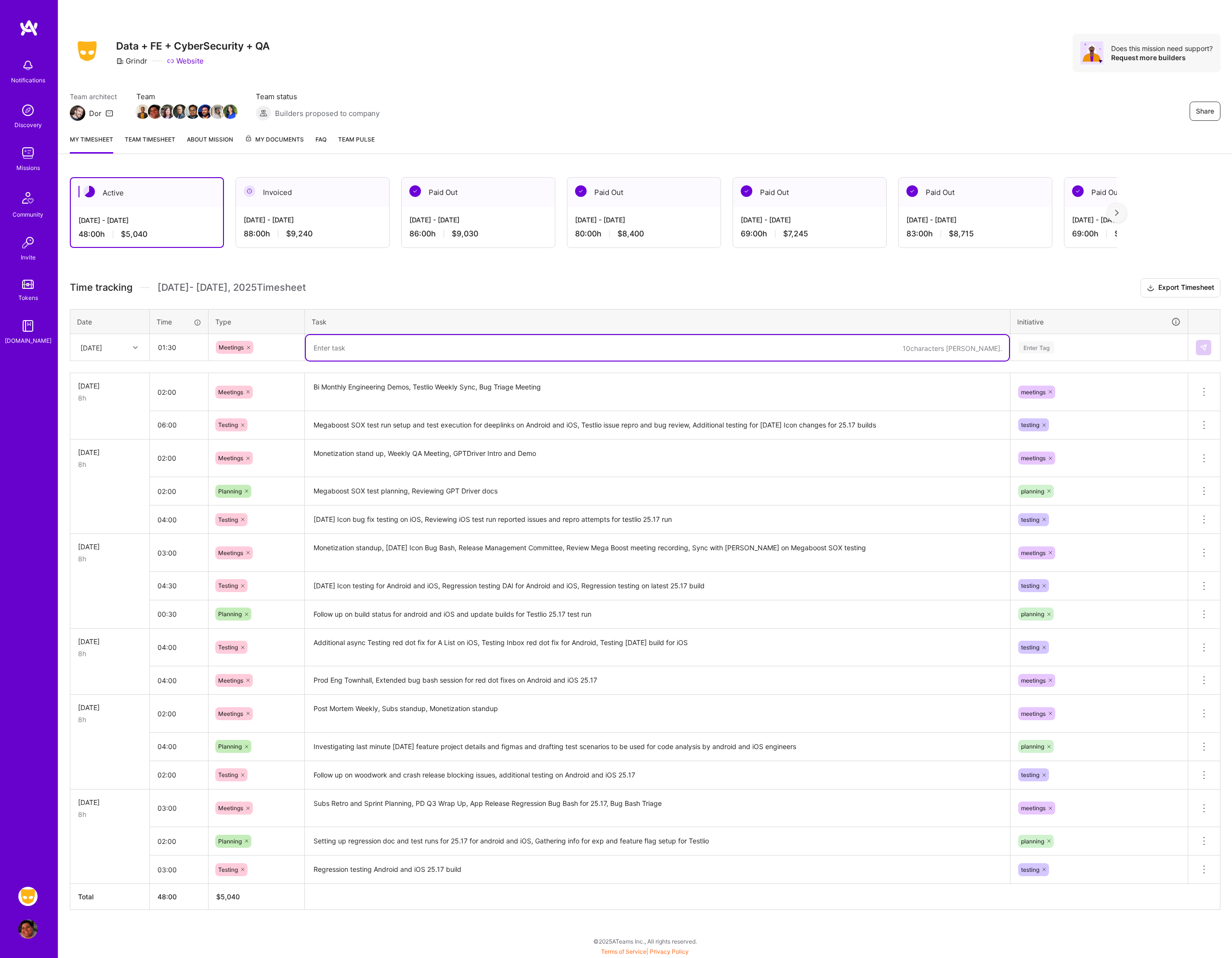
paste textarea "Monetization standup, Post Mortem Weekly"
type textarea "Monetization standup, Post Mortem Weekly"
click at [1077, 353] on div "Enter Tag" at bounding box center [1099, 347] width 163 height 12
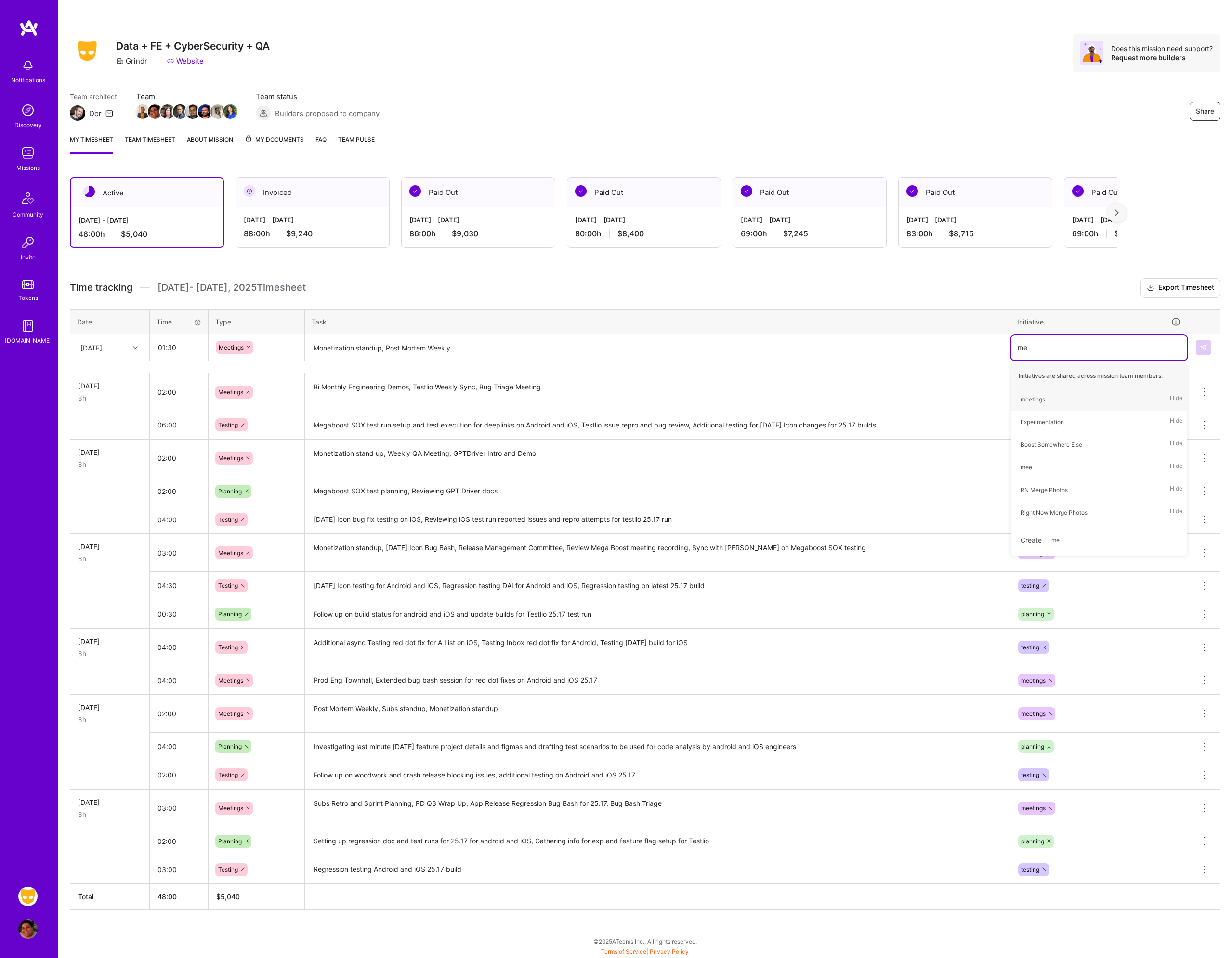
type input "mee"
click at [1060, 397] on div "meetings Hide" at bounding box center [1099, 399] width 176 height 22
click at [1200, 349] on img at bounding box center [1203, 347] width 7 height 7
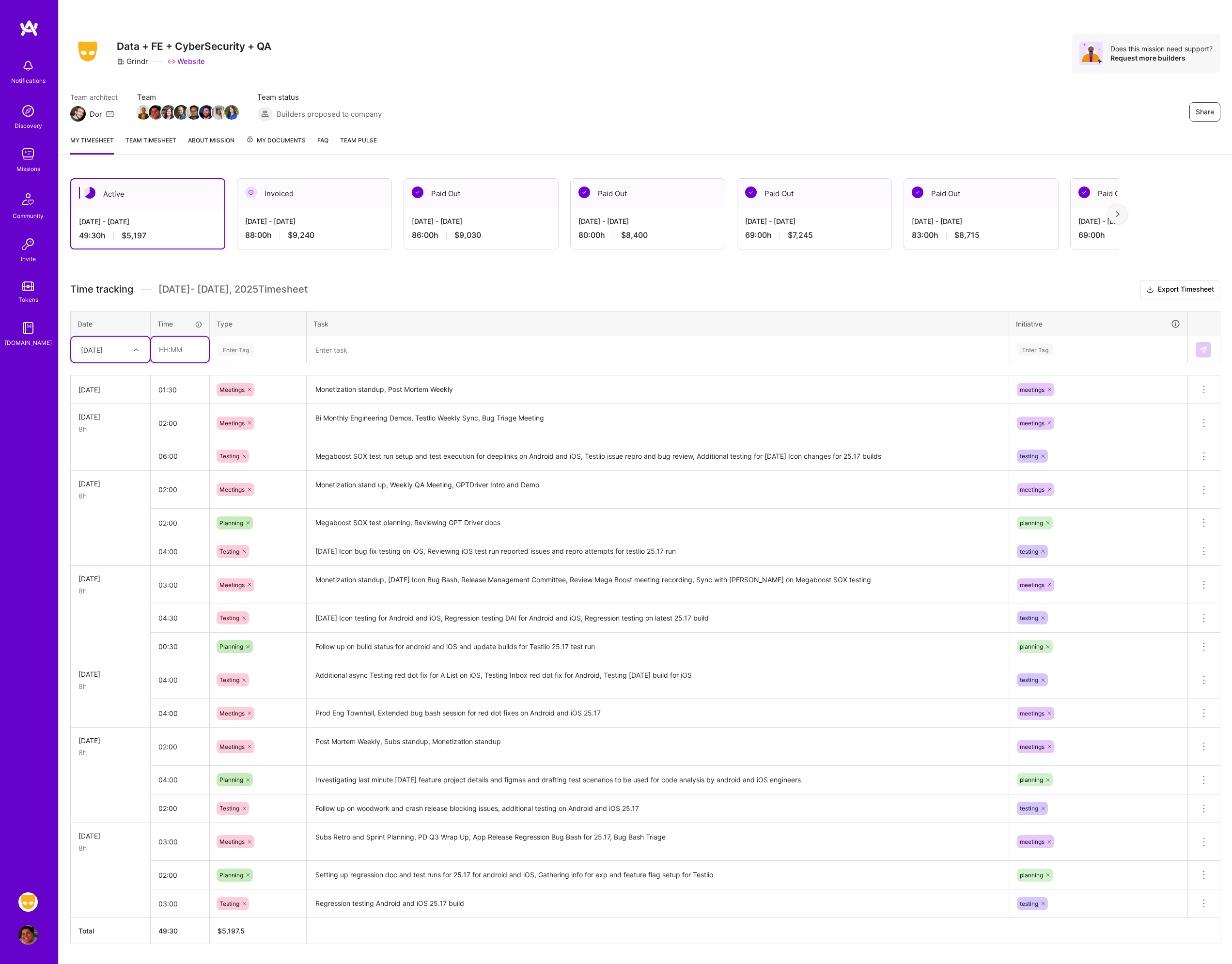
click at [182, 353] on input "text" at bounding box center [180, 349] width 58 height 25
click at [174, 354] on input "text" at bounding box center [180, 349] width 58 height 25
type input "01:30"
type input "plann"
click at [241, 385] on span "Planning" at bounding box center [232, 381] width 34 height 13
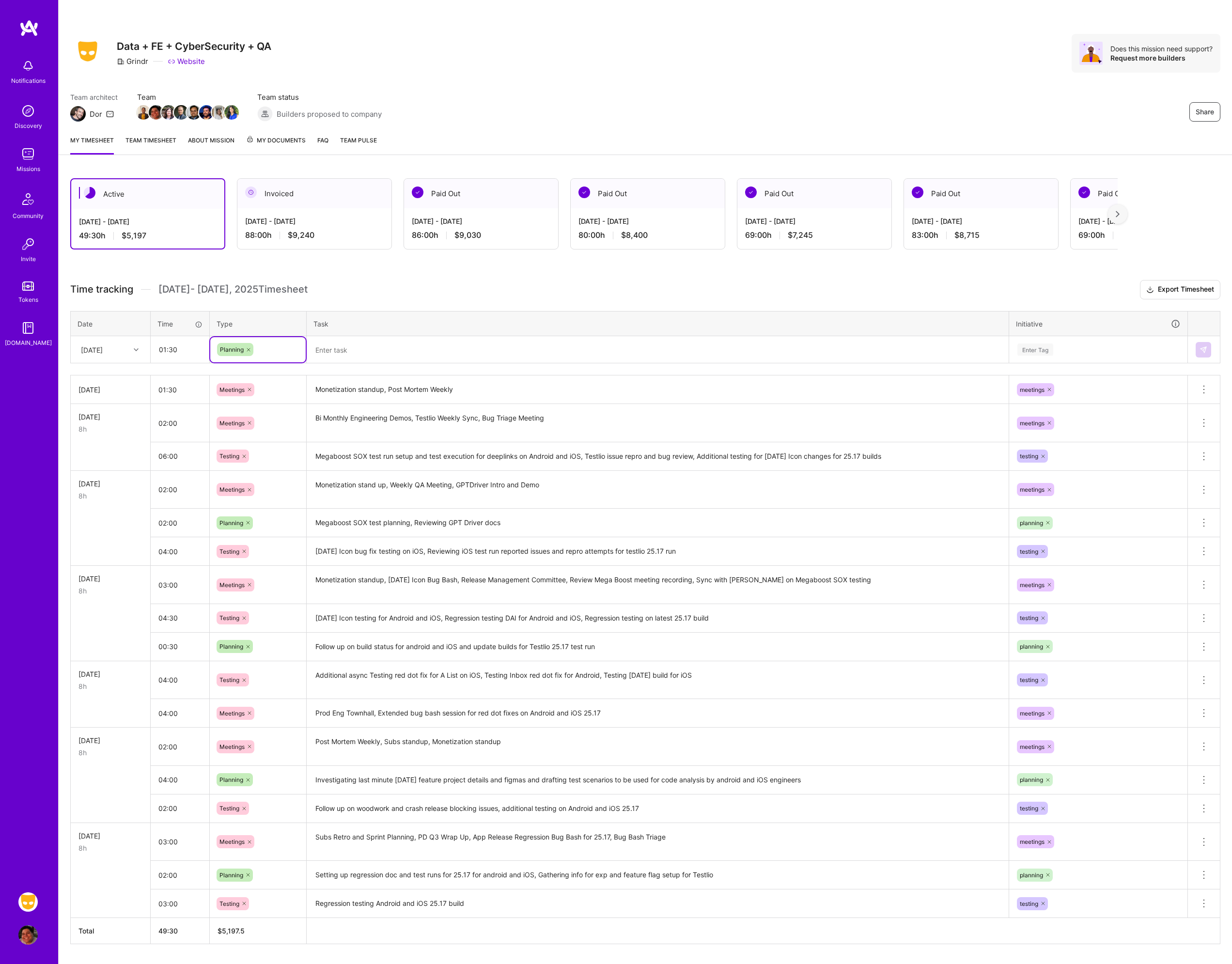
click at [338, 362] on textarea at bounding box center [658, 350] width 700 height 25
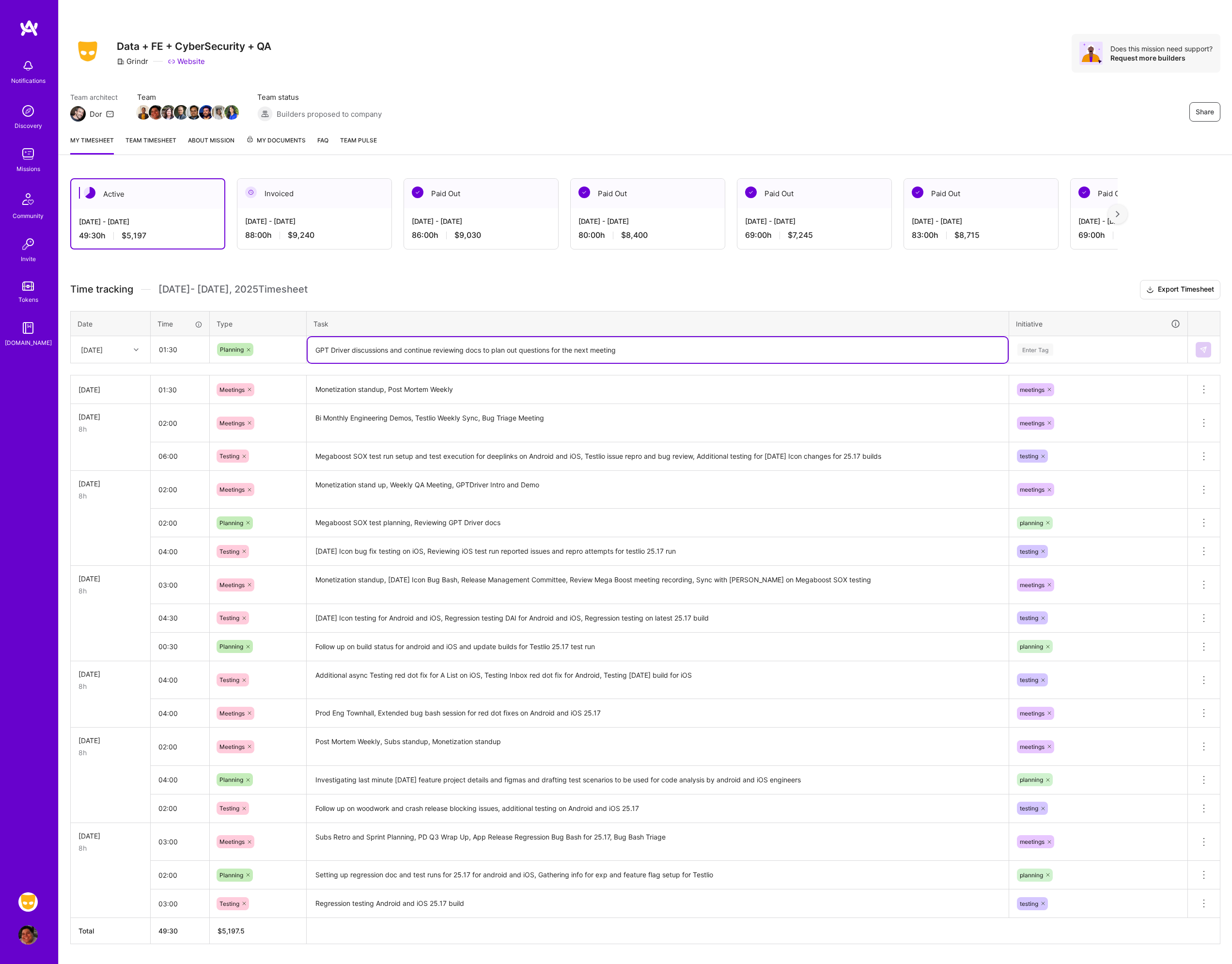
type textarea "GPT Driver discussions and continue reviewing docs to plan out questions for th…"
click at [1031, 353] on div "Enter Tag" at bounding box center [1035, 349] width 36 height 15
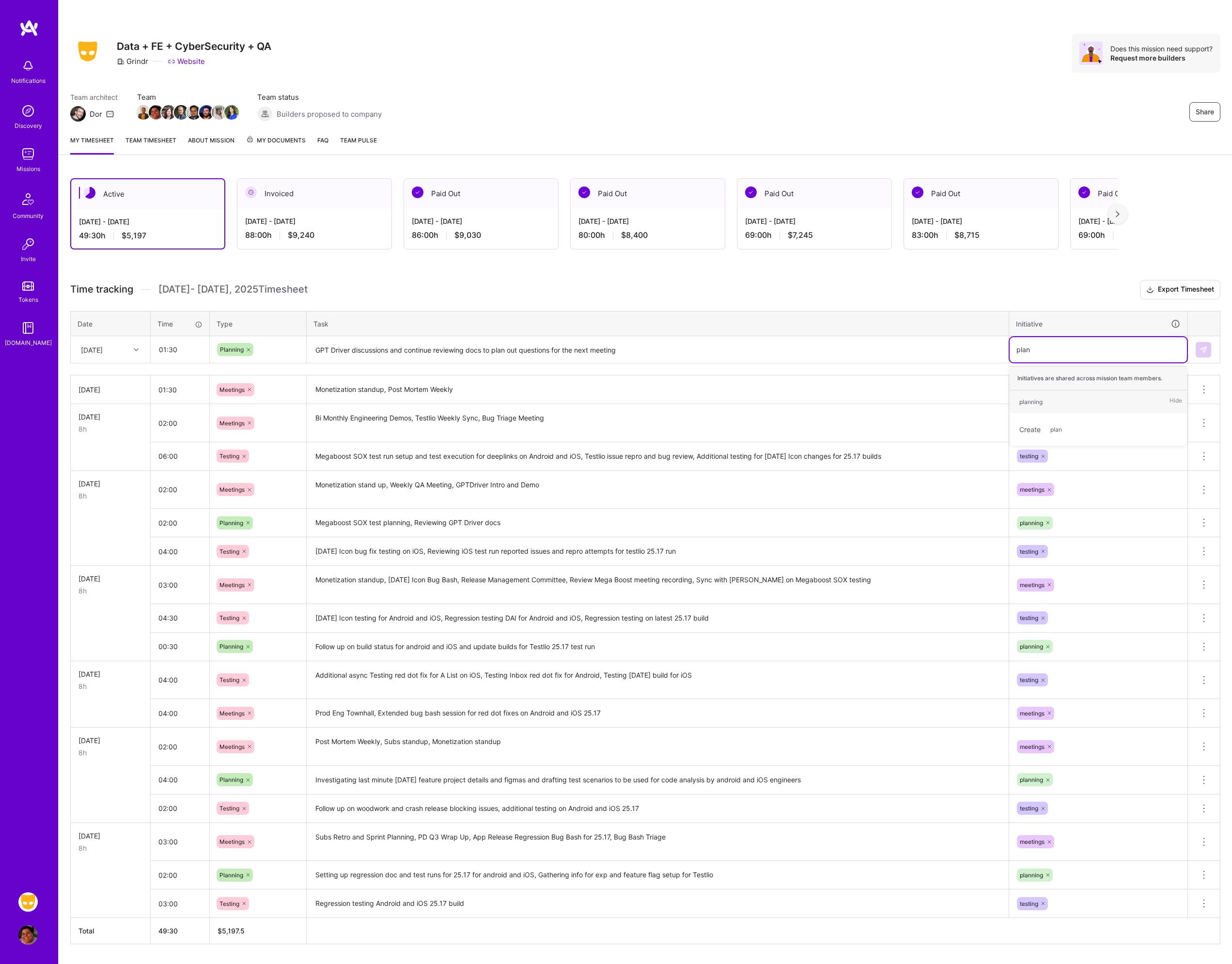
type input "plann"
click at [1050, 397] on div "planning Hide" at bounding box center [1098, 401] width 177 height 23
click at [1204, 352] on img at bounding box center [1203, 349] width 8 height 8
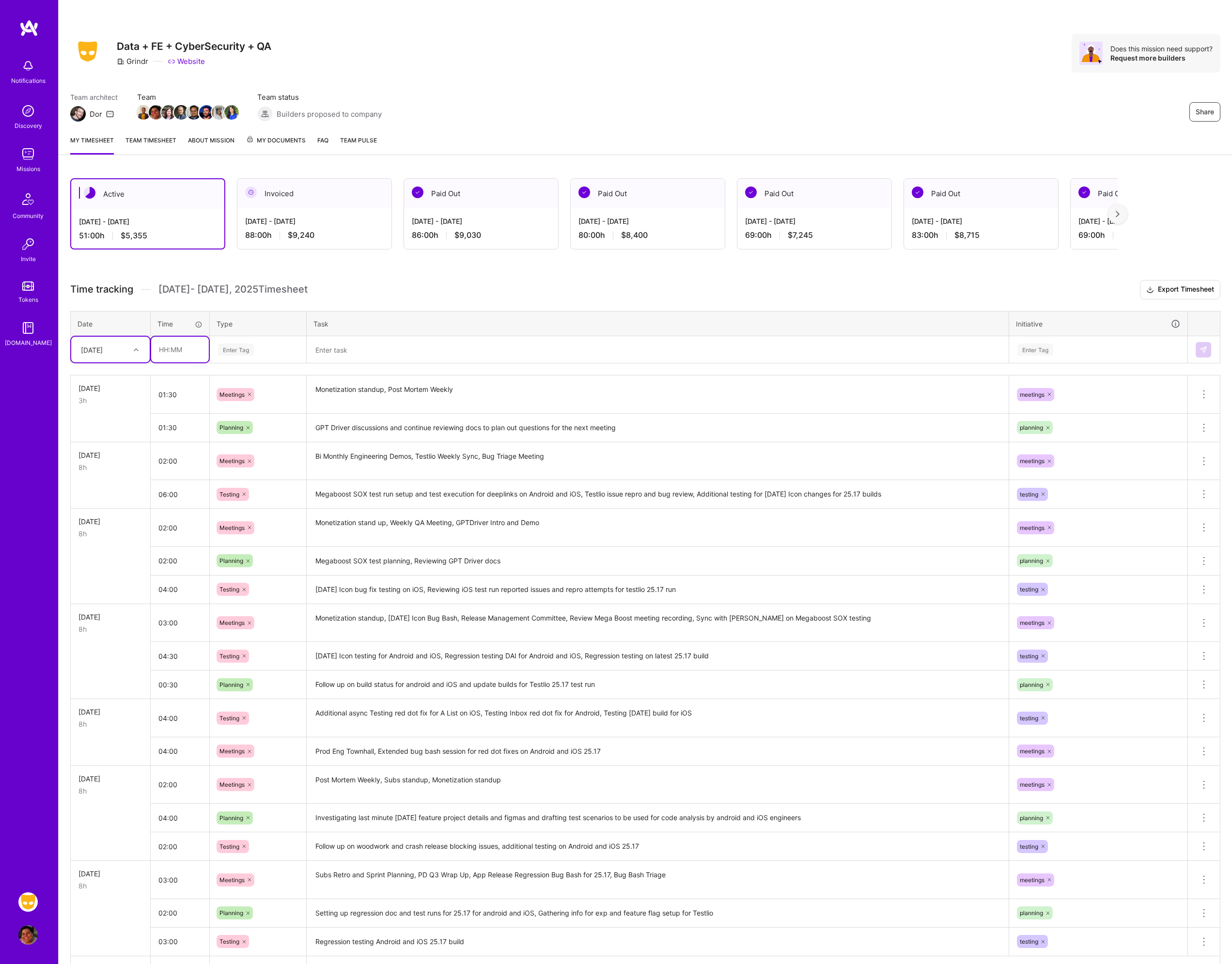
click at [160, 356] on input "text" at bounding box center [180, 349] width 58 height 25
click at [176, 427] on input "01:30" at bounding box center [180, 427] width 58 height 25
click at [181, 430] on input "3:30" at bounding box center [180, 427] width 58 height 25
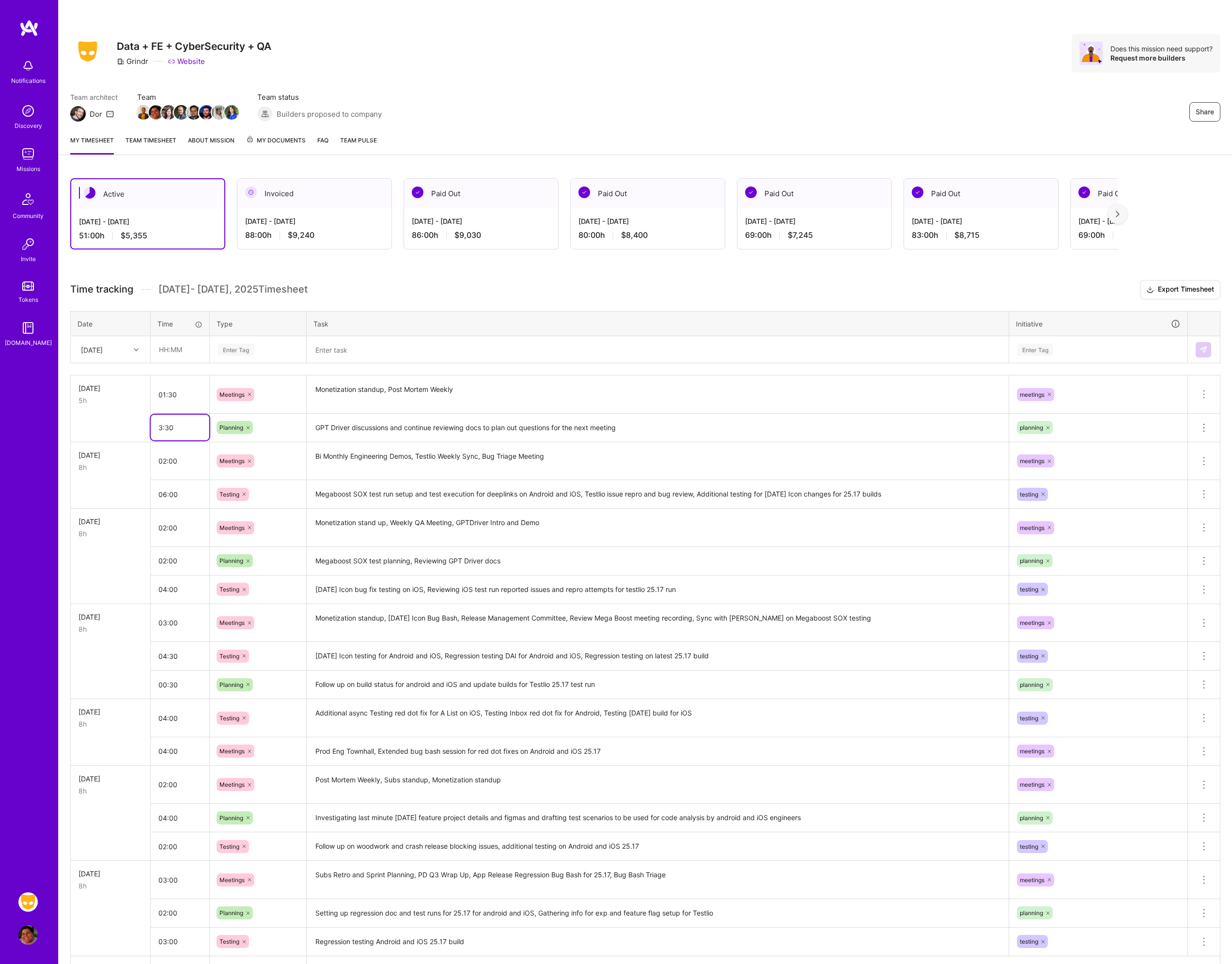
click at [181, 430] on input "3:30" at bounding box center [180, 427] width 58 height 25
type input "02:30"
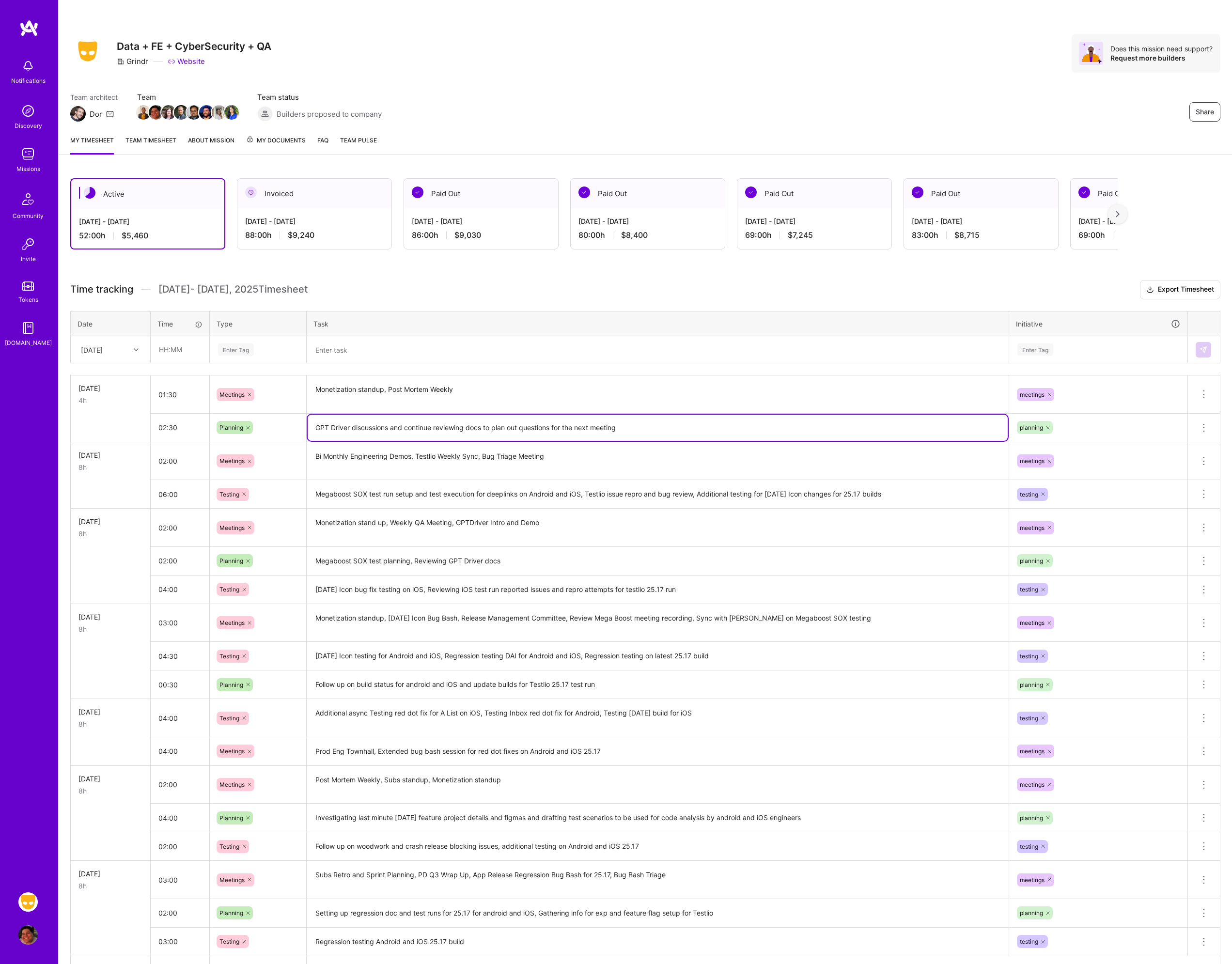
click at [707, 428] on textarea "GPT Driver discussions and continue reviewing docs to plan out questions for th…" at bounding box center [658, 427] width 700 height 26
type textarea "GPT Driver discussions and continue reviewing docs to plan out questions for th…"
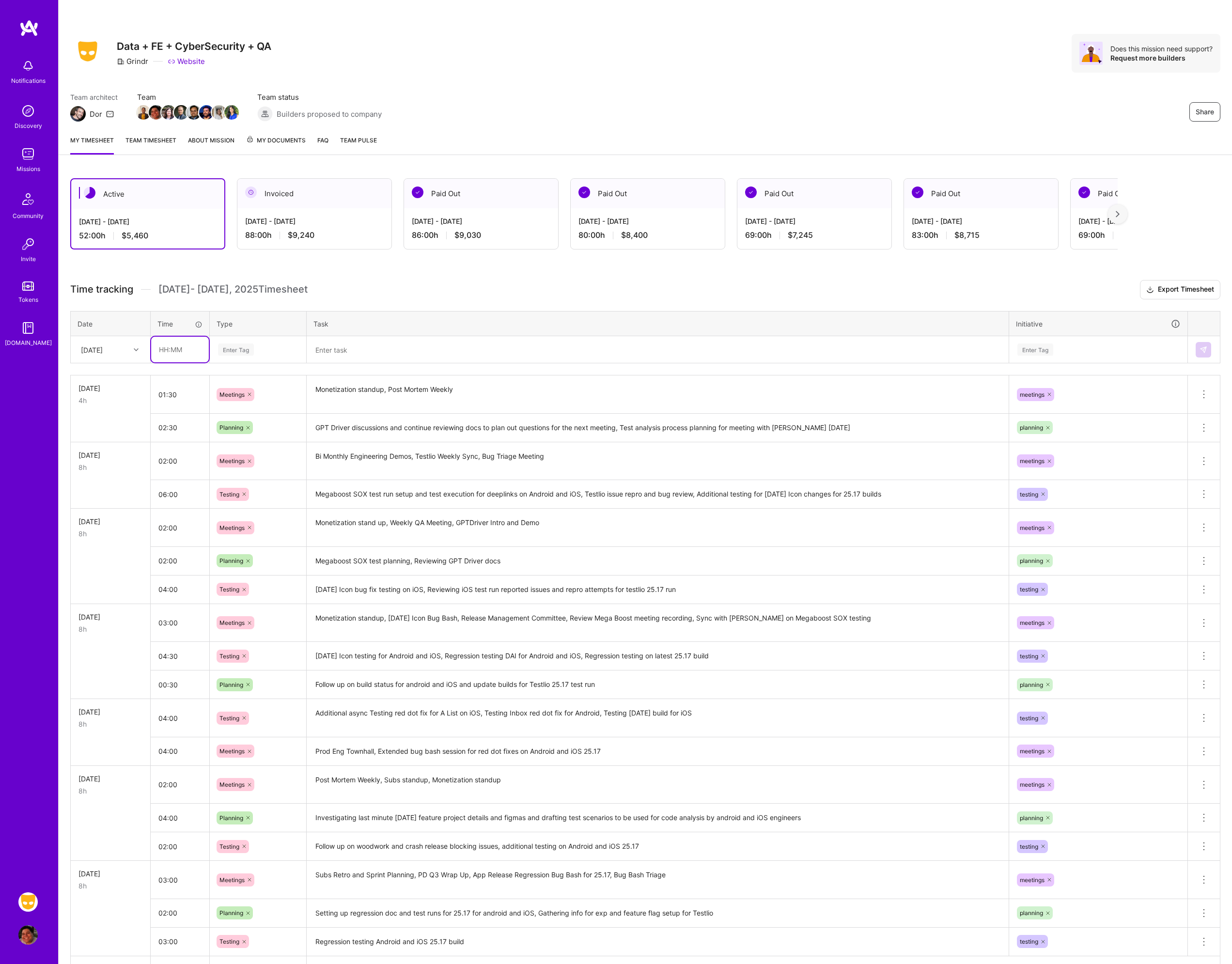
click at [169, 343] on input "text" at bounding box center [180, 349] width 58 height 25
type input "04:00"
click at [249, 349] on div "Enter Tag" at bounding box center [236, 349] width 36 height 15
type input "tes"
click at [254, 384] on div "Testing" at bounding box center [258, 381] width 95 height 23
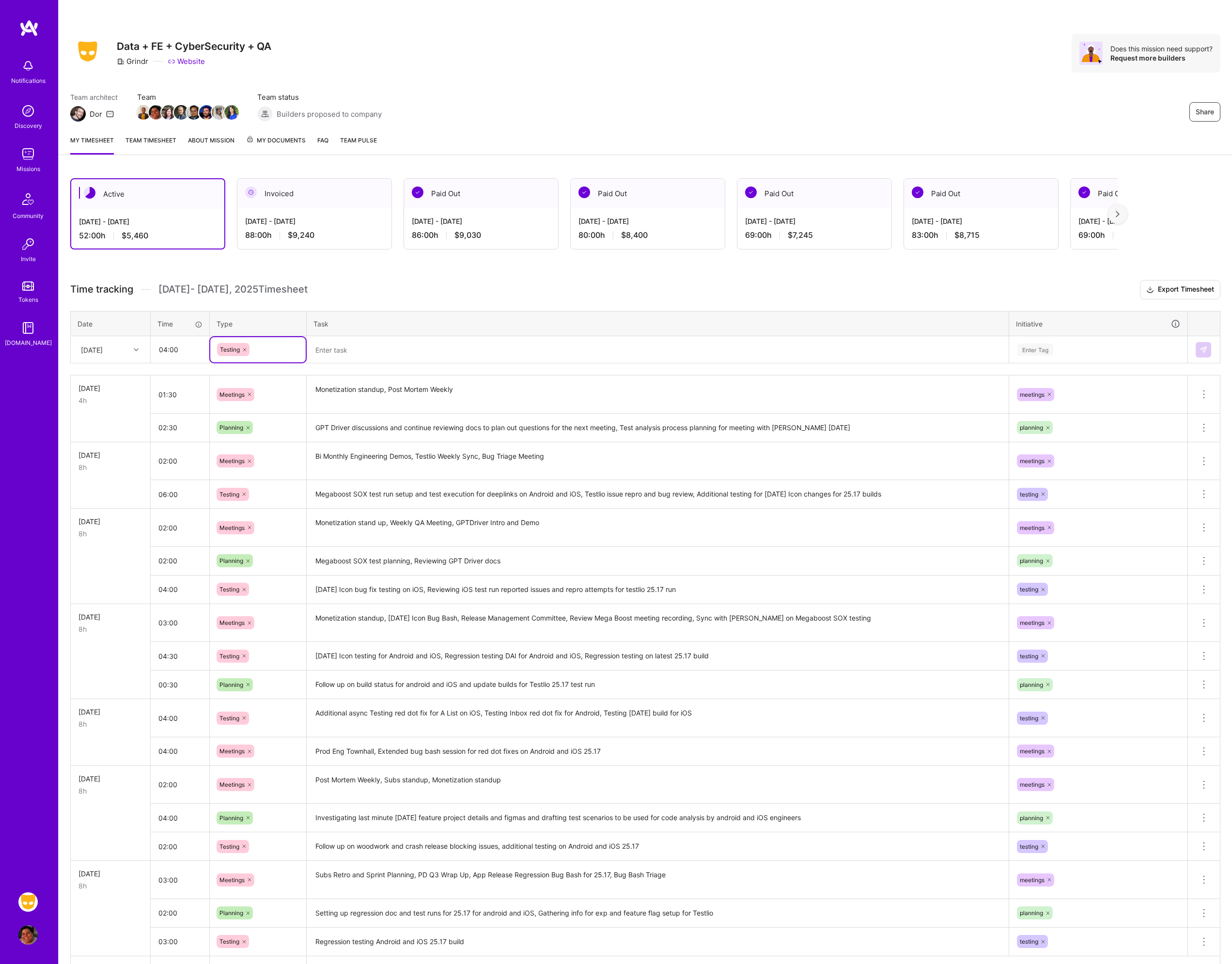
click at [339, 356] on textarea at bounding box center [658, 350] width 700 height 25
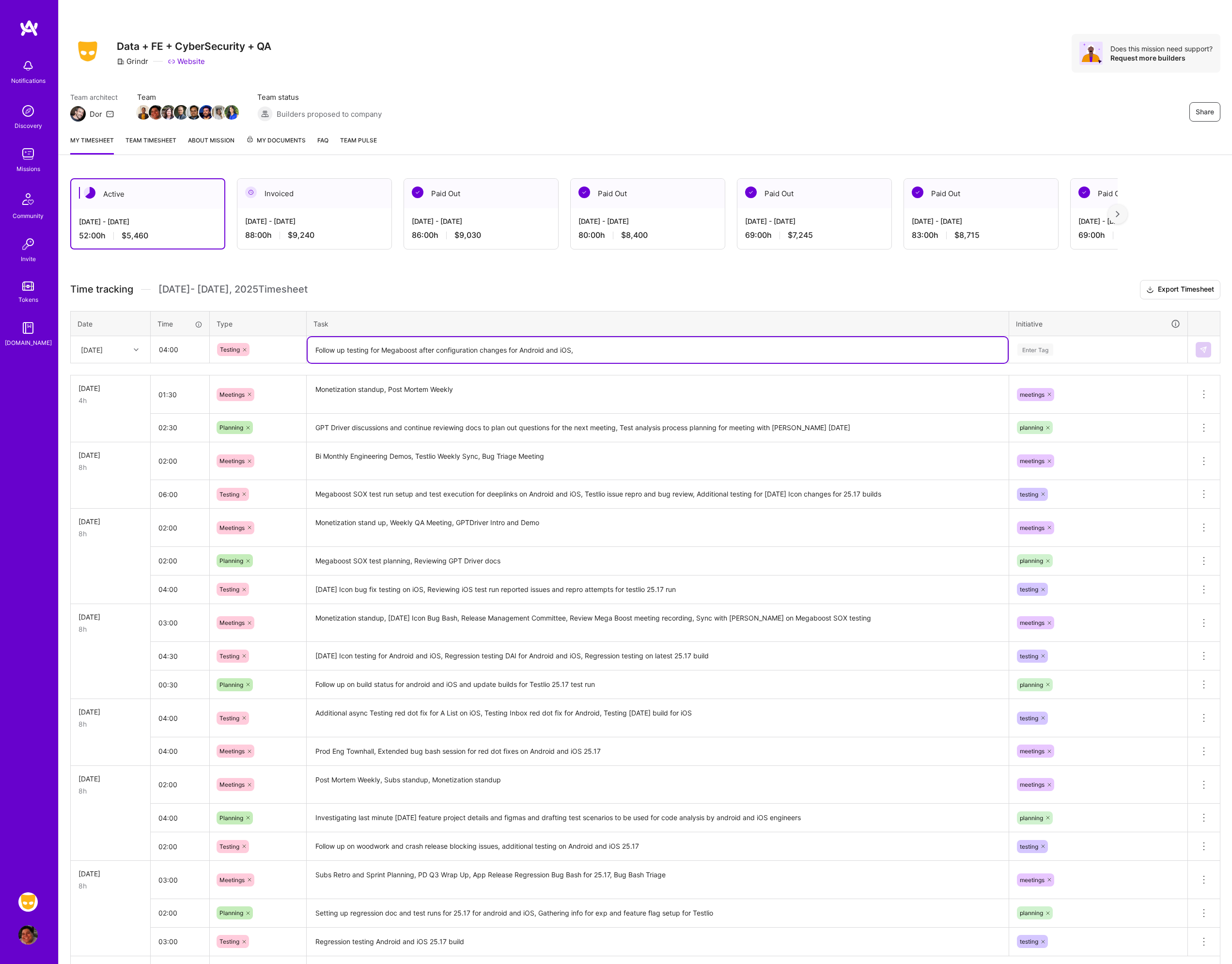
click at [595, 352] on textarea "Follow up testing for Megaboost after configuration changes for Android and iOS," at bounding box center [658, 350] width 700 height 25
drag, startPoint x: 723, startPoint y: 346, endPoint x: 662, endPoint y: 349, distance: 61.1
click at [662, 349] on textarea "Follow up testing for Megaboost after configuration changes for Android and iOS…" at bounding box center [658, 350] width 700 height 25
click at [1058, 352] on div "Enter Tag" at bounding box center [1099, 349] width 164 height 12
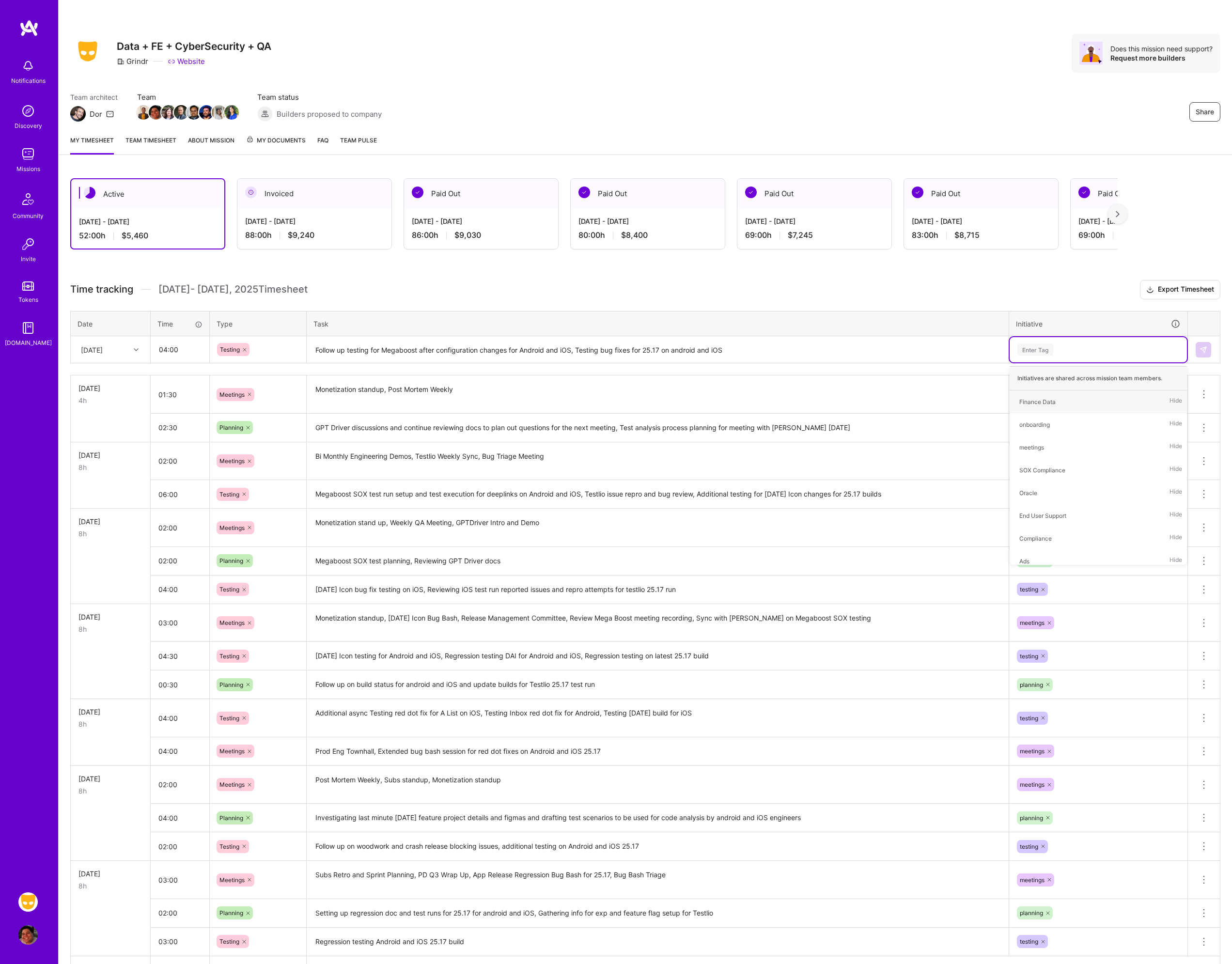
click at [577, 348] on textarea "Follow up testing for Megaboost after configuration changes for Android and iOS…" at bounding box center [658, 350] width 700 height 25
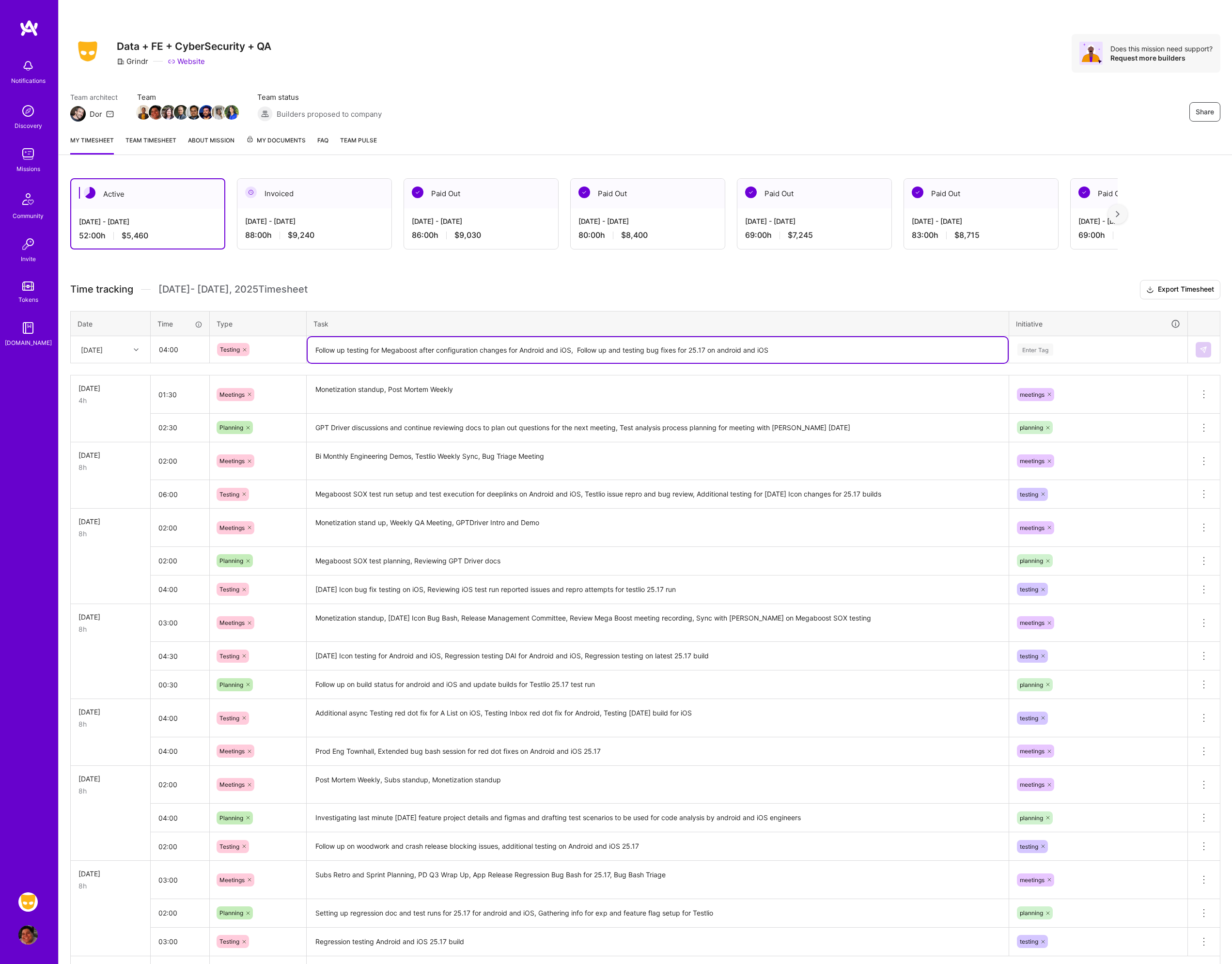
type textarea "Follow up testing for Megaboost after configuration changes for Android and iOS…"
click at [1055, 353] on div "Enter Tag" at bounding box center [1098, 350] width 177 height 25
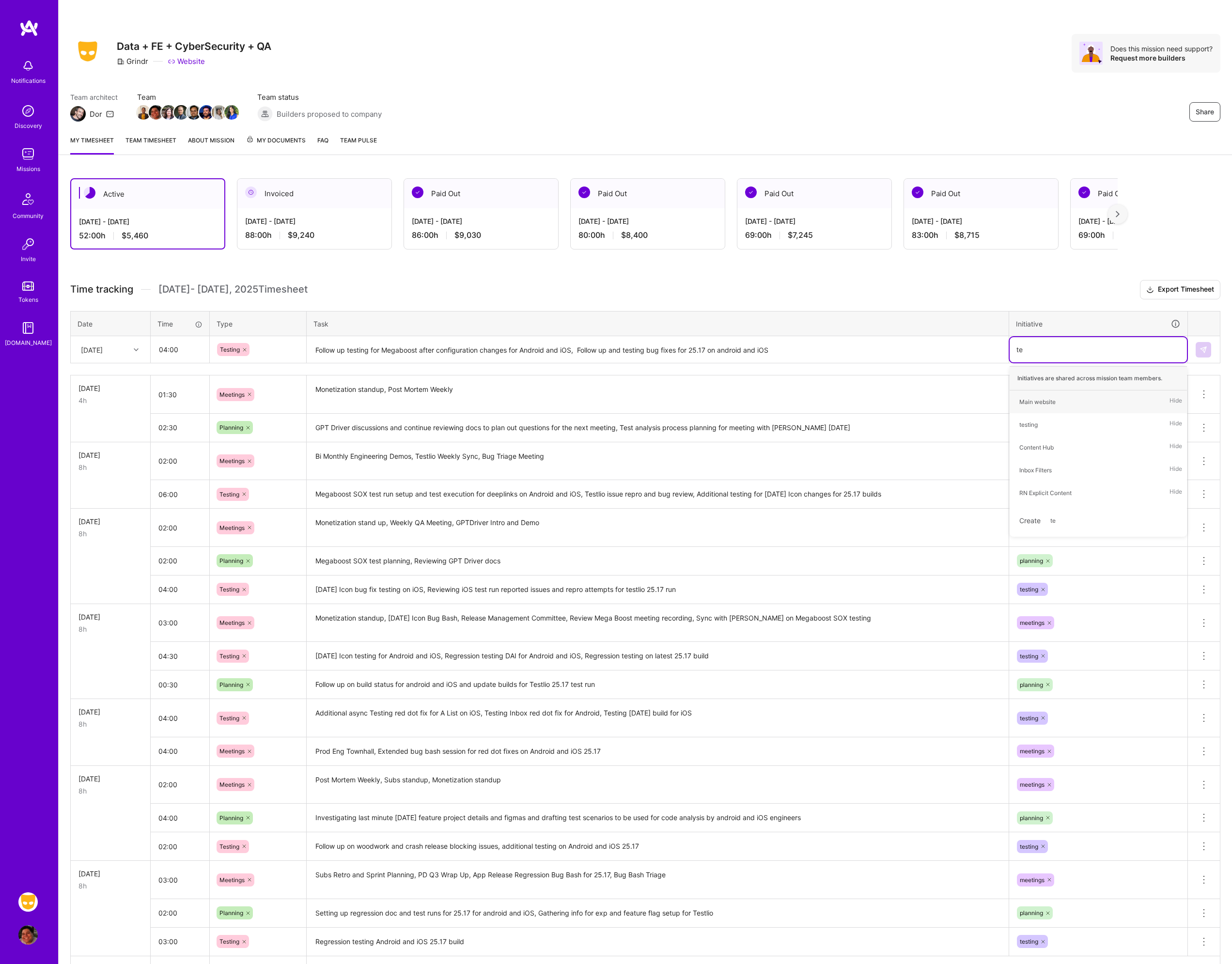
type input "tes"
click at [1040, 399] on span "testing" at bounding box center [1028, 401] width 28 height 13
click at [1206, 350] on img at bounding box center [1203, 349] width 8 height 8
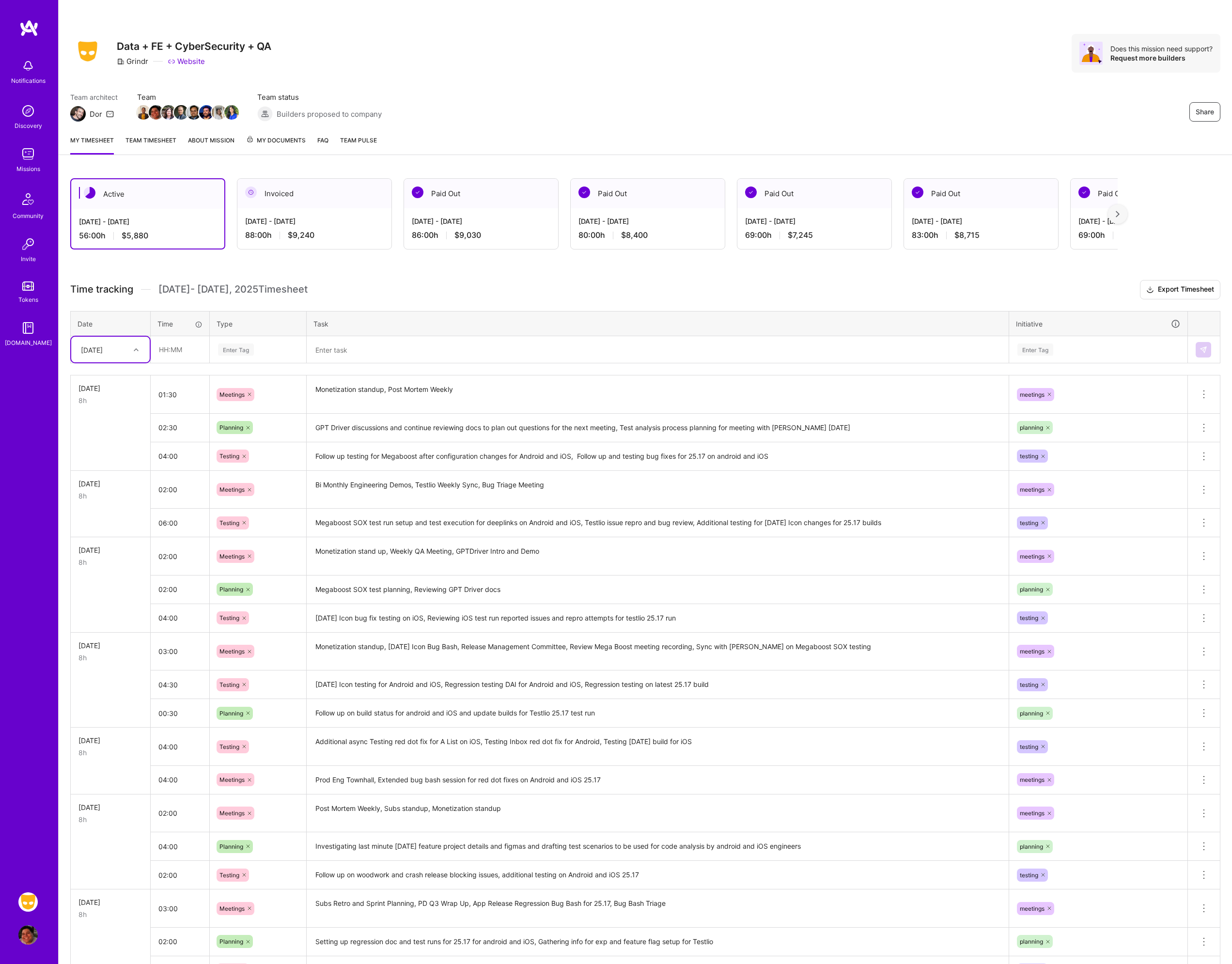
click at [134, 353] on div at bounding box center [137, 350] width 15 height 13
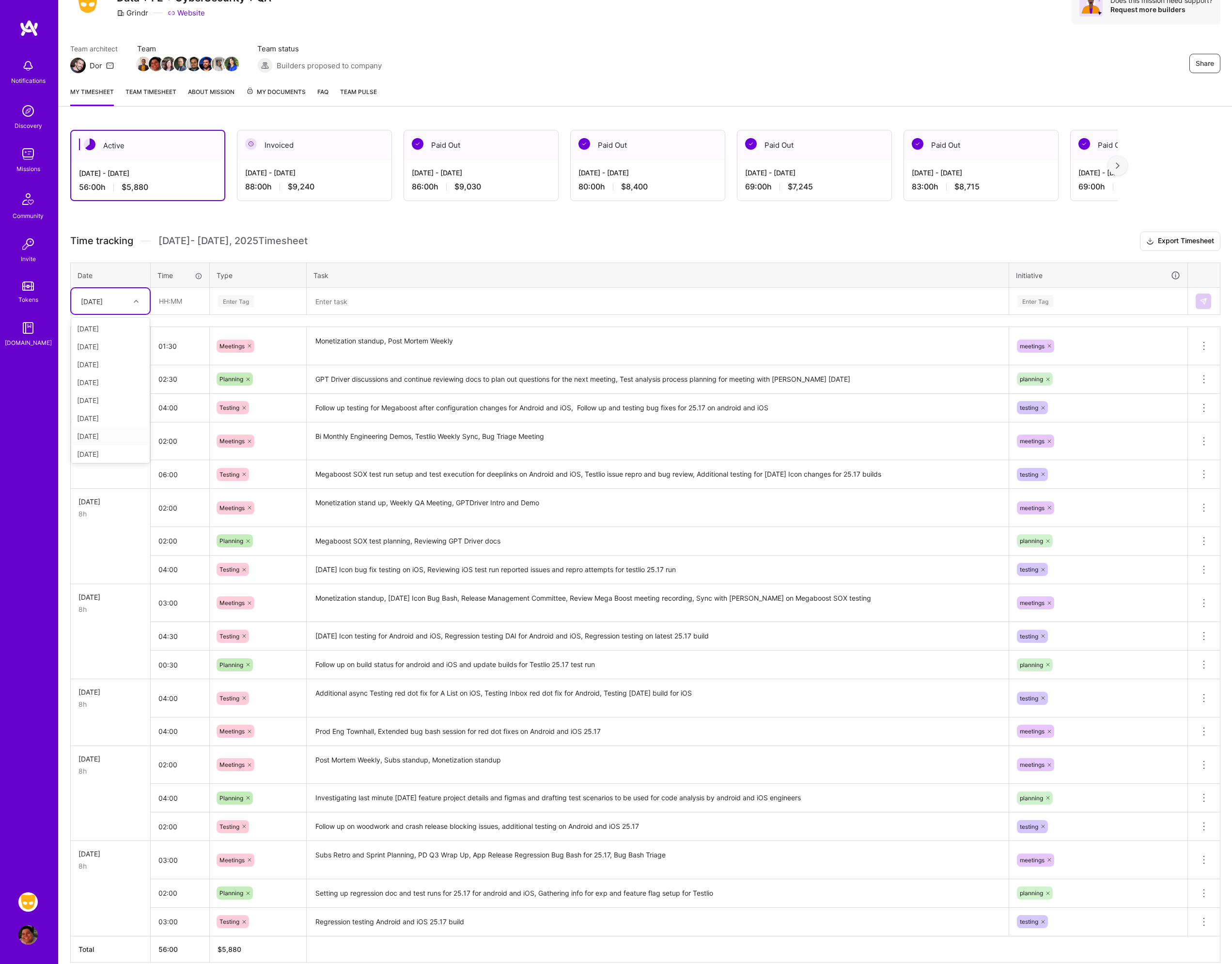
scroll to position [49, 0]
click at [101, 423] on div "[DATE]" at bounding box center [110, 423] width 79 height 18
click at [178, 304] on input "text" at bounding box center [180, 301] width 58 height 25
click at [166, 300] on input "text" at bounding box center [180, 301] width 58 height 25
type input "01:30"
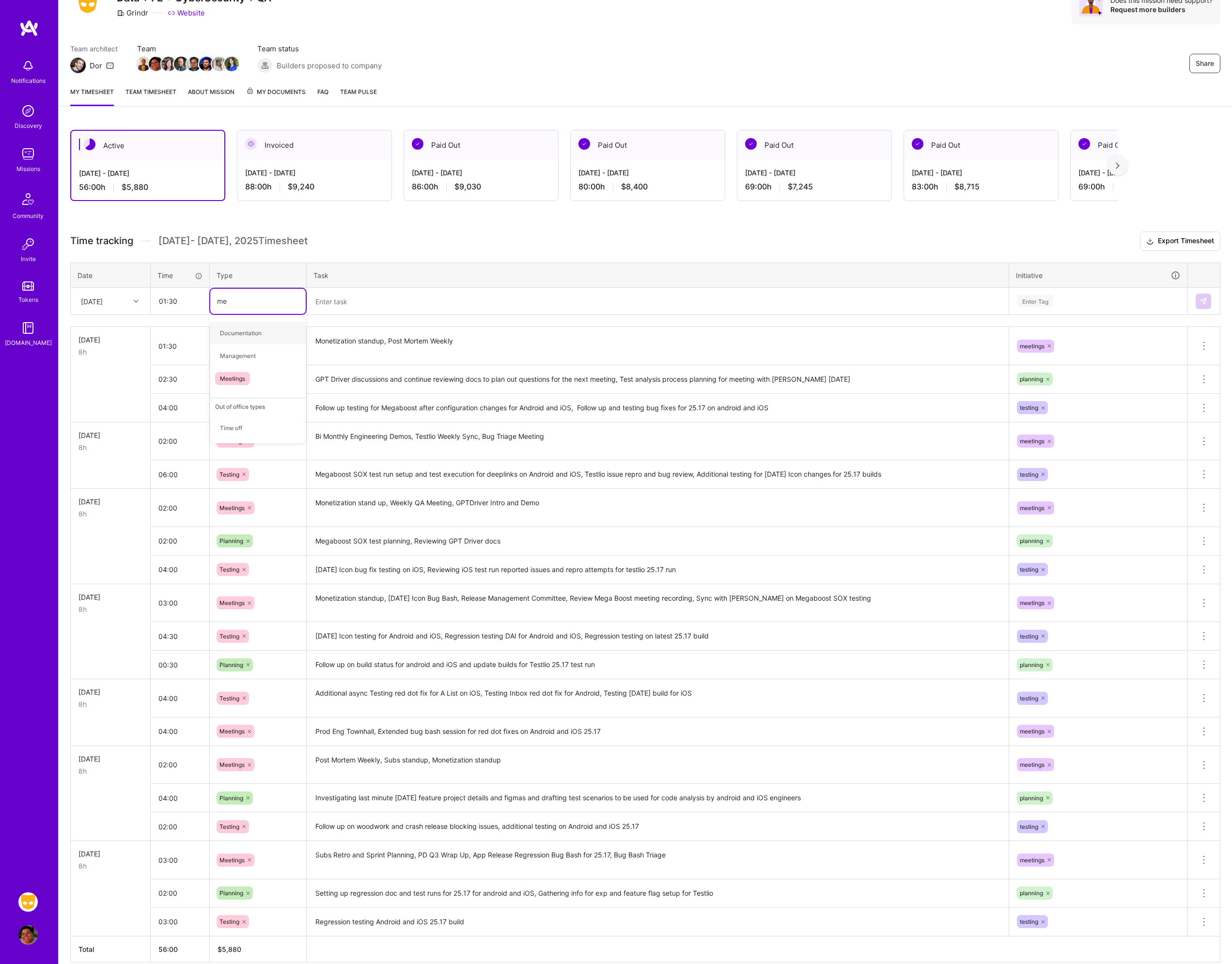
type input "mee"
click at [240, 333] on span "Meetings" at bounding box center [232, 333] width 35 height 13
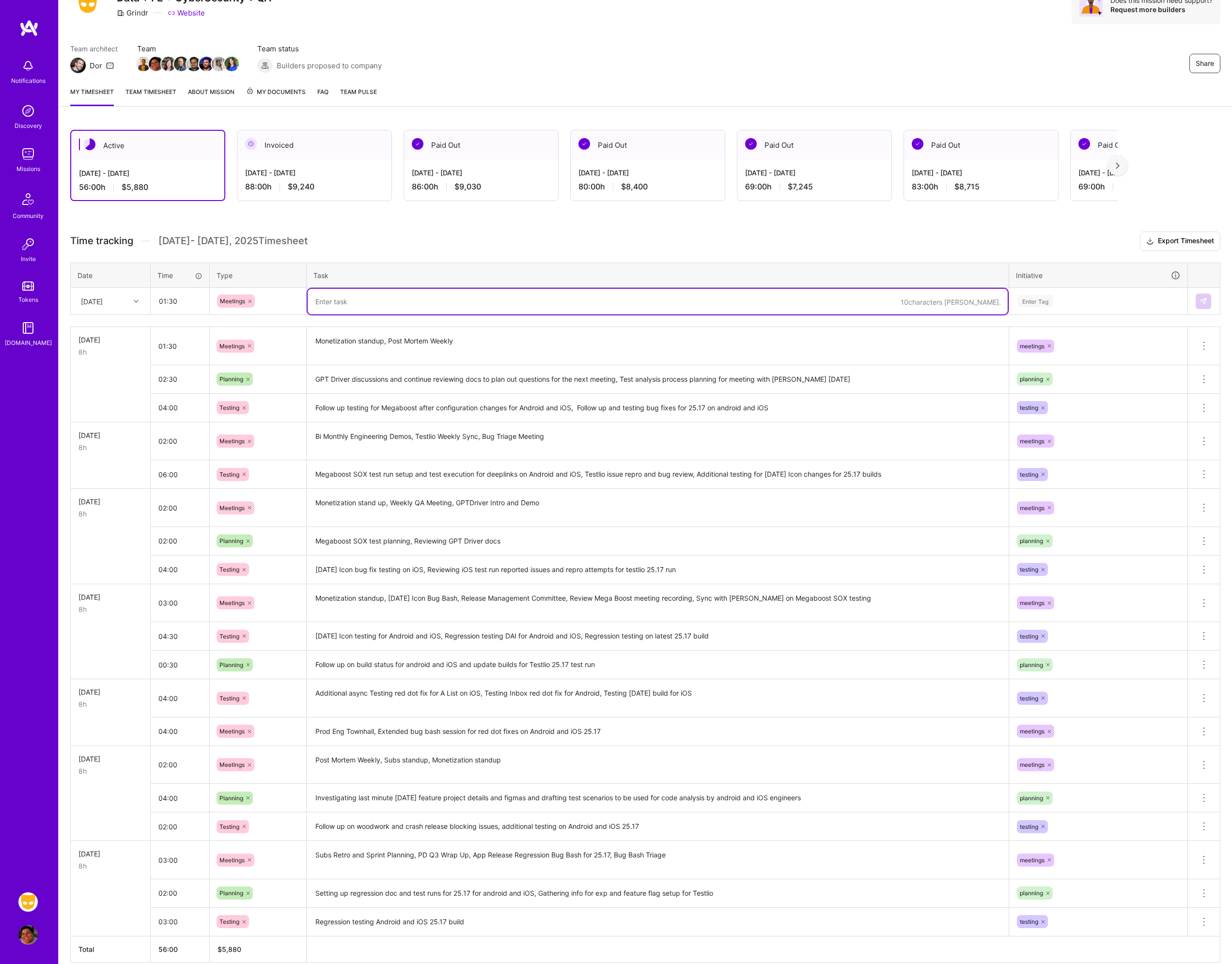
click at [361, 309] on textarea at bounding box center [658, 302] width 700 height 25
type textarea "AI Guild, Sync with [PERSON_NAME] for Test Analysis Process planning"
click at [1106, 294] on div "Enter Tag" at bounding box center [1098, 302] width 177 height 25
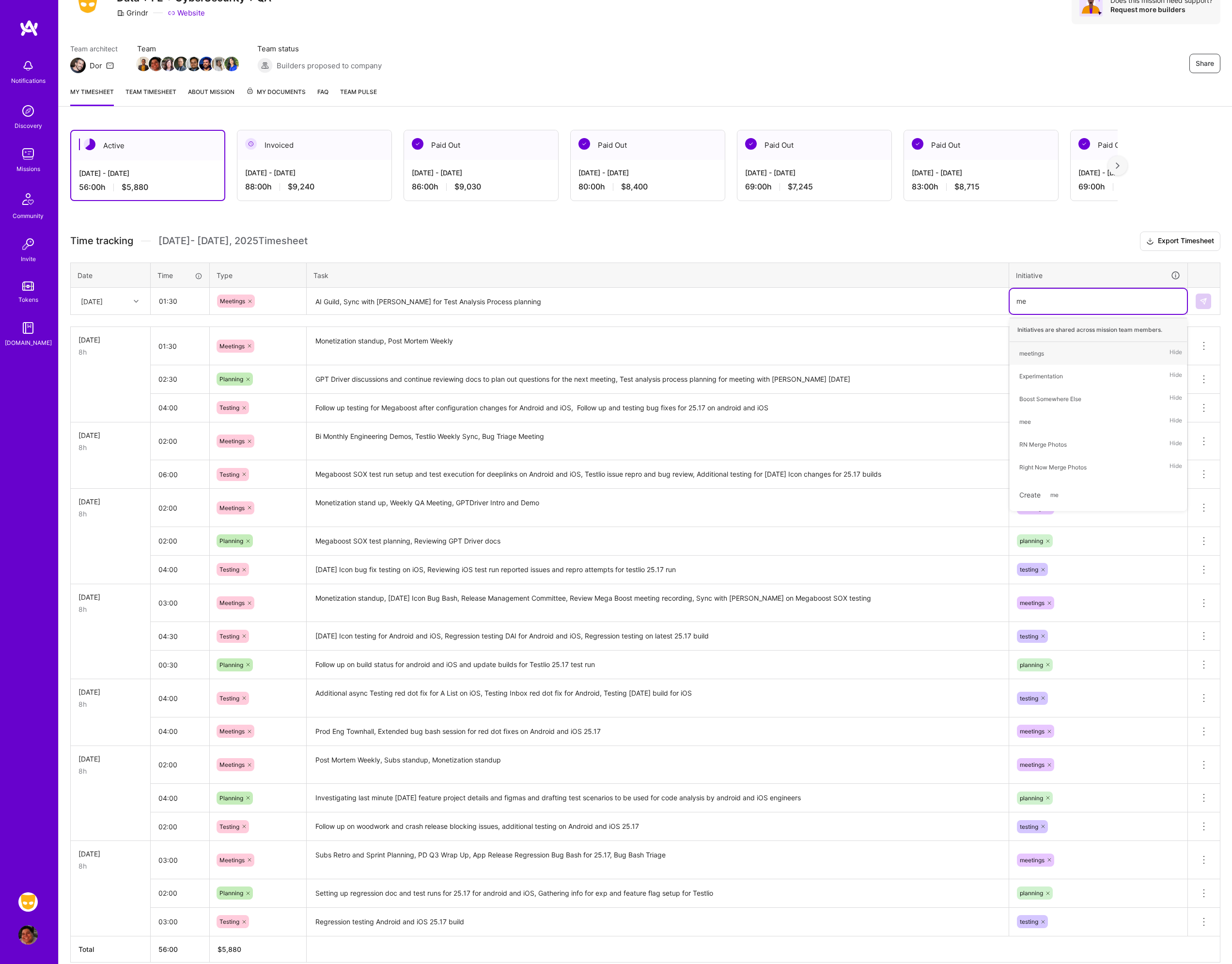
type input "mee"
click at [1064, 347] on div "meetings Hide" at bounding box center [1098, 353] width 177 height 23
click at [1197, 304] on button at bounding box center [1203, 301] width 16 height 16
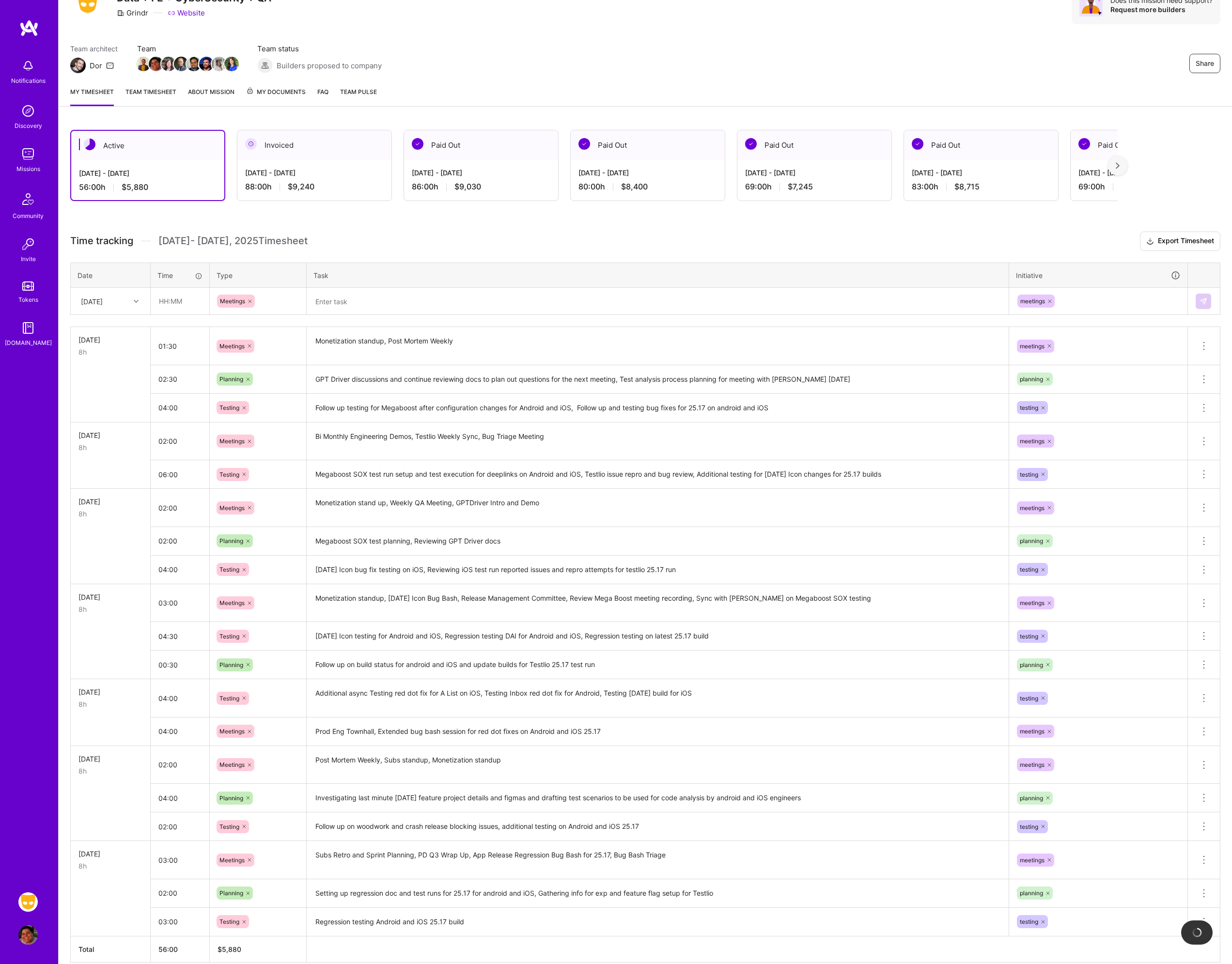
scroll to position [0, 0]
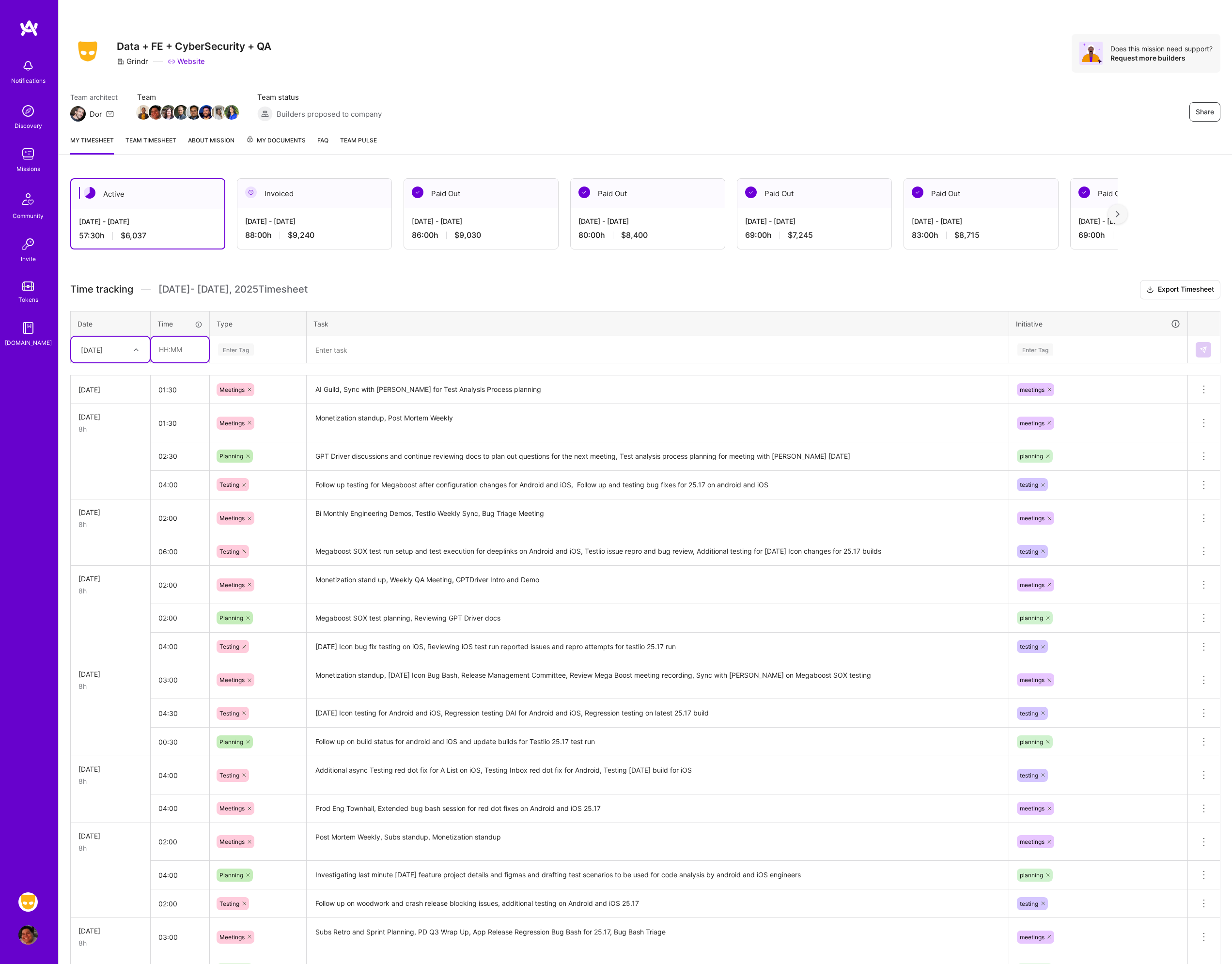
click at [181, 352] on input "text" at bounding box center [180, 349] width 58 height 25
type input "01:30"
click at [230, 352] on div "Enter Tag" at bounding box center [236, 349] width 36 height 15
type input "plann"
click at [230, 375] on span "Planning" at bounding box center [232, 381] width 34 height 13
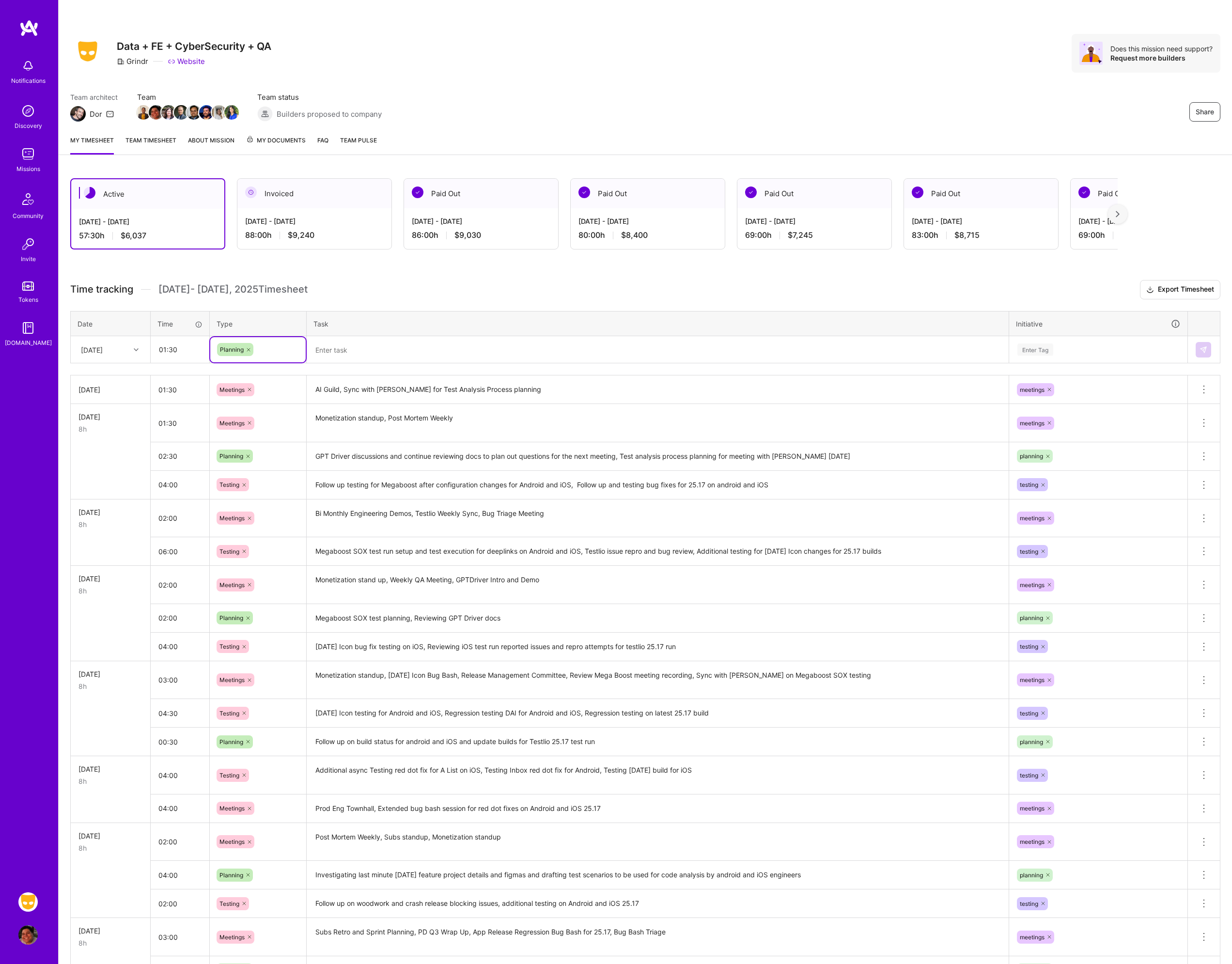
click at [340, 352] on textarea at bounding box center [658, 350] width 700 height 25
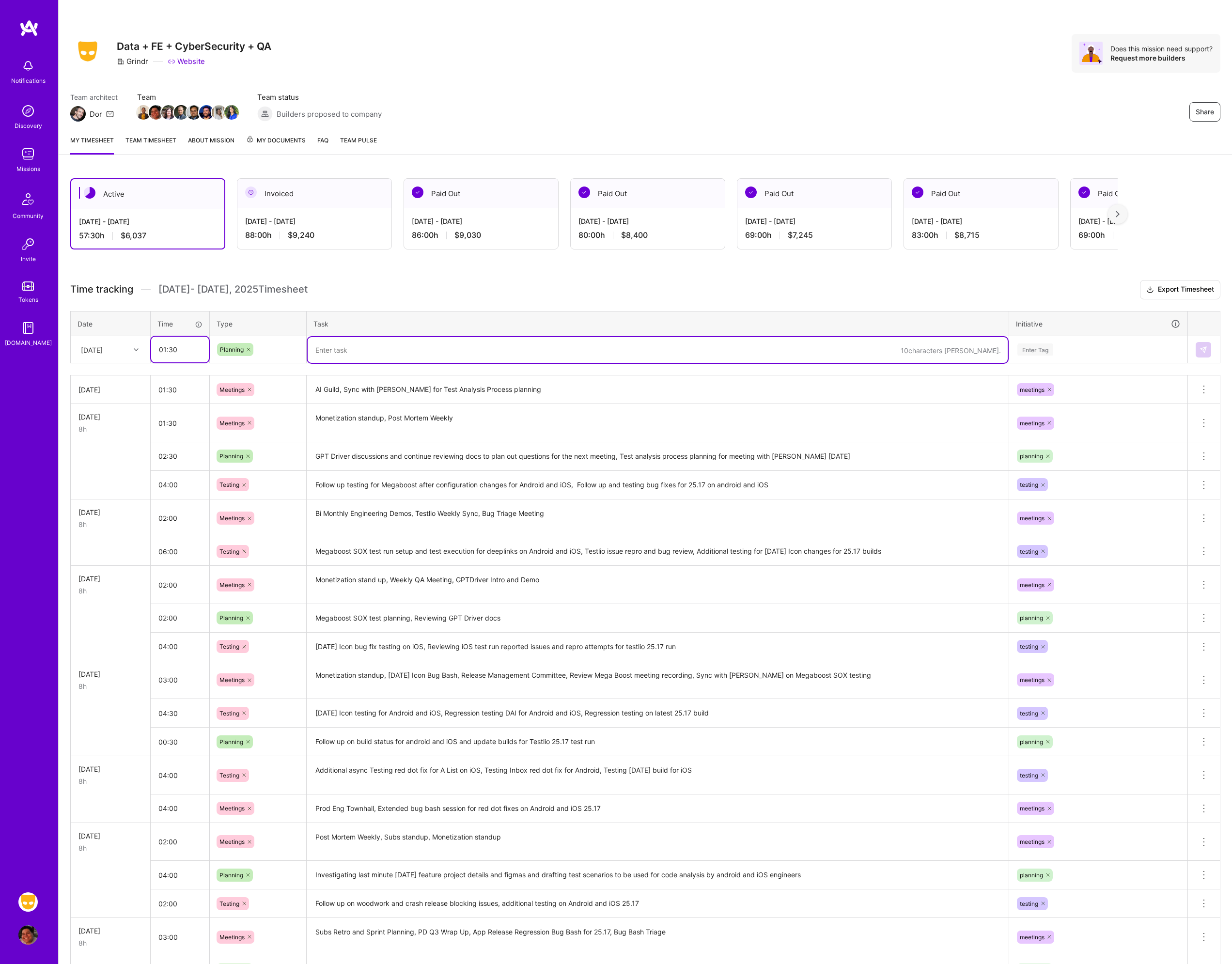
click at [183, 353] on input "01:30" at bounding box center [180, 349] width 58 height 25
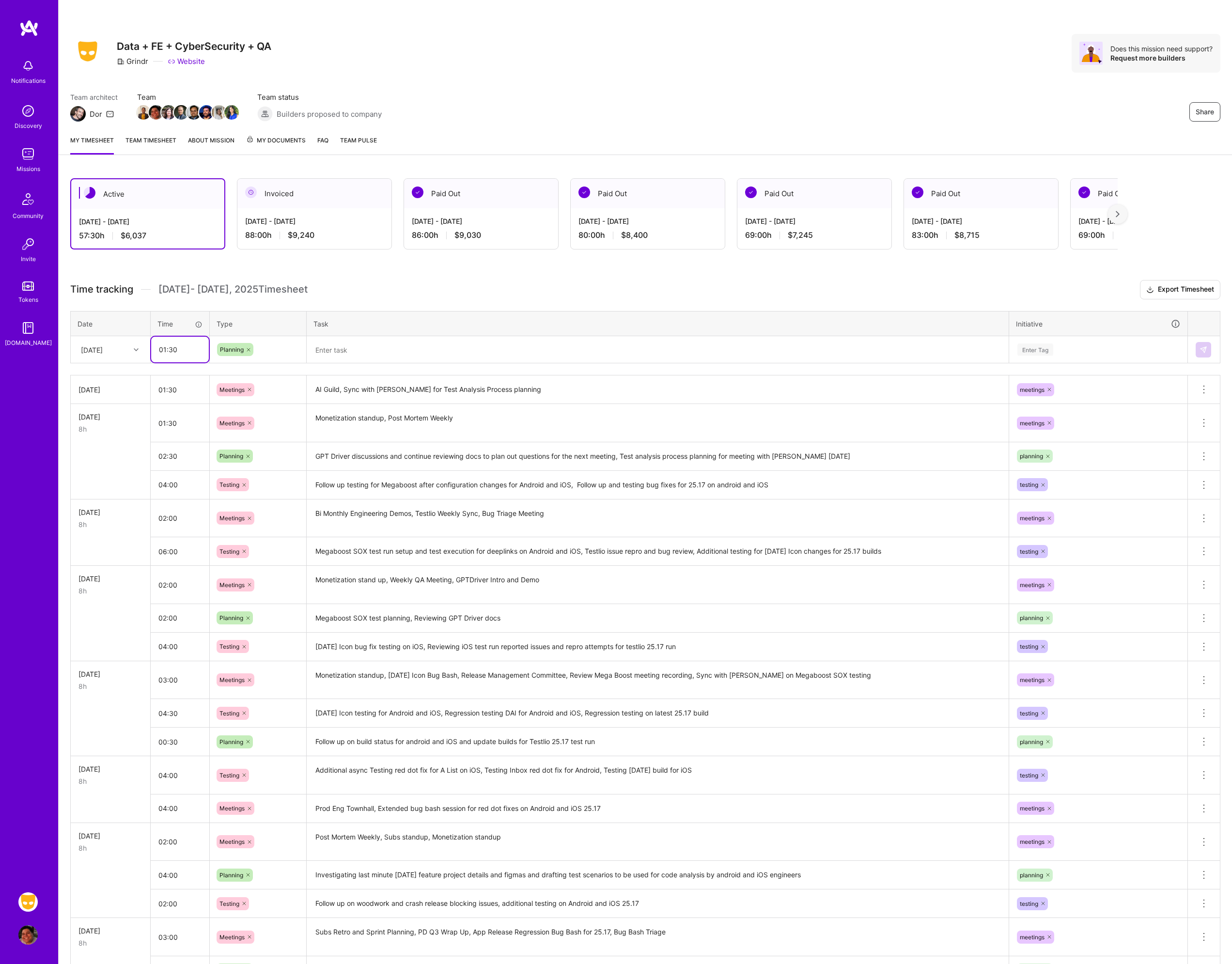
click at [183, 353] on input "01:30" at bounding box center [180, 349] width 58 height 25
type input "02:30"
click at [341, 359] on textarea at bounding box center [658, 350] width 700 height 25
click at [418, 347] on textarea "Planning for" at bounding box center [658, 350] width 700 height 25
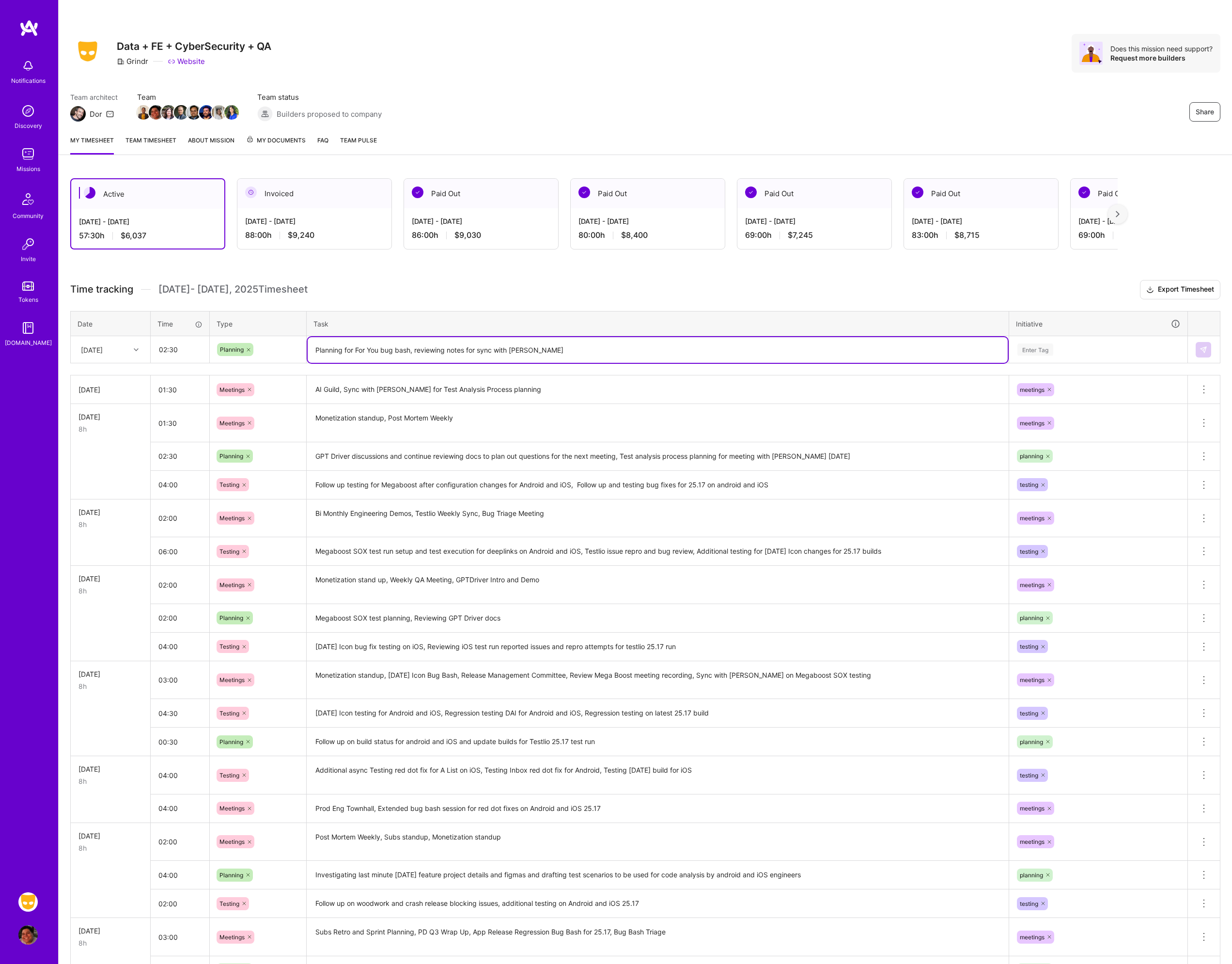
drag, startPoint x: 550, startPoint y: 352, endPoint x: 414, endPoint y: 353, distance: 136.0
click at [414, 353] on textarea "Planning for For You bug bash, reviewing notes for sync with [PERSON_NAME]" at bounding box center [658, 350] width 700 height 25
type textarea "Planning for For You bug bash"
click at [1041, 355] on div "Enter Tag" at bounding box center [1035, 349] width 36 height 15
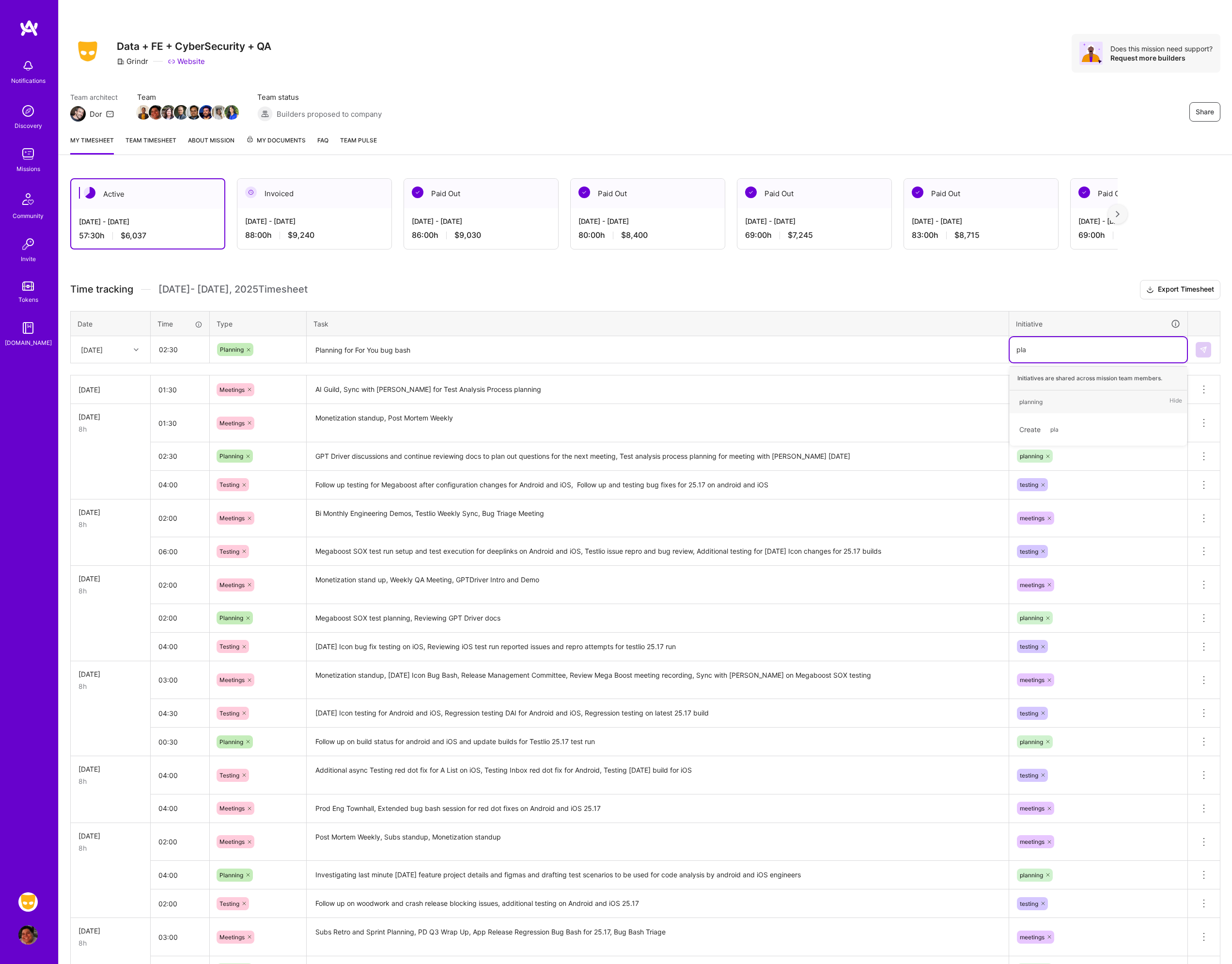
type input "plan"
click at [1047, 400] on span "planning" at bounding box center [1030, 401] width 33 height 13
click at [530, 345] on textarea "Planning for For You bug bash" at bounding box center [658, 350] width 700 height 25
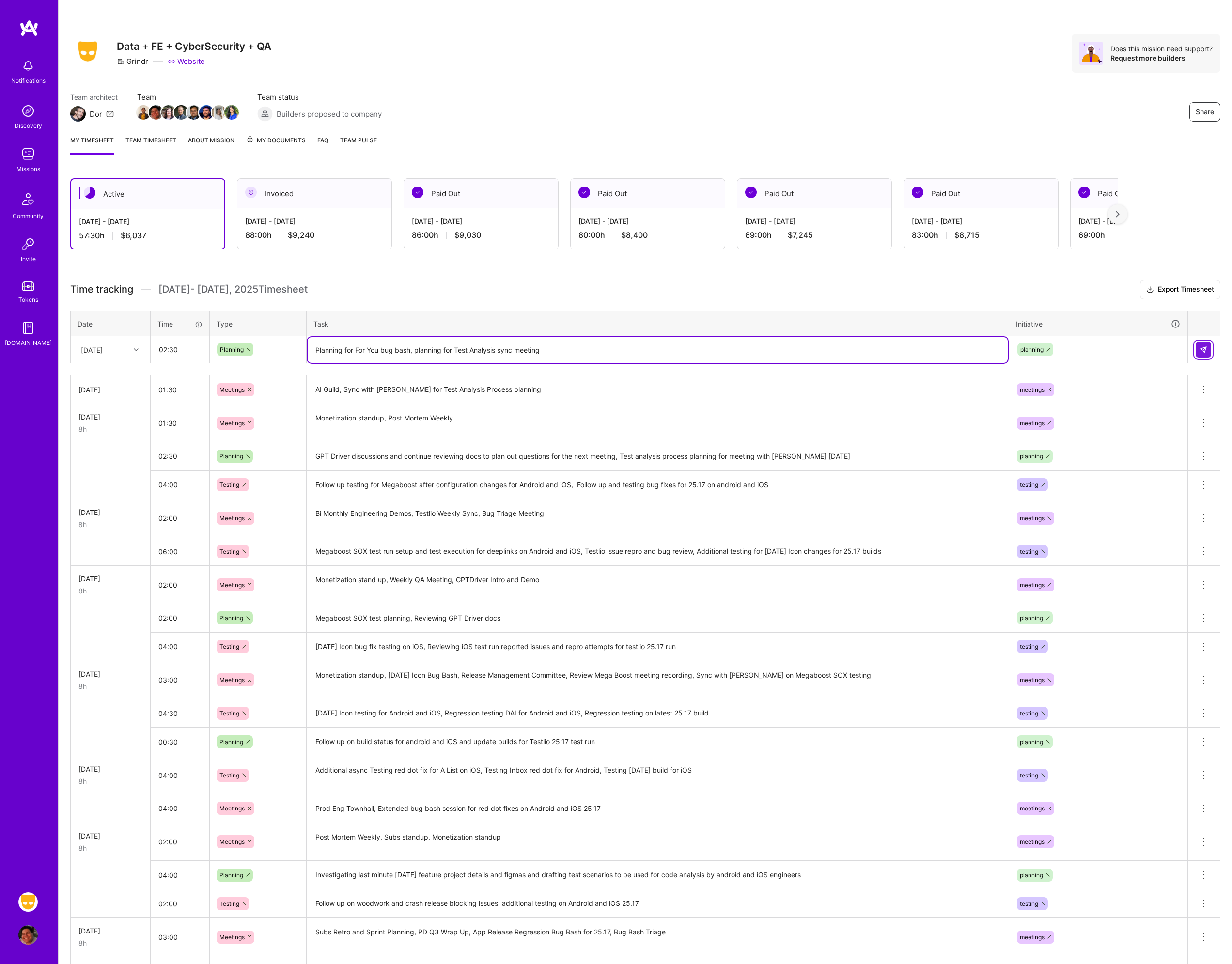
type textarea "Planning for For You bug bash, planning for Test Analysis sync meeting"
click at [1204, 348] on img at bounding box center [1203, 349] width 8 height 8
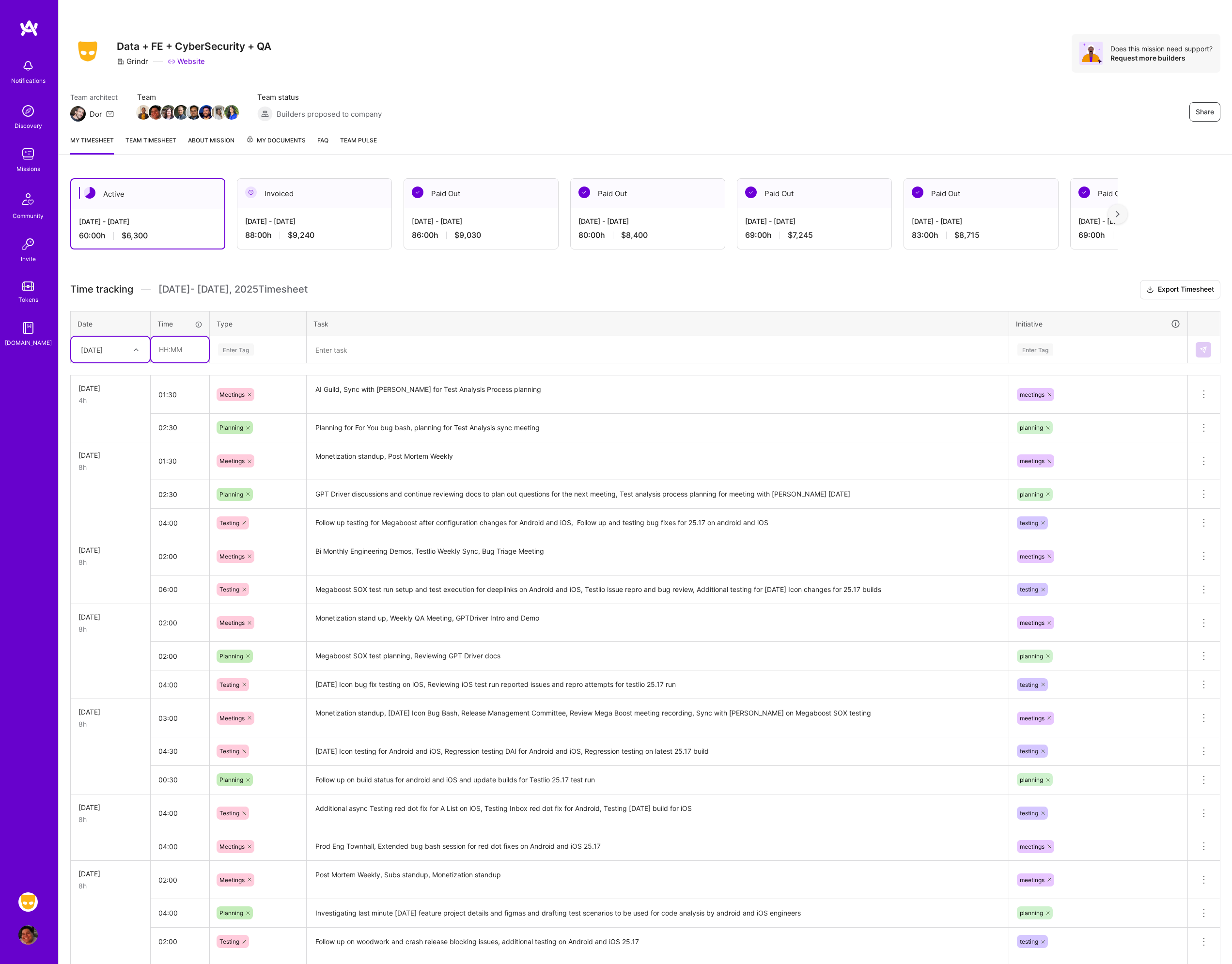
click at [173, 353] on input "text" at bounding box center [180, 349] width 58 height 25
click at [267, 347] on div "Enter Tag" at bounding box center [258, 349] width 82 height 12
click at [392, 384] on textarea "AI Guild, Sync with [PERSON_NAME] for Test Analysis Process planning" at bounding box center [658, 394] width 700 height 36
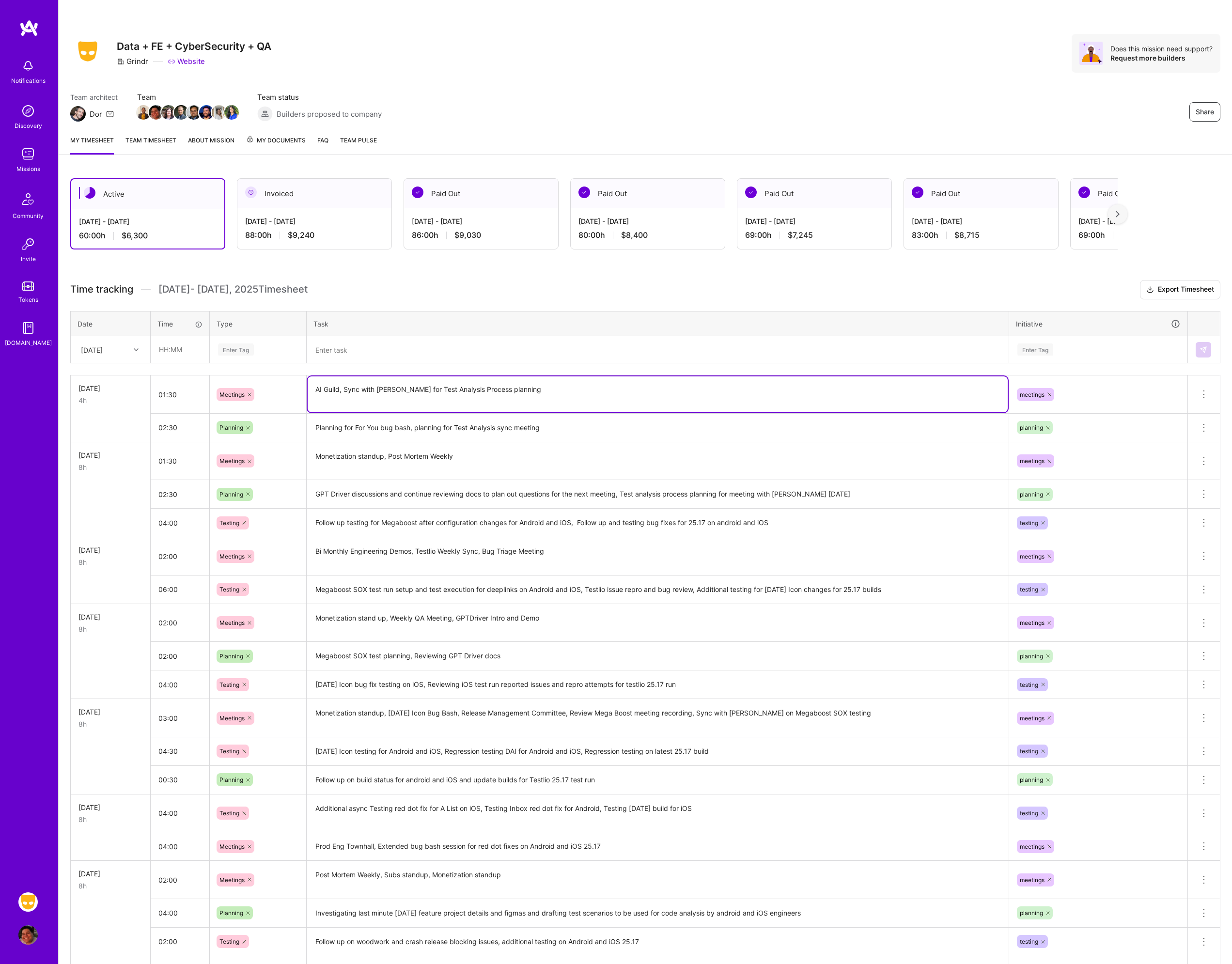
click at [562, 428] on textarea "Planning for For You bug bash, planning for Test Analysis sync meeting" at bounding box center [658, 428] width 700 height 27
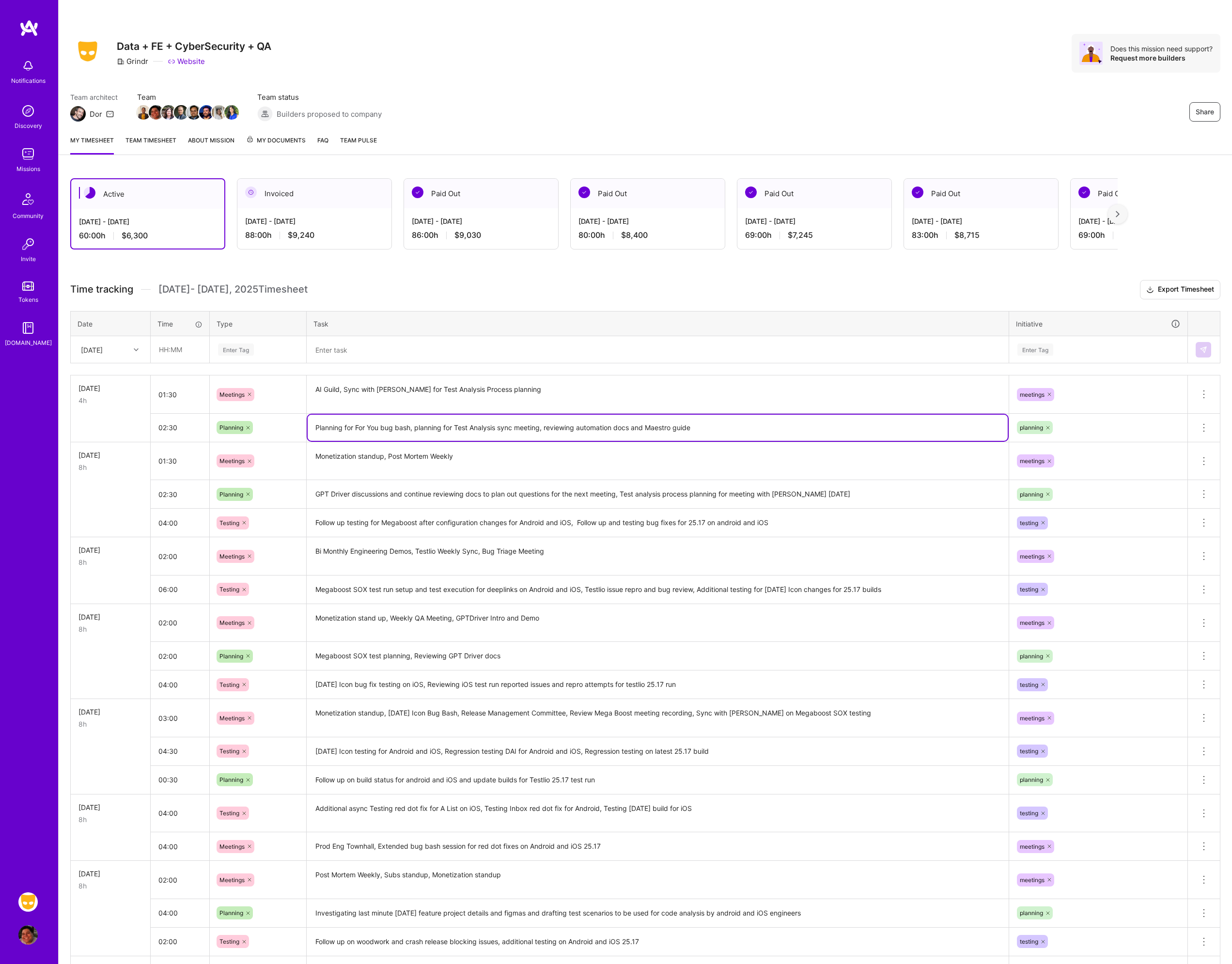
type textarea "Planning for For You bug bash, planning for Test Analysis sync meeting, reviewi…"
click at [169, 426] on input "02:30" at bounding box center [180, 427] width 58 height 25
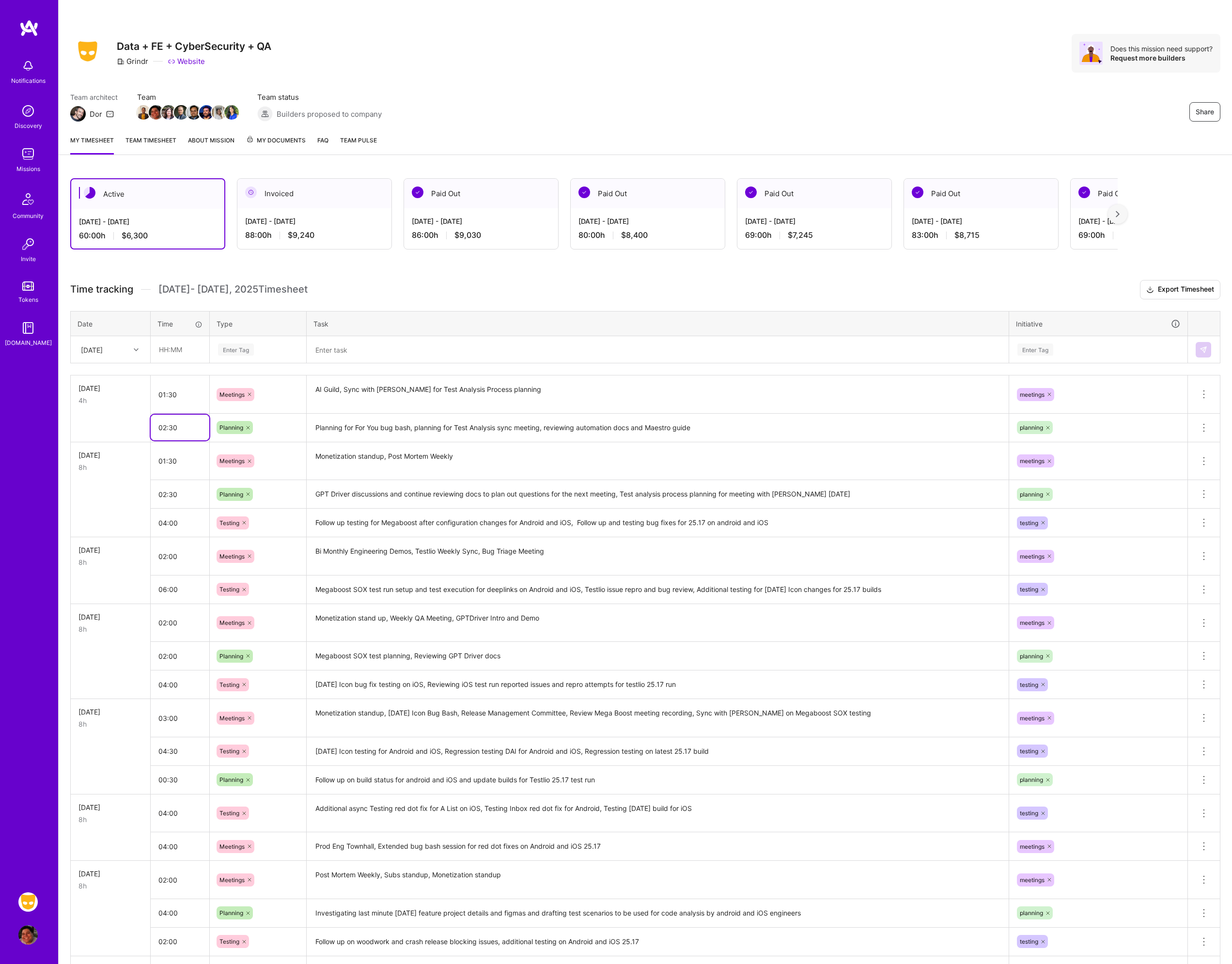
click at [169, 426] on input "02:30" at bounding box center [180, 427] width 58 height 25
type input "03:30"
click at [185, 355] on input "text" at bounding box center [180, 349] width 58 height 25
type input "03:00"
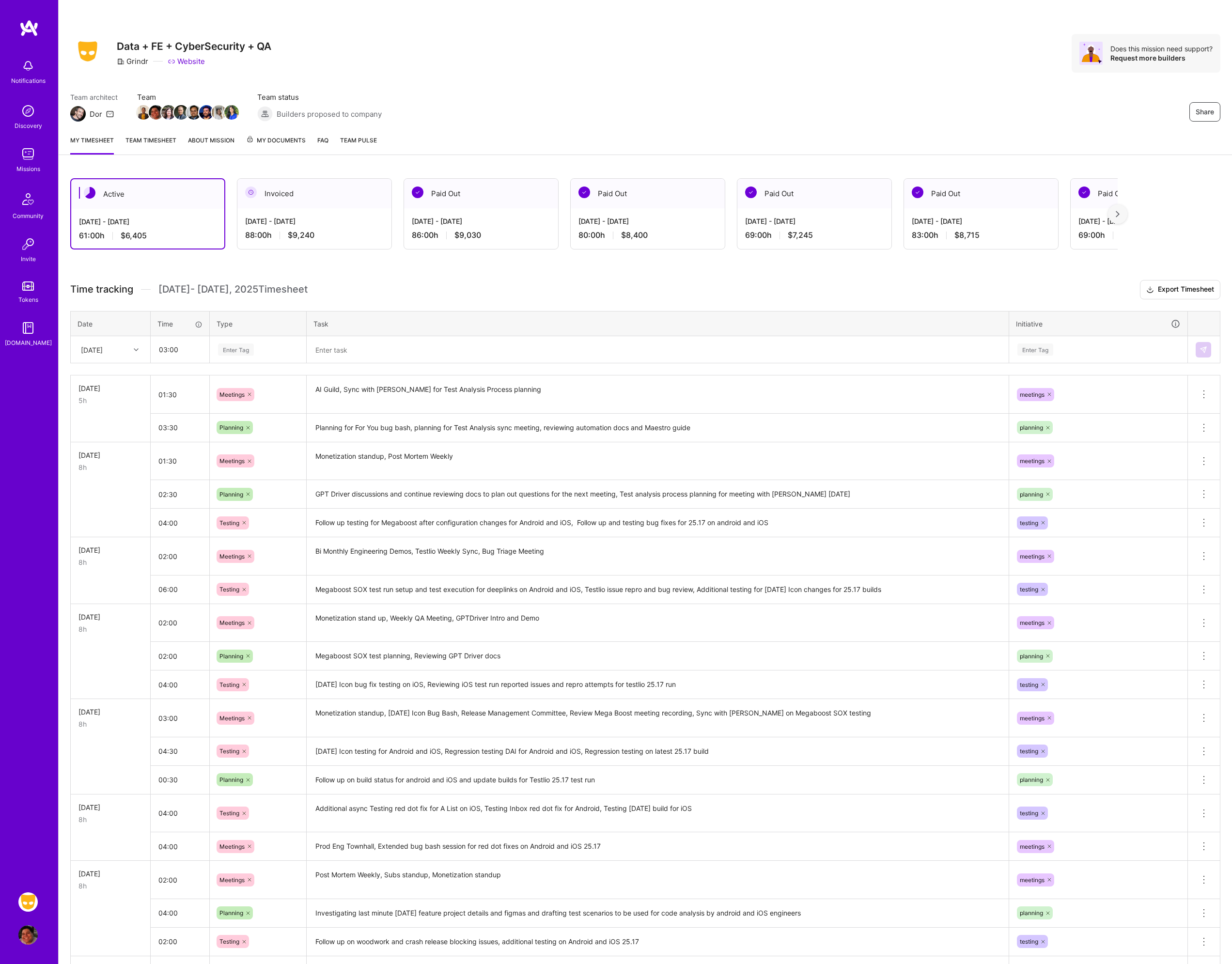
click at [257, 352] on div "Enter Tag" at bounding box center [258, 349] width 82 height 12
type input "tes"
click at [251, 374] on div "Testing" at bounding box center [258, 381] width 95 height 23
click at [329, 353] on textarea at bounding box center [658, 350] width 700 height 25
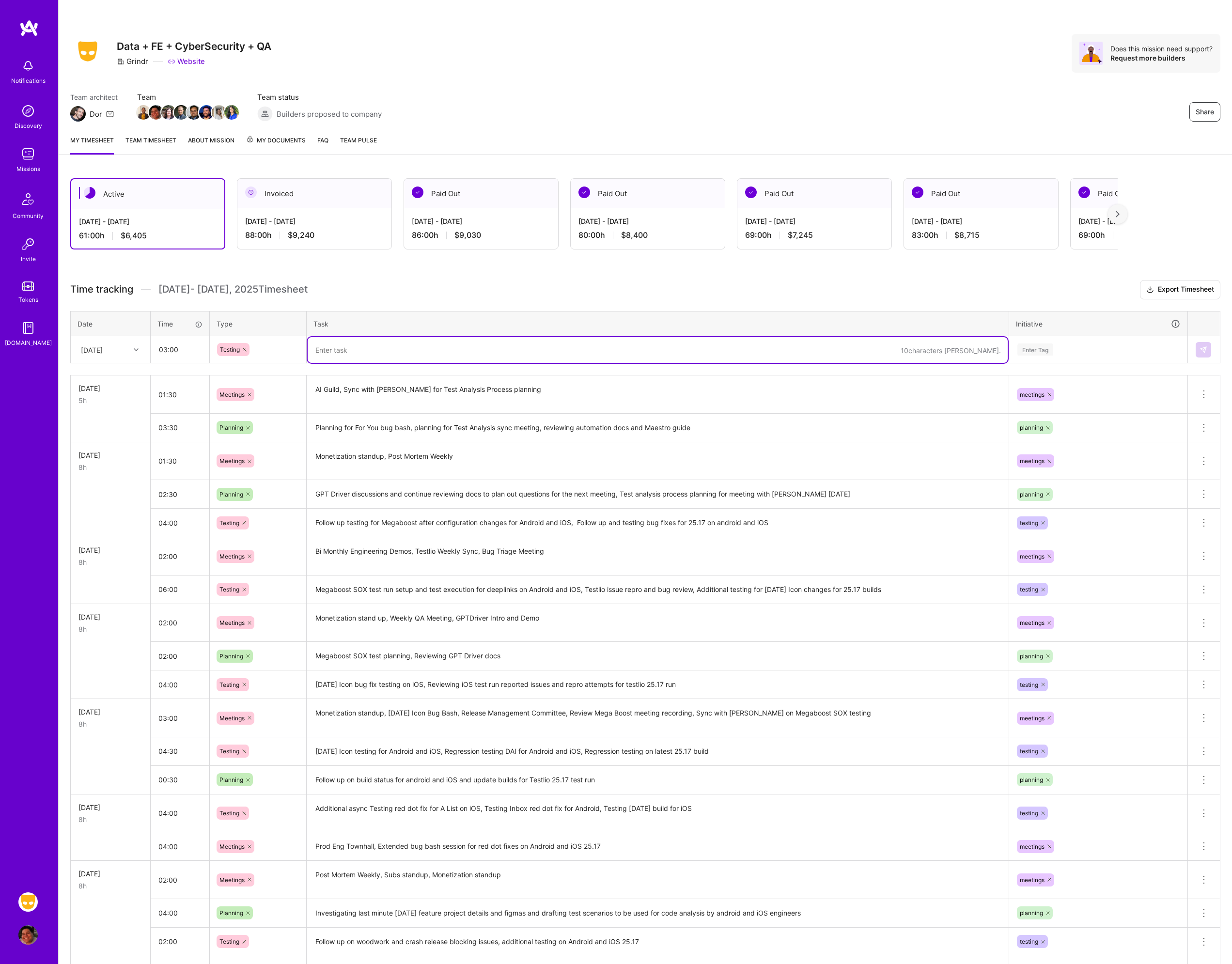
click at [326, 355] on textarea at bounding box center [658, 350] width 700 height 25
type textarea "Test planning for next phase of [DATE] Icon changes for Android and iOS"
click at [1052, 358] on div "Enter Tag" at bounding box center [1098, 350] width 177 height 25
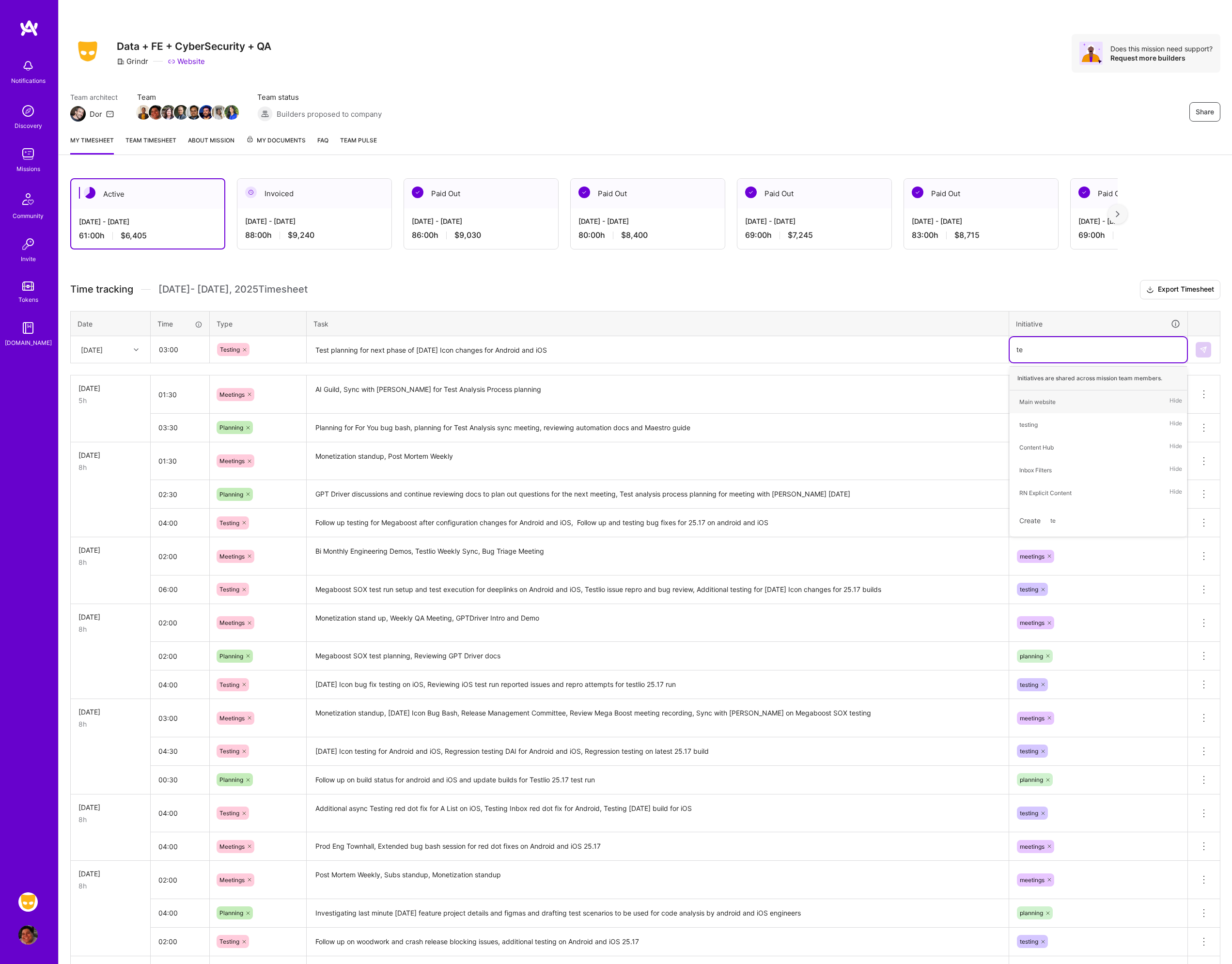
type input "tes"
click at [1051, 405] on div "testing Hide" at bounding box center [1098, 401] width 177 height 23
click at [782, 348] on textarea "Test planning for next phase of [DATE] Icon changes for Android and iOS" at bounding box center [658, 350] width 700 height 25
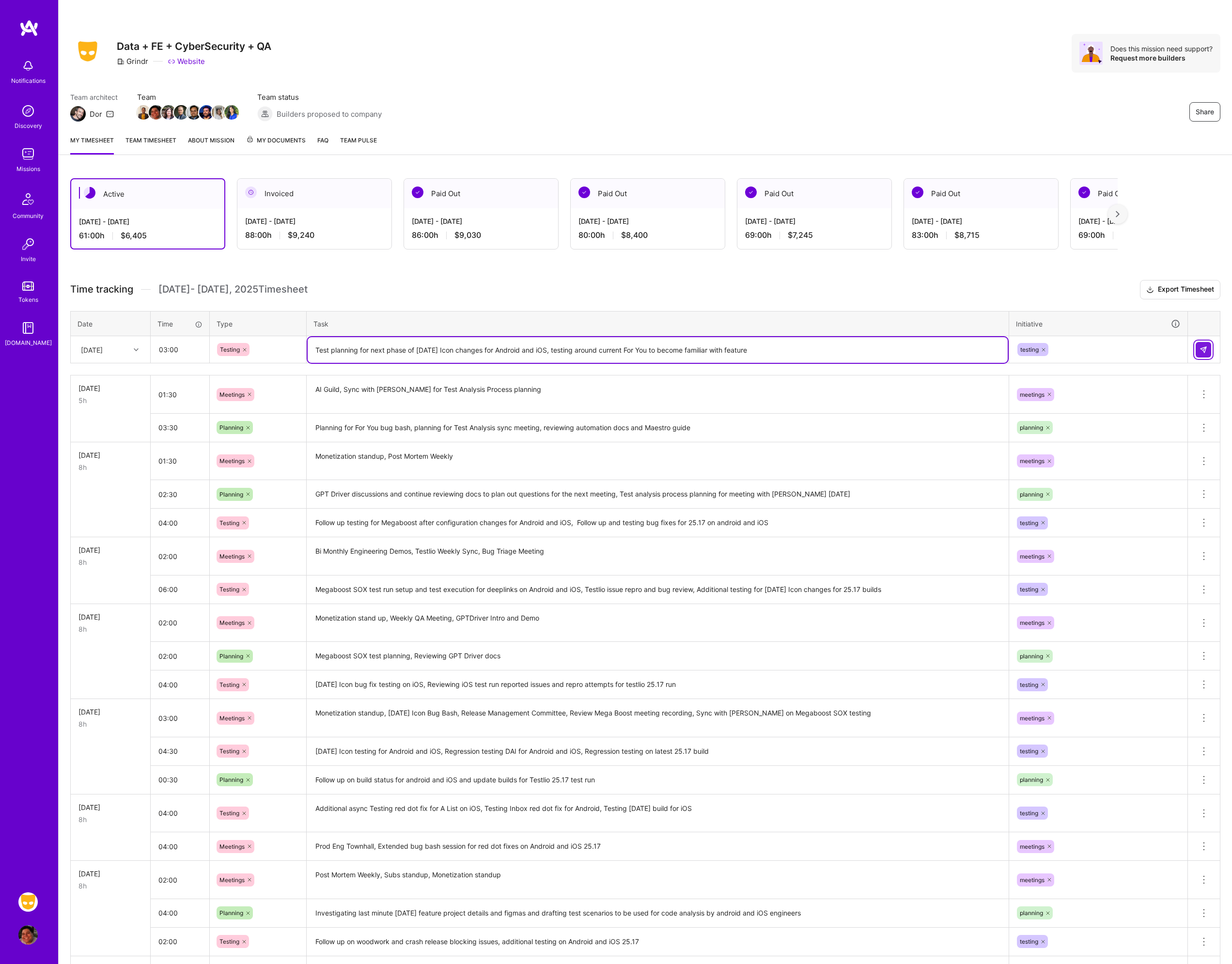
type textarea "Test planning for next phase of [DATE] Icon changes for Android and iOS, testin…"
click at [1199, 350] on button at bounding box center [1203, 349] width 16 height 16
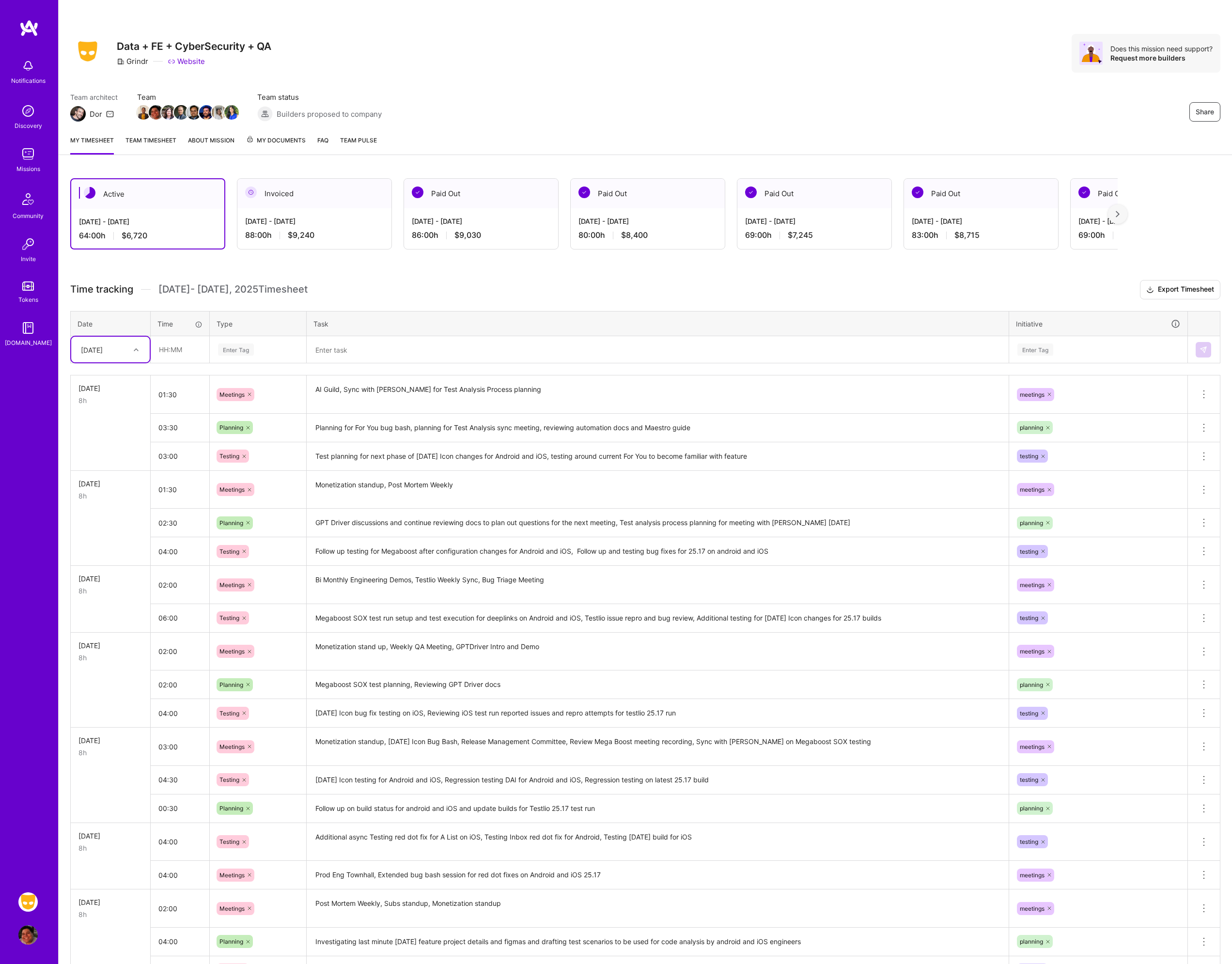
click at [86, 441] on td at bounding box center [110, 427] width 80 height 28
click at [798, 451] on textarea "Test planning for next phase of [DATE] Icon changes for Android and iOS, testin…" at bounding box center [658, 456] width 700 height 27
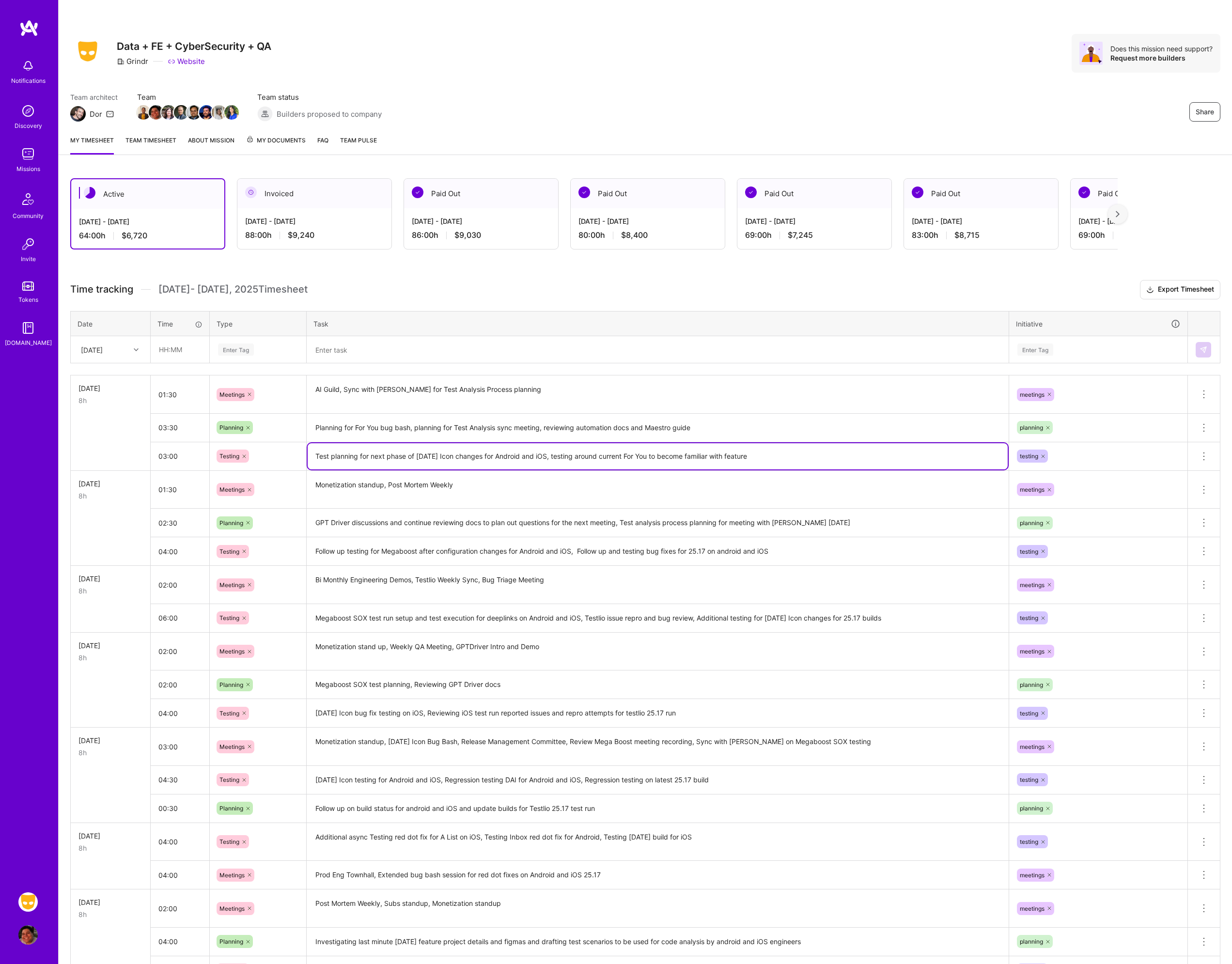
click at [787, 468] on textarea "Test planning for next phase of [DATE] Icon changes for Android and iOS, testin…" at bounding box center [658, 456] width 700 height 26
drag, startPoint x: 801, startPoint y: 457, endPoint x: 729, endPoint y: 459, distance: 72.0
click at [729, 459] on textarea "Test planning for next phase of [DATE] Icon changes for Android and iOS, testin…" at bounding box center [658, 456] width 700 height 26
click at [755, 455] on textarea "Test planning for next phase of [DATE] Icon changes for Android and iOS, testin…" at bounding box center [658, 456] width 700 height 26
click at [798, 459] on textarea "Test planning for next phase of [DATE] Icon changes for Android and iOS, testin…" at bounding box center [658, 456] width 700 height 26
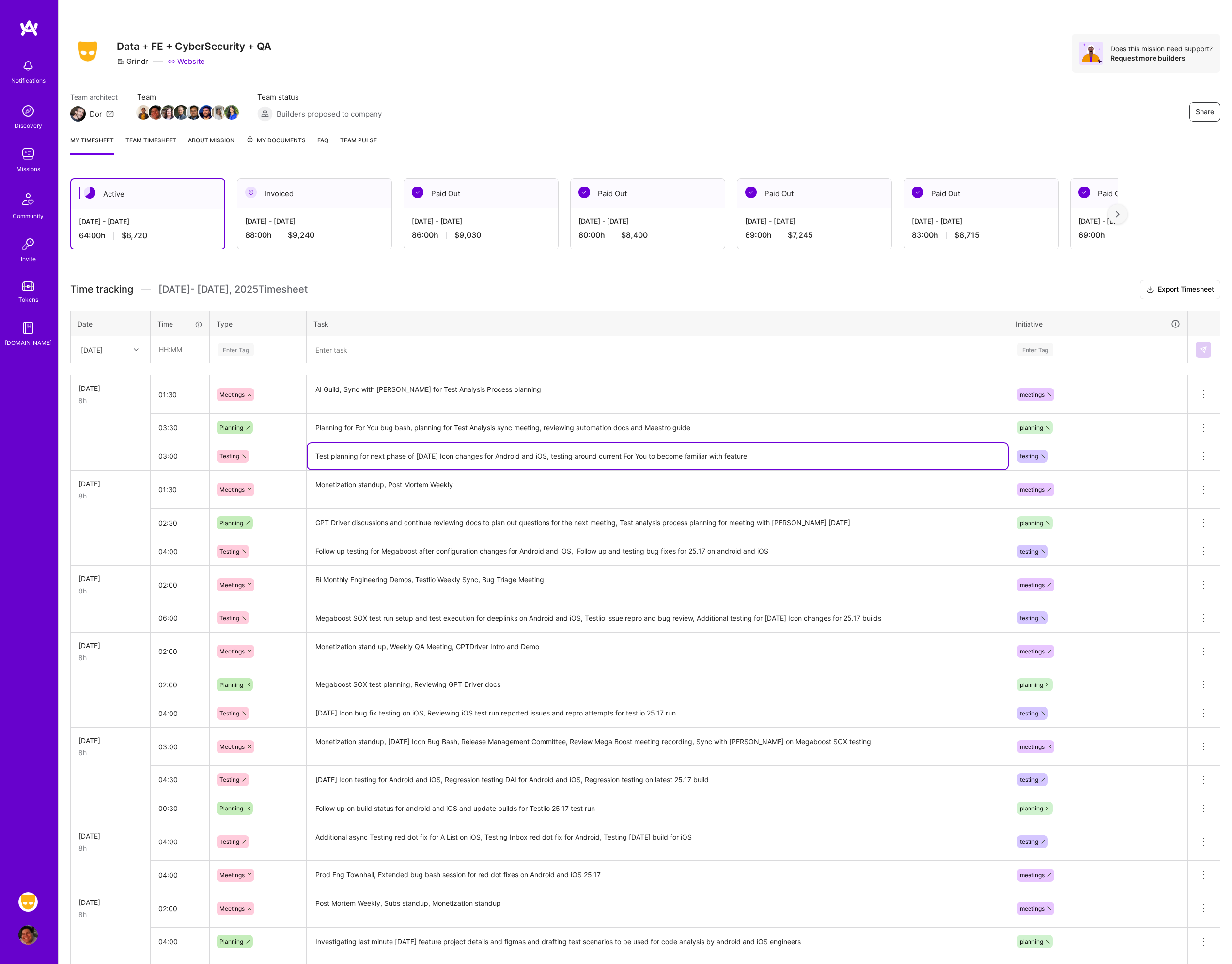
drag, startPoint x: 798, startPoint y: 459, endPoint x: 663, endPoint y: 456, distance: 135.0
click at [663, 456] on textarea "Test planning for next phase of [DATE] Icon changes for Android and iOS, testin…" at bounding box center [658, 456] width 700 height 26
type textarea "Test planning for next phase of [DATE] Icon changes for Android and iOS, testin…"
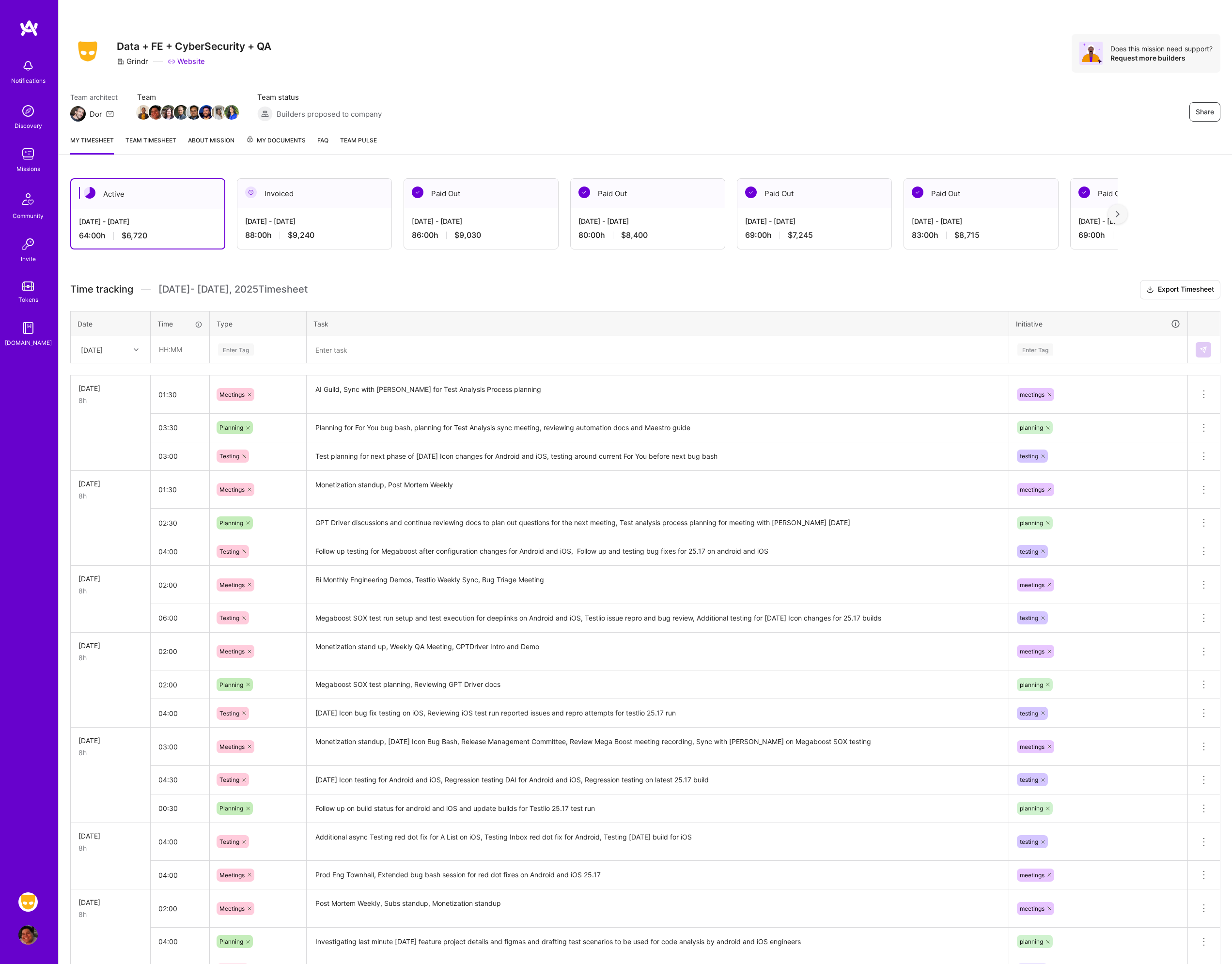
click at [395, 277] on div "Active [DATE] - [DATE] 64:00 h $6,720 Invoiced [DATE] - [DATE] 88:00 h $9,240 P…" at bounding box center [645, 660] width 1174 height 987
